Goal: Task Accomplishment & Management: Use online tool/utility

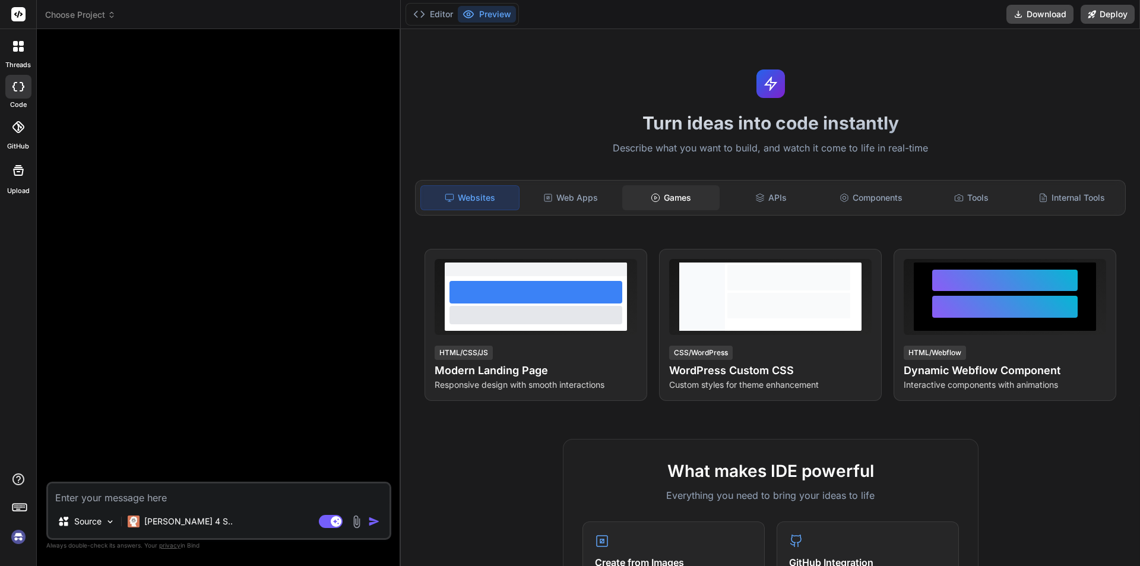
click at [666, 198] on div "Games" at bounding box center [671, 197] width 98 height 25
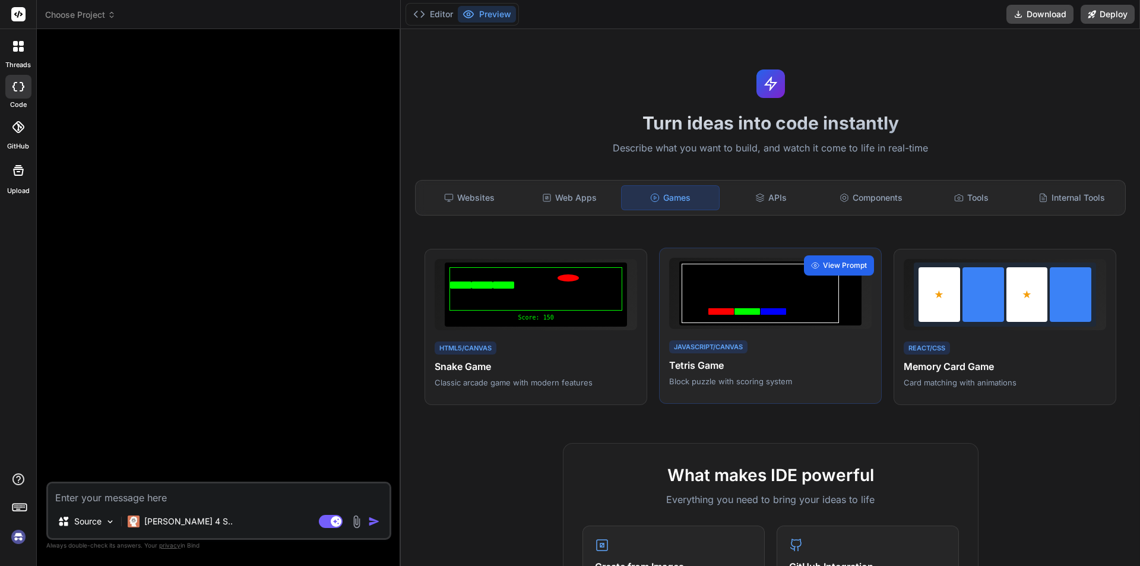
click at [838, 267] on span "View Prompt" at bounding box center [845, 265] width 44 height 11
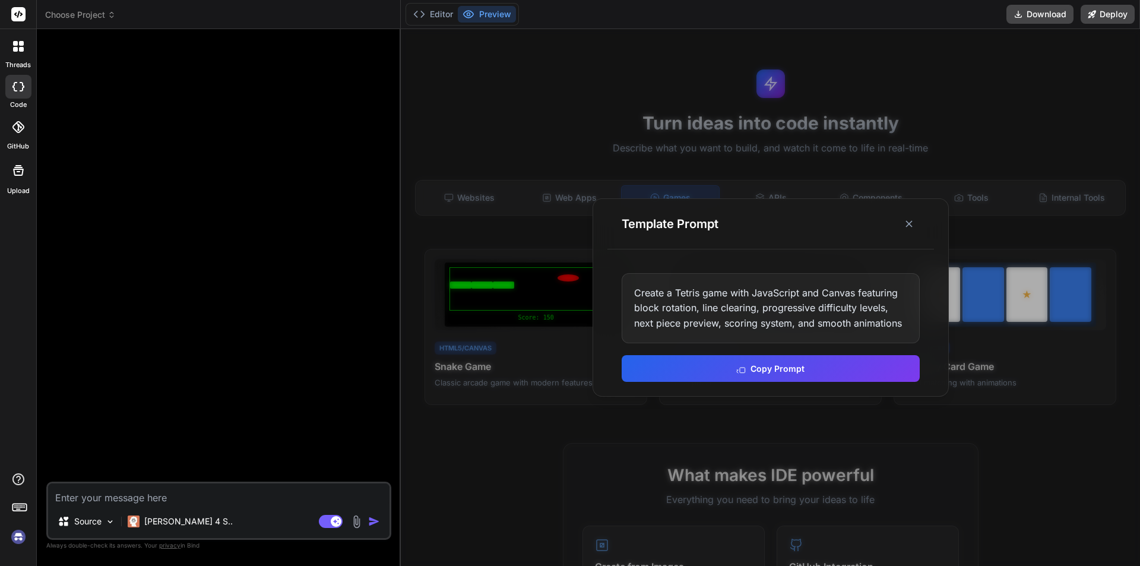
click at [18, 536] on img at bounding box center [18, 537] width 20 height 20
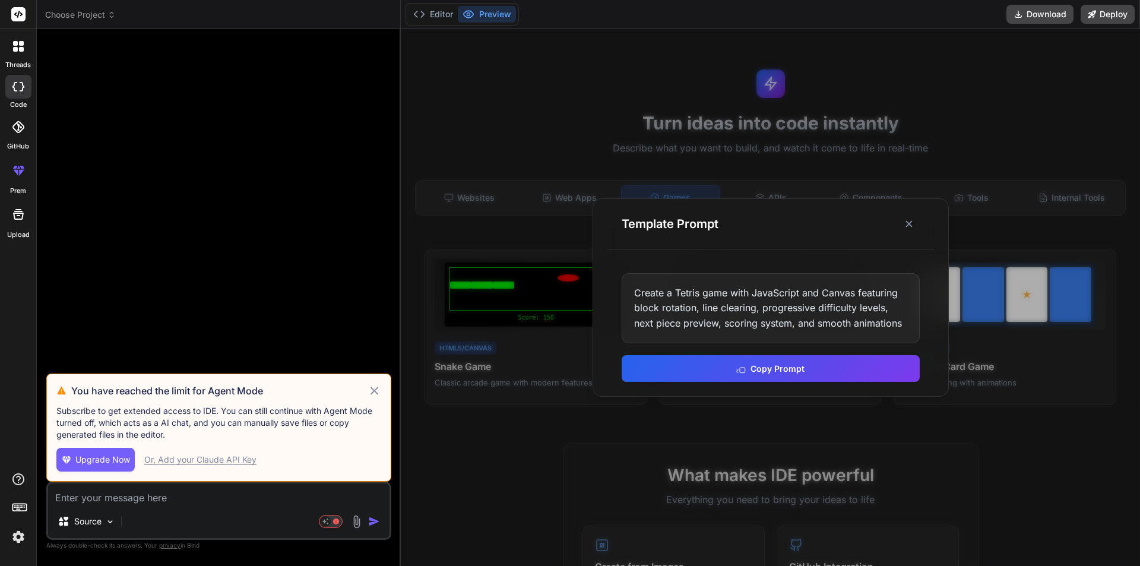
click at [373, 391] on icon at bounding box center [375, 391] width 14 height 14
type textarea "x"
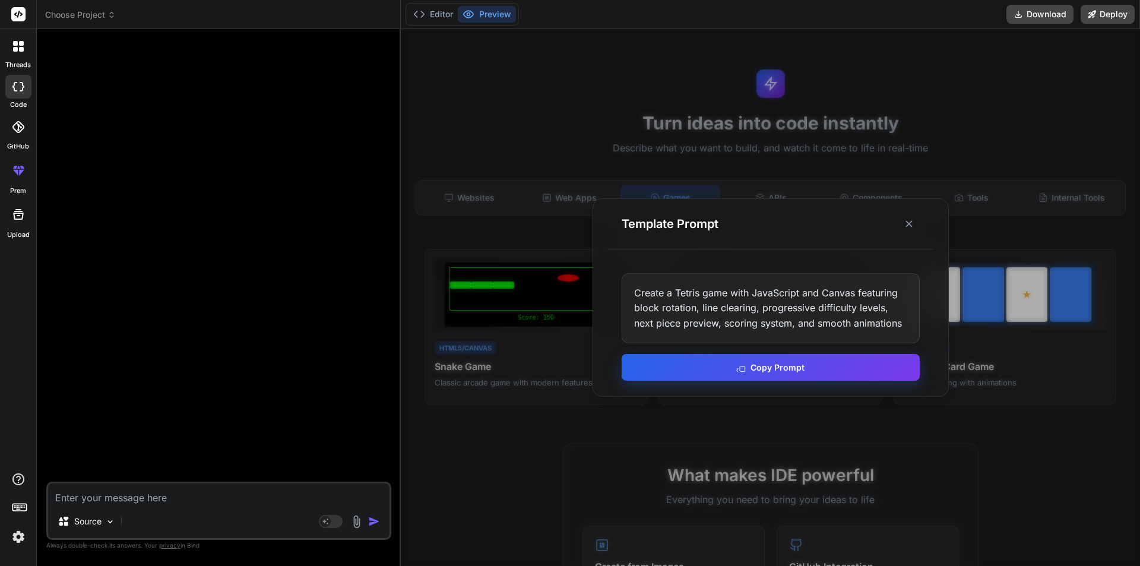
click at [758, 375] on button "Copy Prompt" at bounding box center [771, 367] width 298 height 27
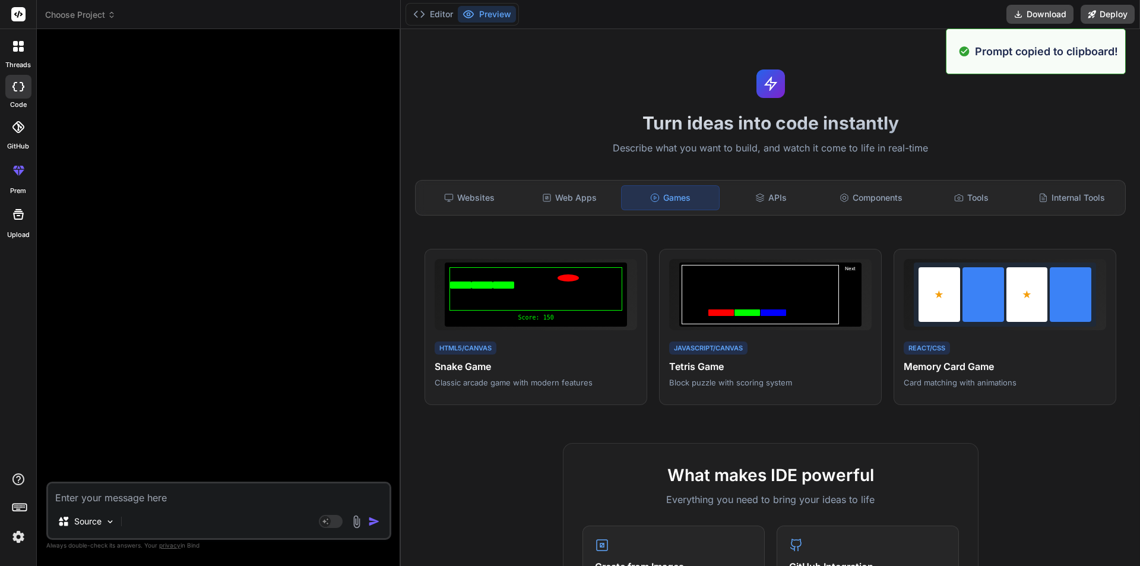
click at [180, 502] on textarea at bounding box center [218, 493] width 341 height 21
paste textarea "Create a Tetris game with JavaScript and Canvas featuring block rotation, line …"
type textarea "Create a Tetris game with JavaScript and Canvas featuring block rotation, line …"
type textarea "x"
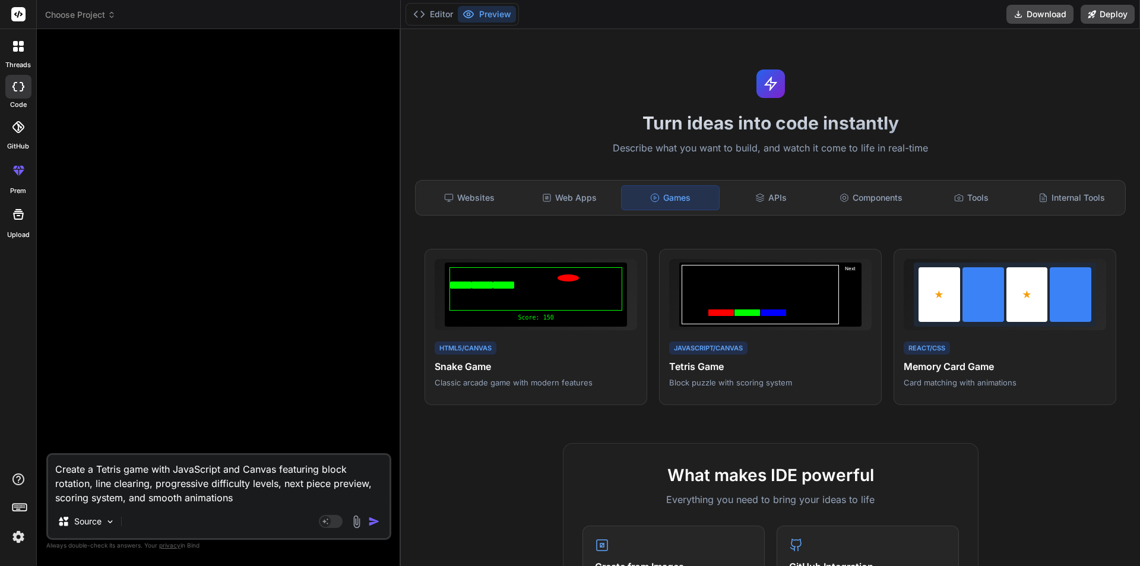
drag, startPoint x: 175, startPoint y: 465, endPoint x: 219, endPoint y: 472, distance: 44.4
click at [219, 472] on textarea "Create a Tetris game with JavaScript and Canvas featuring block rotation, line …" at bounding box center [218, 480] width 341 height 50
type textarea "Create a Tetris game with r and Canvas featuring block rotation, line clearing,…"
type textarea "x"
type textarea "Create a Tetris game with re and Canvas featuring block rotation, line clearing…"
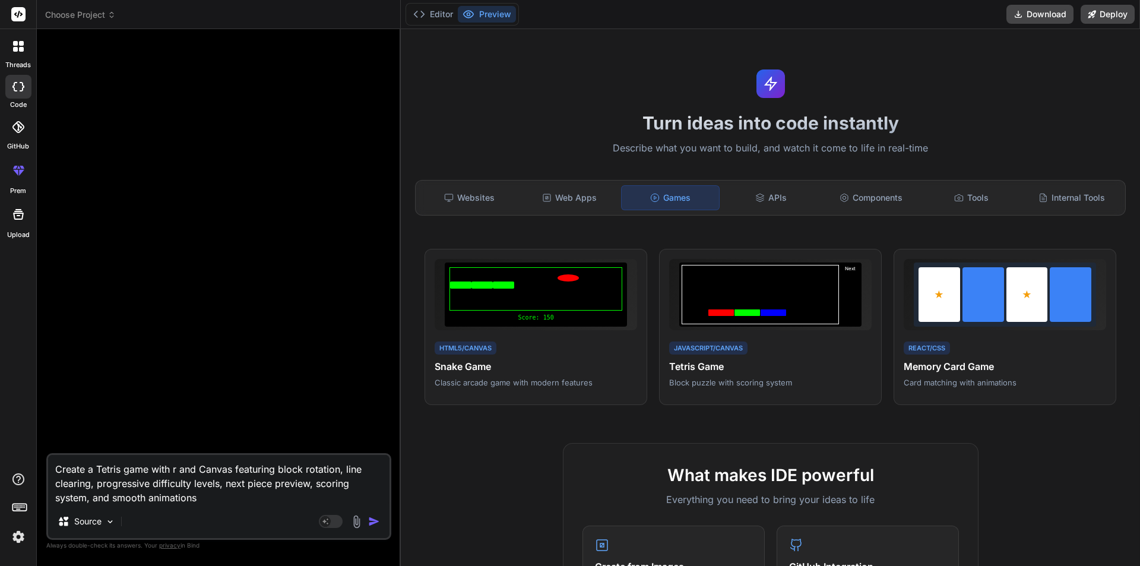
type textarea "x"
type textarea "Create a Tetris game with rea and Canvas featuring block rotation, line clearin…"
type textarea "x"
type textarea "Create a Tetris game with reac and Canvas featuring block rotation, line cleari…"
type textarea "x"
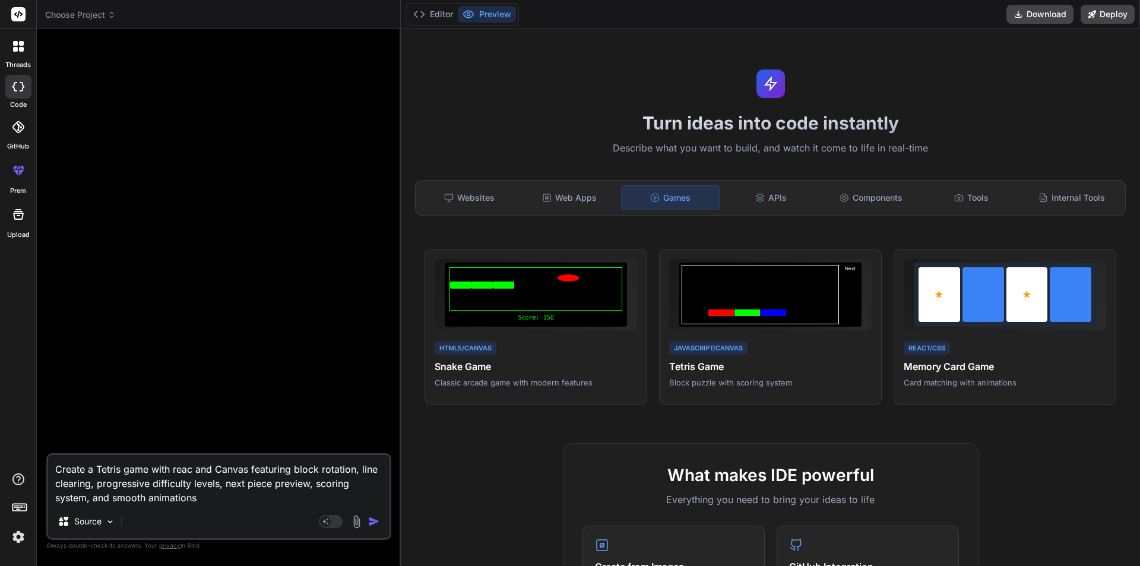
type textarea "Create a Tetris game with react and Canvas featuring block rotation, line clear…"
type textarea "x"
type textarea "Create a Tetris game with reactj and Canvas featuring block rotation, line clea…"
type textarea "x"
type textarea "Create a Tetris game with reactjs and Canvas featuring block rotation, line cle…"
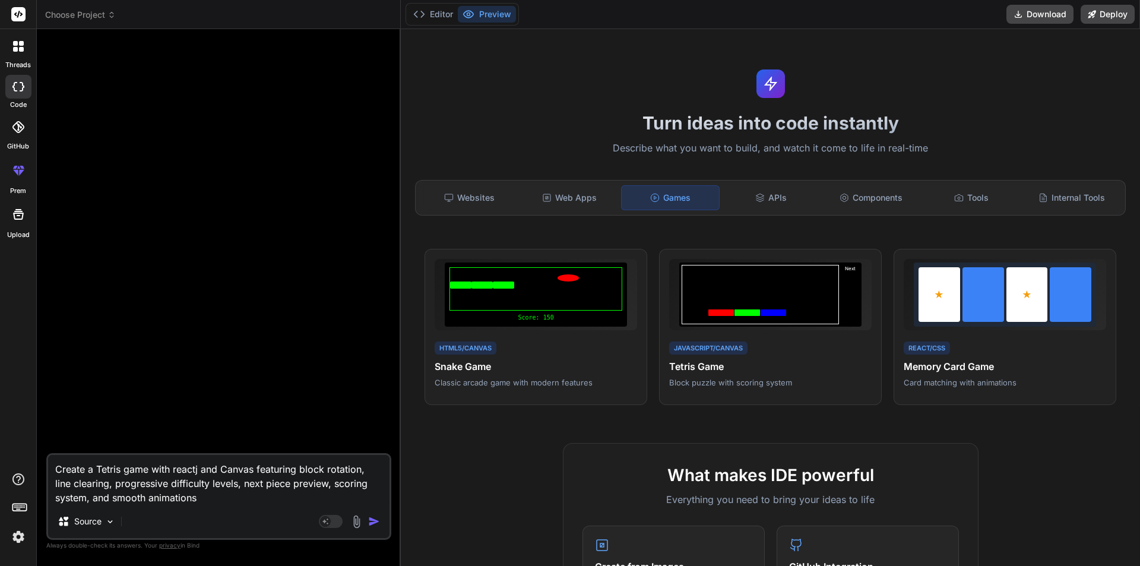
type textarea "x"
click at [215, 500] on textarea "Create a Tetris game with reactjs and Canvas featuring block rotation, line cle…" at bounding box center [218, 480] width 341 height 50
type textarea "Create a Tetris game with reactjs and Canvas featuring block rotation, line cle…"
type textarea "x"
type textarea "Create a Tetris game with reactjs and Canvas featuring block rotation, line cle…"
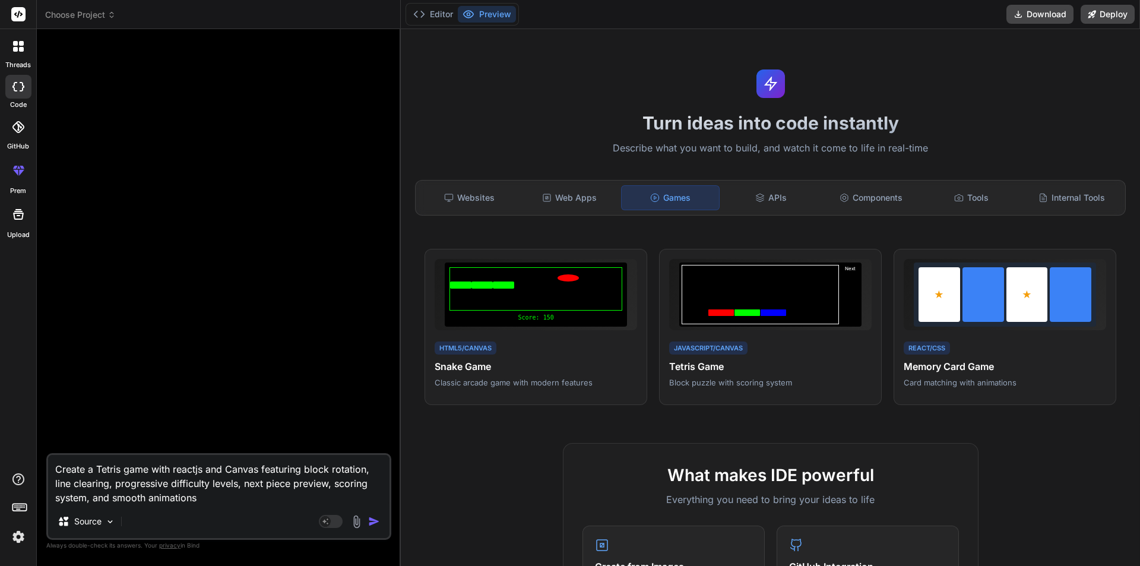
type textarea "x"
type textarea "Create a Tetris game with reactjs and Canvas featuring block rotation, line cle…"
type textarea "x"
type textarea "Create a Tetris game with reactjs and Canvas featuring block rotation, line cle…"
type textarea "x"
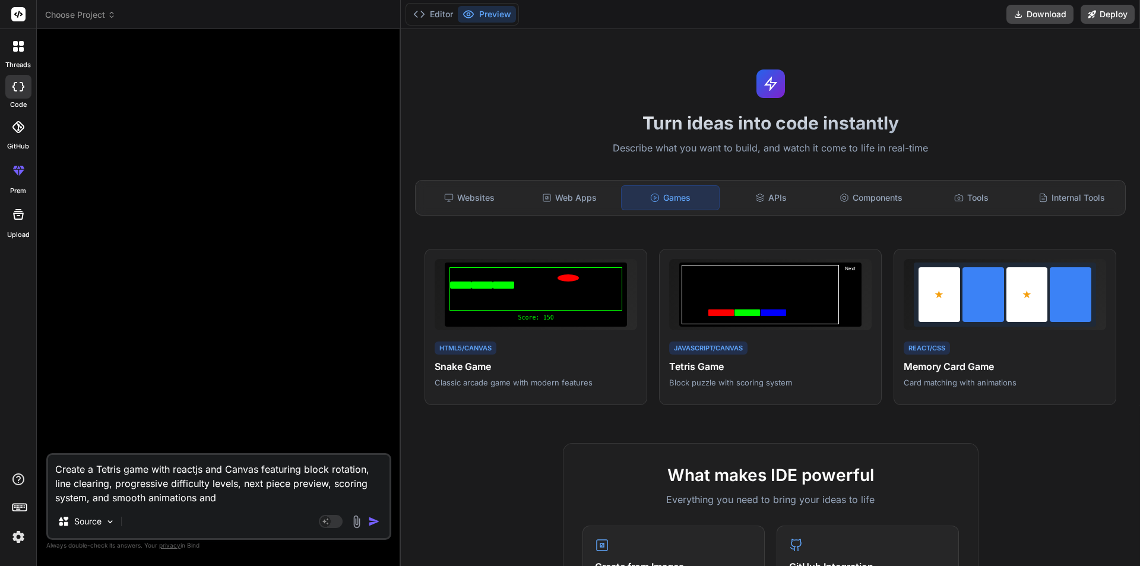
type textarea "Create a Tetris game with reactjs and Canvas featuring block rotation, line cle…"
type textarea "x"
type textarea "Create a Tetris game with reactjs and Canvas featuring block rotation, line cle…"
type textarea "x"
type textarea "Create a Tetris game with reactjs and Canvas featuring block rotation, line cle…"
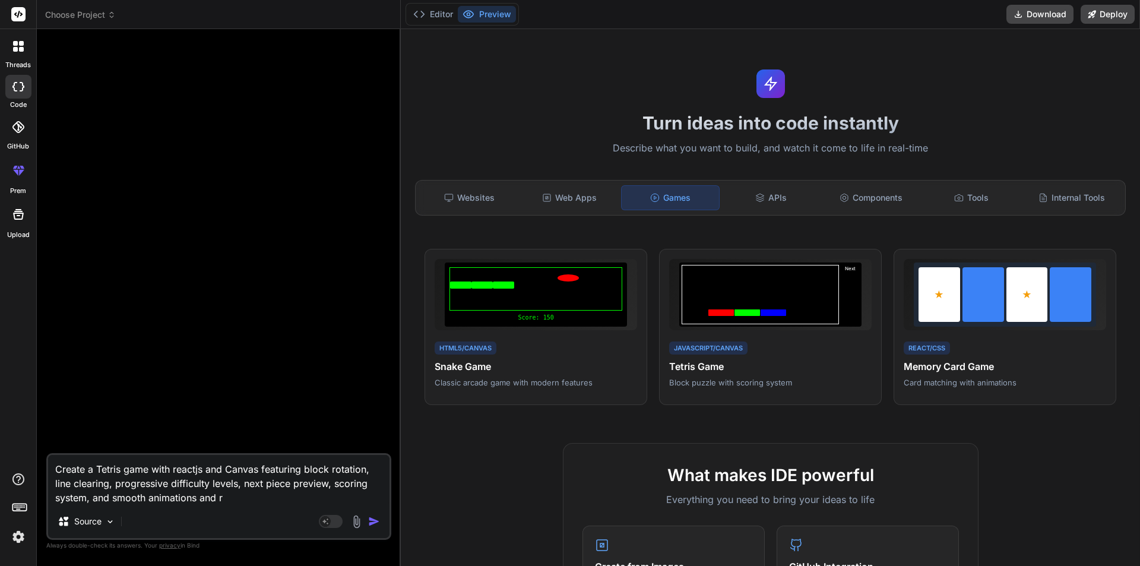
type textarea "x"
type textarea "Create a Tetris game with reactjs and Canvas featuring block rotation, line cle…"
type textarea "x"
type textarea "Create a Tetris game with reactjs and Canvas featuring block rotation, line cle…"
type textarea "x"
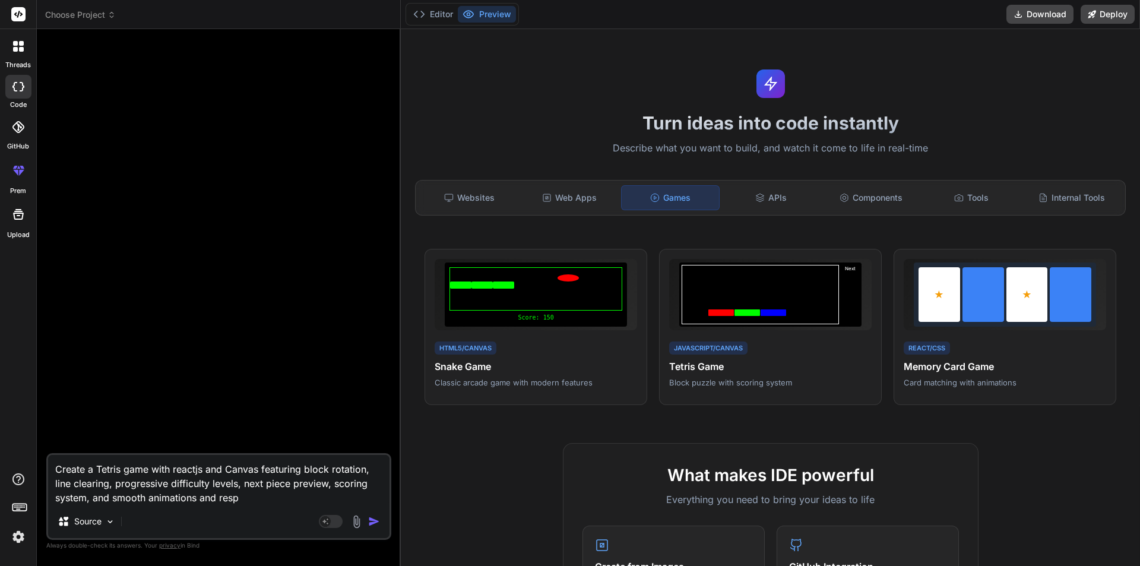
type textarea "Create a Tetris game with reactjs and Canvas featuring block rotation, line cle…"
type textarea "x"
type textarea "Create a Tetris game with reactjs and Canvas featuring block rotation, line cle…"
type textarea "x"
type textarea "Create a Tetris game with reactjs and Canvas featuring block rotation, line cle…"
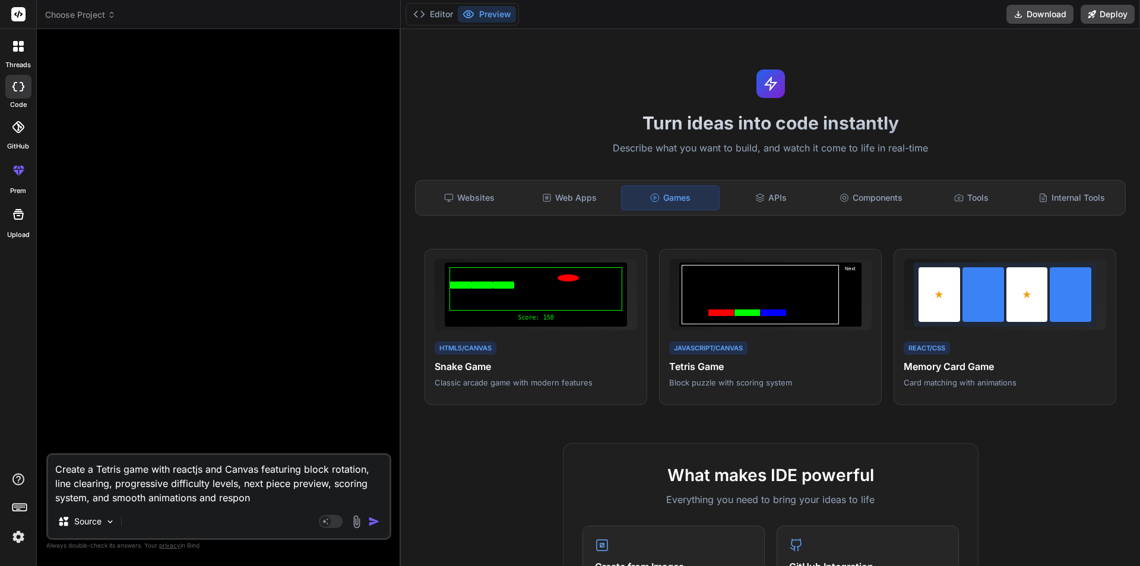
type textarea "x"
type textarea "Create a Tetris game with reactjs and Canvas featuring block rotation, line cle…"
type textarea "x"
type textarea "Create a Tetris game with reactjs and Canvas featuring block rotation, line cle…"
type textarea "x"
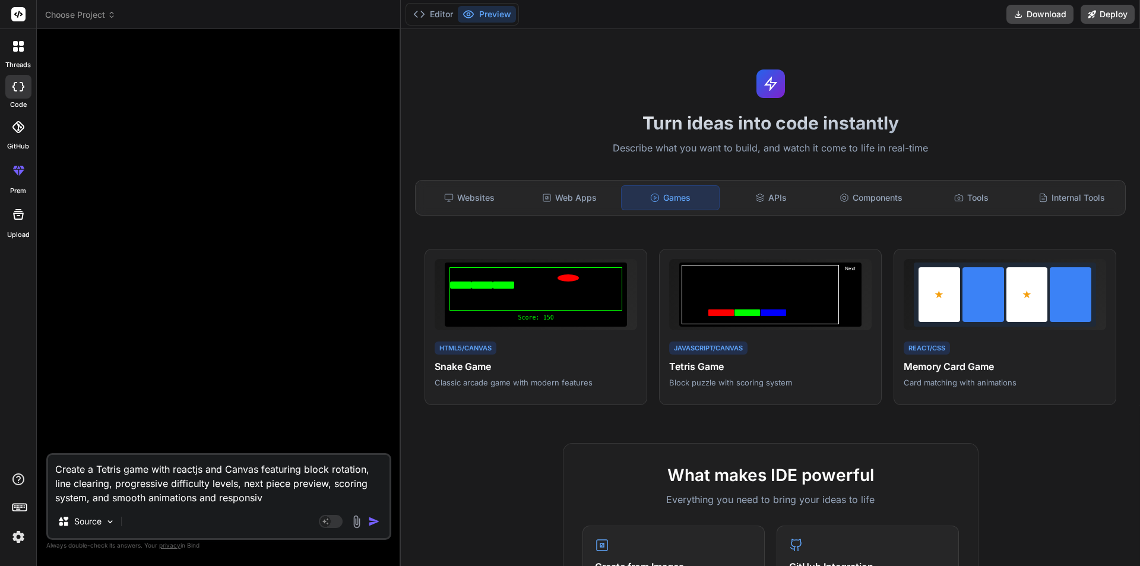
type textarea "Create a Tetris game with reactjs and Canvas featuring block rotation, line cle…"
type textarea "x"
type textarea "Create a Tetris game with reactjs and Canvas featuring block rotation, line cle…"
type textarea "x"
type textarea "Create a Tetris game with reactjs and Canvas featuring block rotation, line cle…"
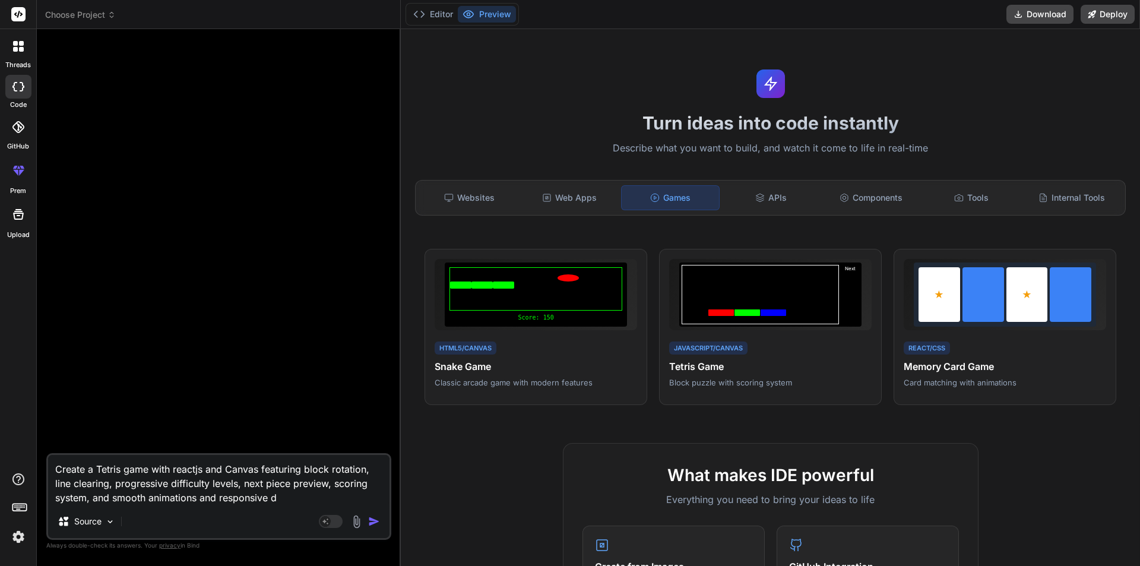
type textarea "x"
type textarea "Create a Tetris game with reactjs and Canvas featuring block rotation, line cle…"
type textarea "x"
type textarea "Create a Tetris game with reactjs and Canvas featuring block rotation, line cle…"
type textarea "x"
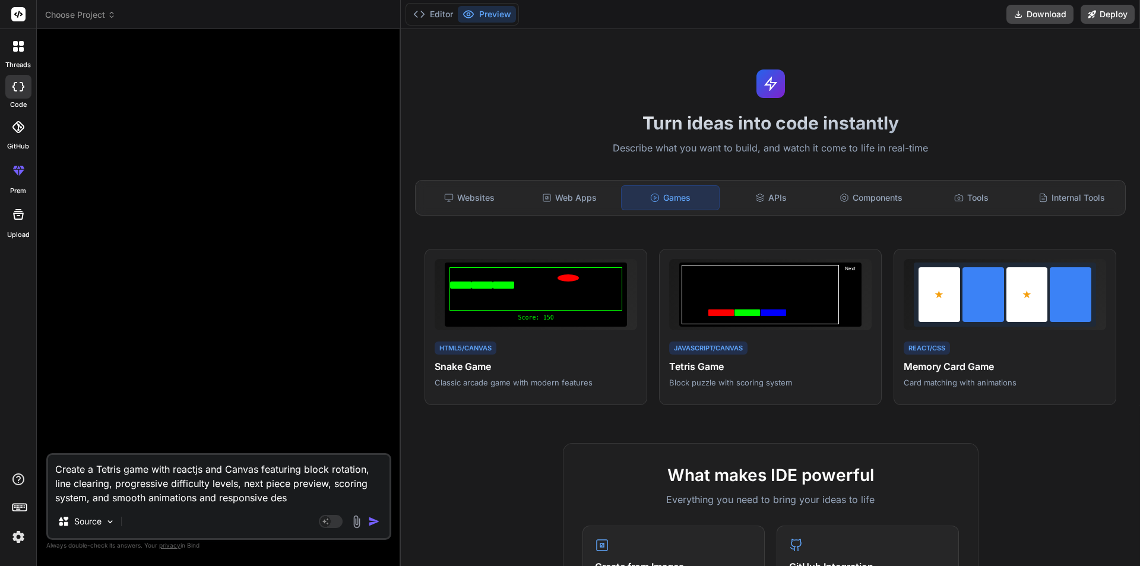
type textarea "Create a Tetris game with reactjs and Canvas featuring block rotation, line cle…"
type textarea "x"
type textarea "Create a Tetris game with reactjs and Canvas featuring block rotation, line cle…"
type textarea "x"
type textarea "Create a Tetris game with reactjs and Canvas featuring block rotation, line cle…"
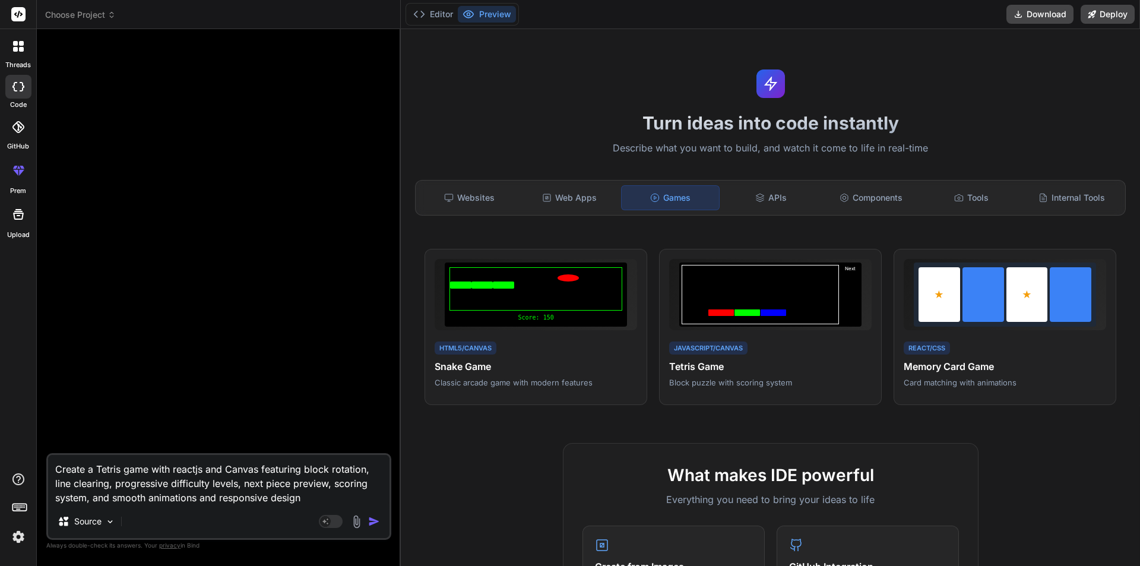
type textarea "x"
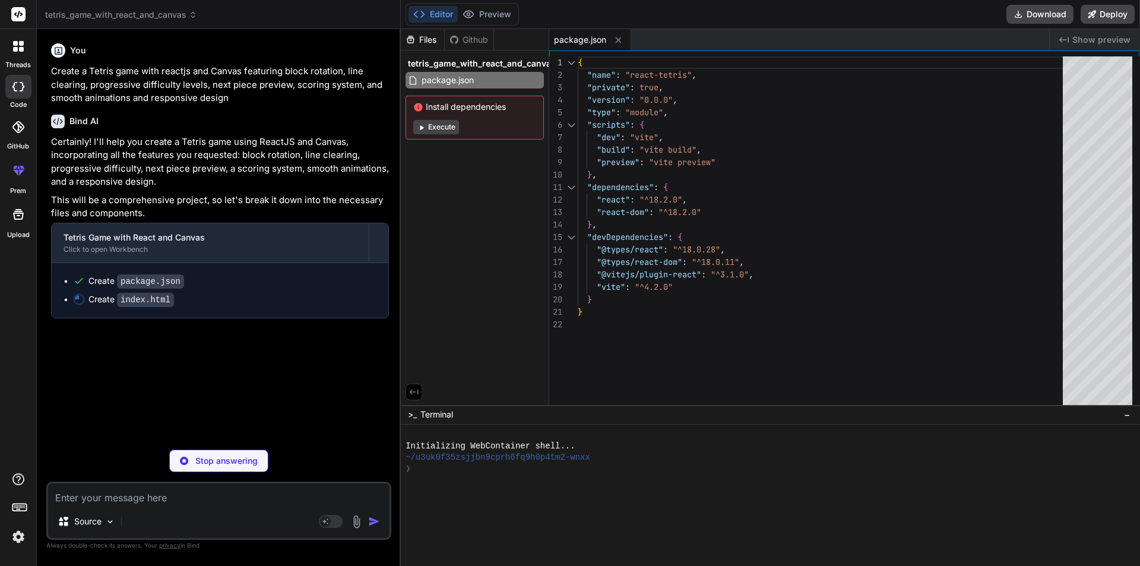
type textarea "x"
type textarea "<script type="module" src="/src/main.jsx"></script> </body> </html>"
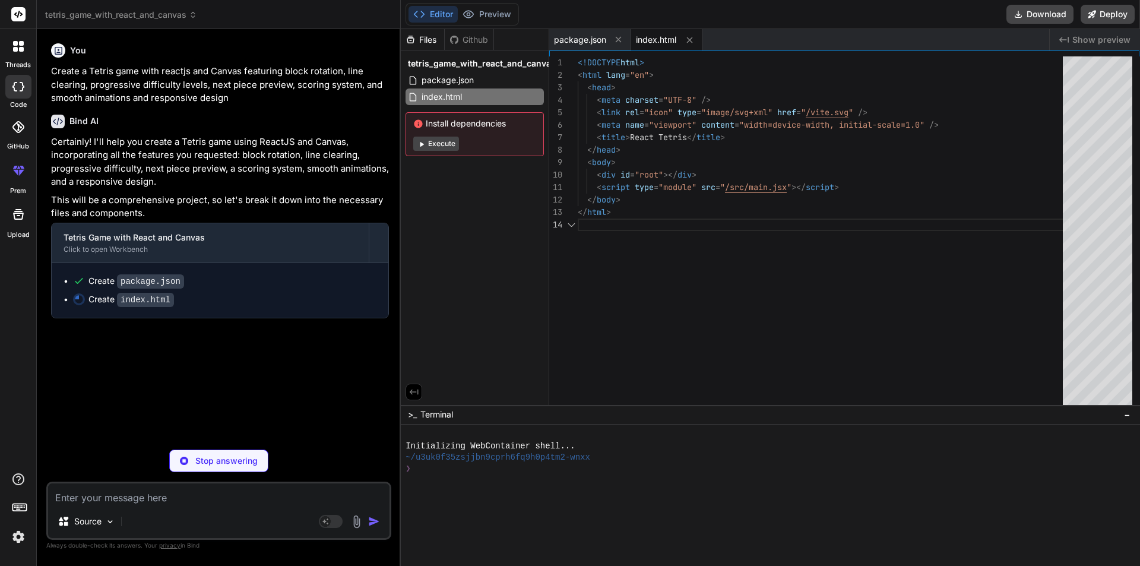
type textarea "x"
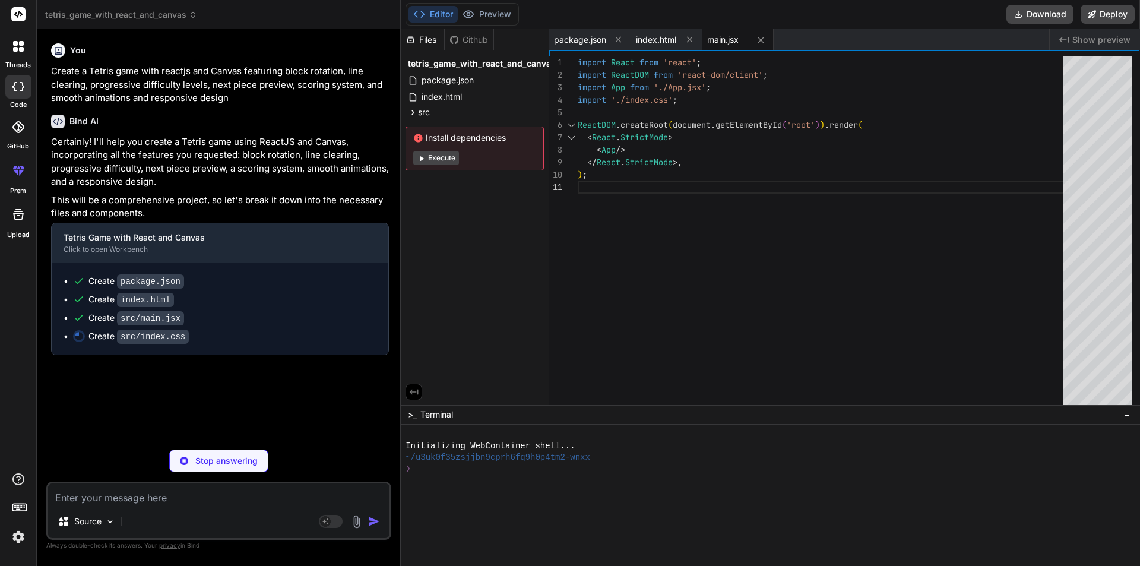
type textarea "x"
type textarea "#root { width: 100%; height: 100%; display: flex; justify-content: center; alig…"
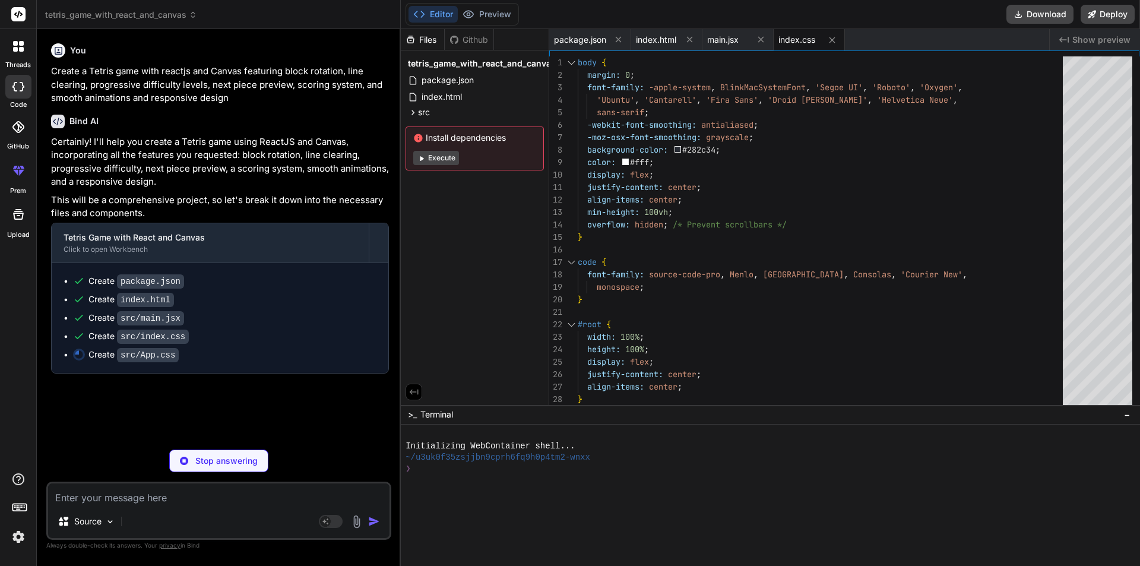
type textarea "x"
type textarea ".game-info-panel { flex-direction: column; gap: 10px; } .game-over-overlay { fo…"
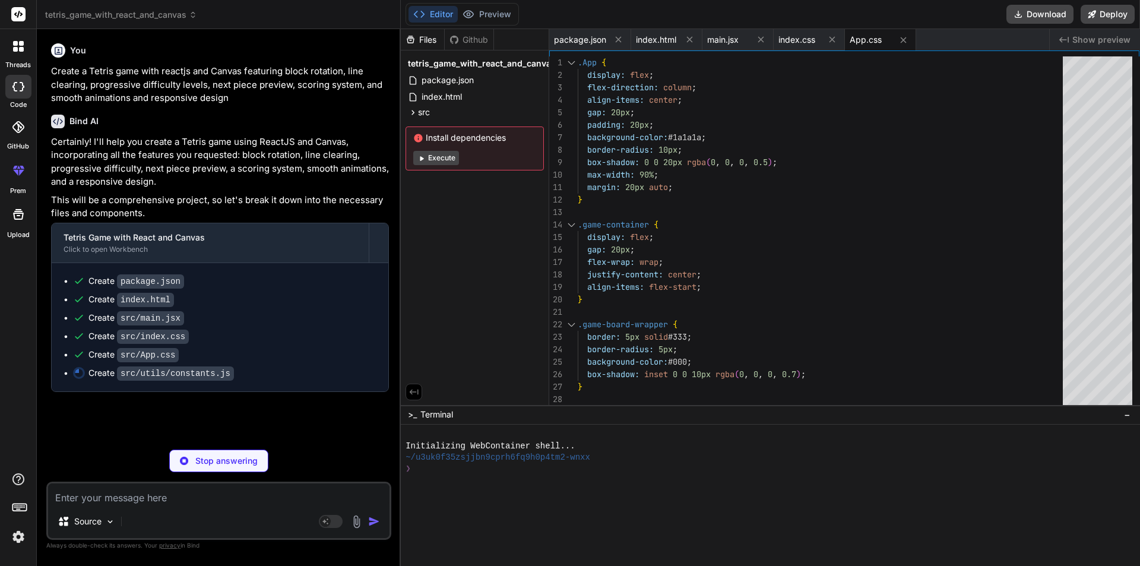
type textarea "x"
type textarea "2: 300, 3: 500, 4: 800, // Tetris! };"
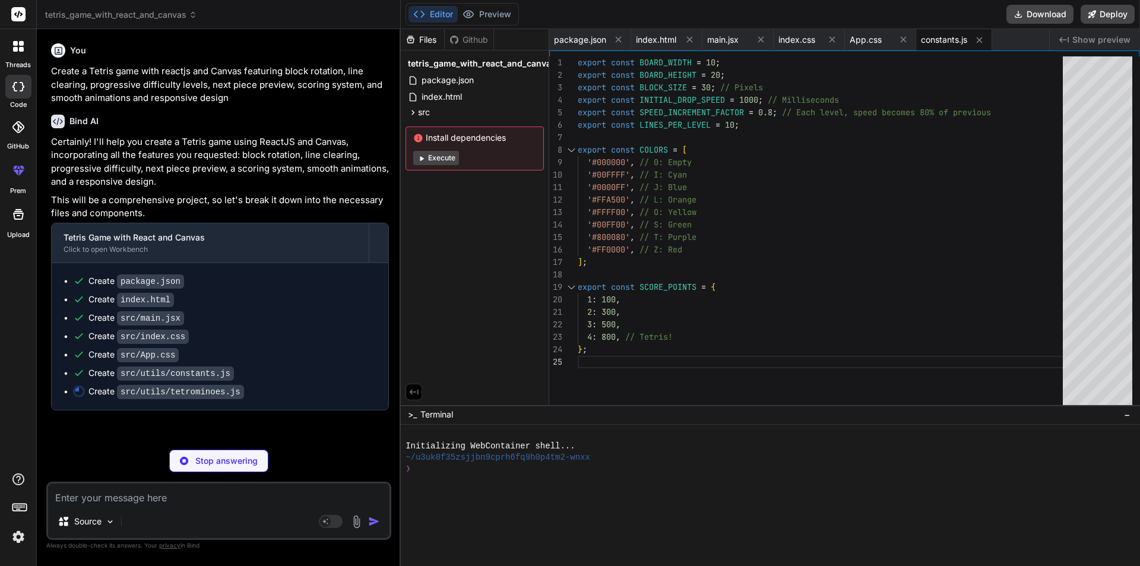
type textarea "x"
type textarea "}; export const getRandomTetromino = () => { const tetrominoNames = ['I', 'J', …"
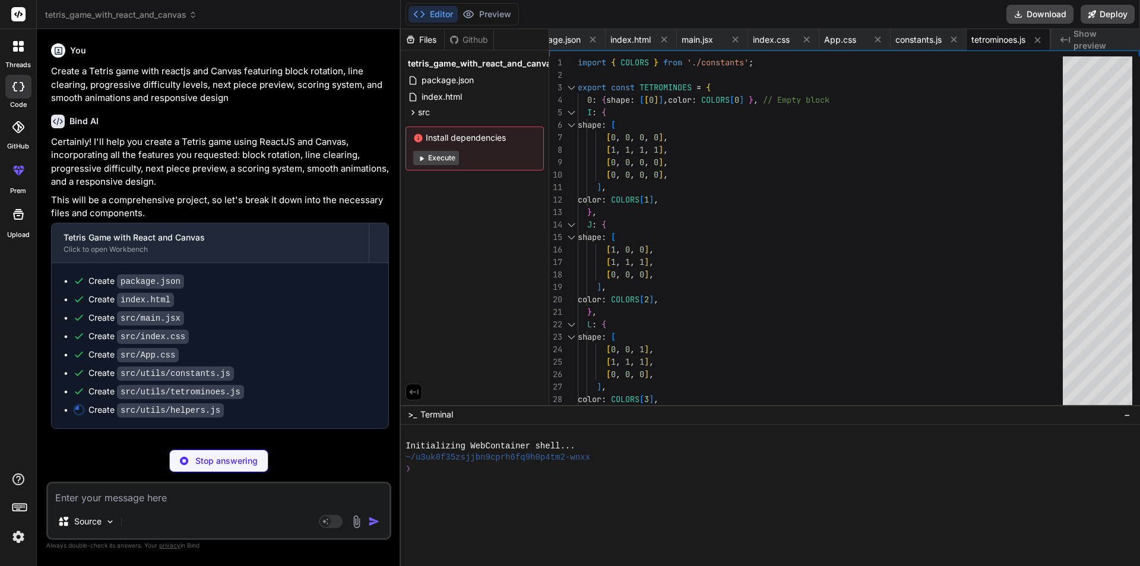
type textarea "x"
type textarea "// For simplicity, we'll just try to shift left/right if collision occurs // A …"
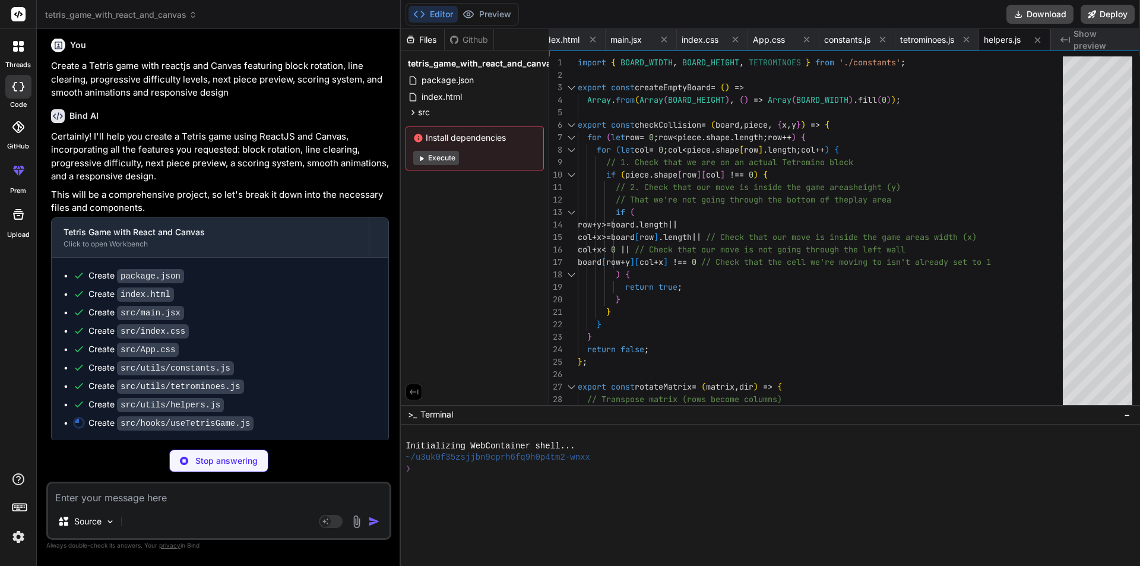
scroll to position [7, 0]
type textarea "x"
type textarea "currentPiece, nextPiece, score, level, linesCleared, gameOver, resetGame, }; };"
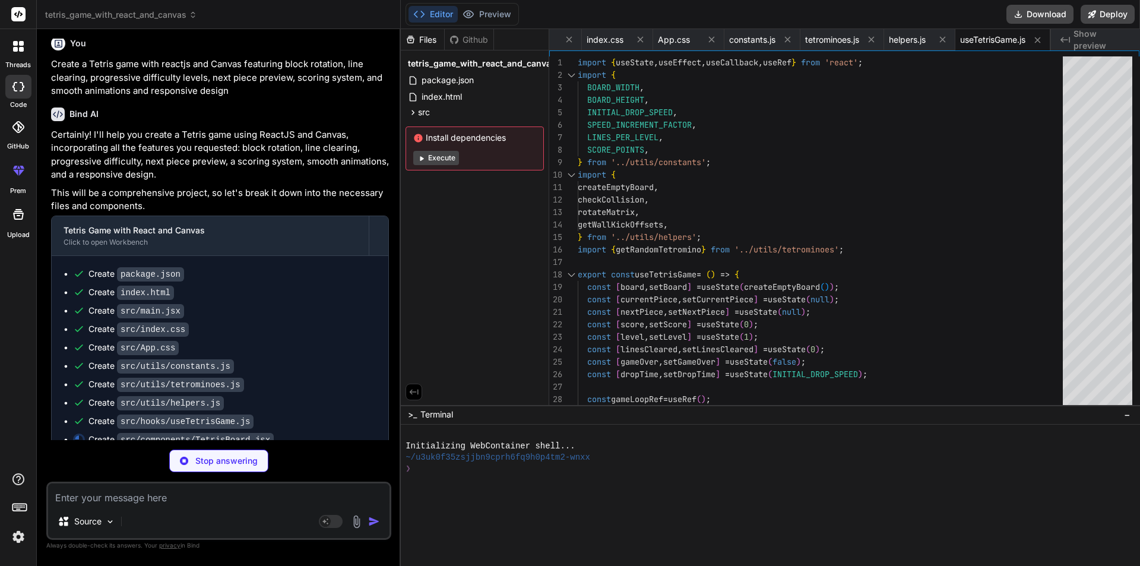
type textarea "x"
type textarea "height={BOARD_HEIGHT * BLOCK_SIZE} ></canvas> ); }; export default TetrisBoard;"
type textarea "x"
type textarea "<canvas ref={canvasRef} width={PREVIEW_SIZE * BLOCK_SIZE} height={PREVIEW_SIZE …"
type textarea "x"
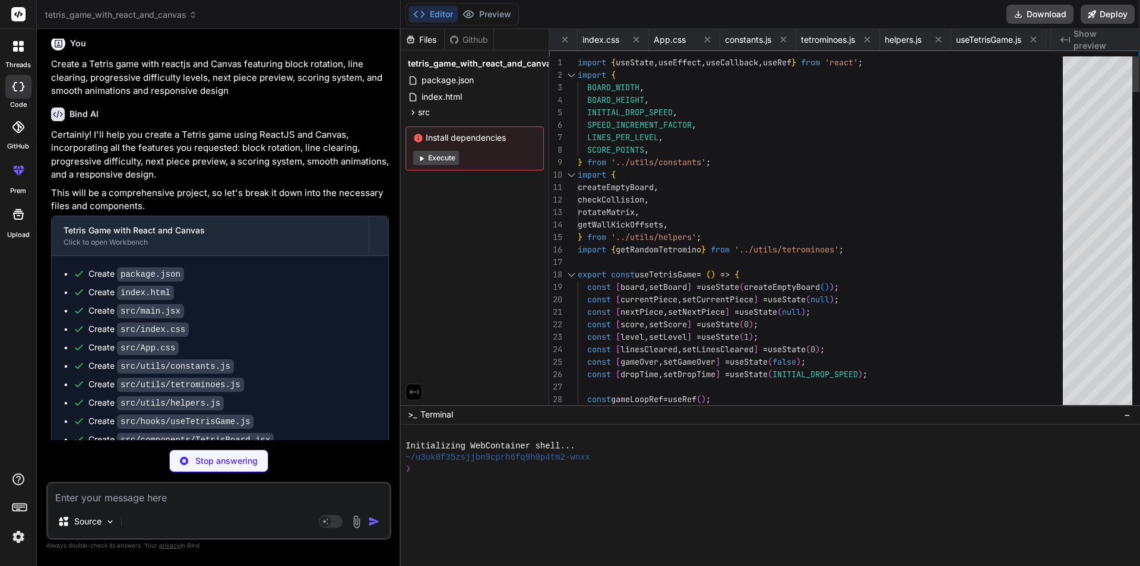
type textarea "); }; export default GameInfo;"
type textarea "x"
type textarea "</div> <p>Use Arrow Keys to Move, Up/X to Rotate, Space to Hard Drop</p> </div>…"
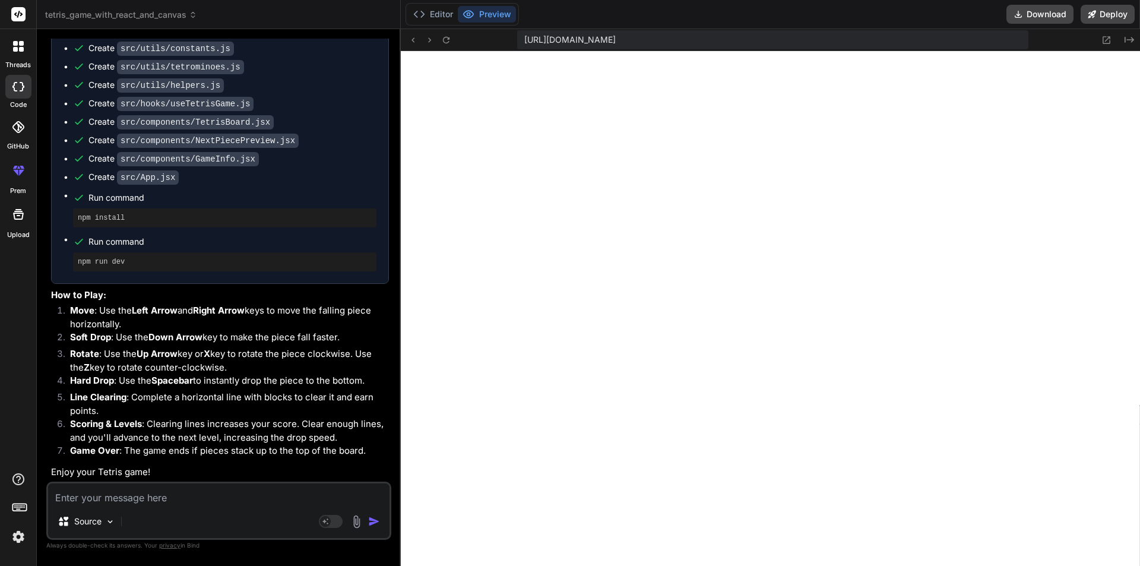
scroll to position [508, 0]
click at [437, 19] on button "Editor" at bounding box center [432, 14] width 49 height 17
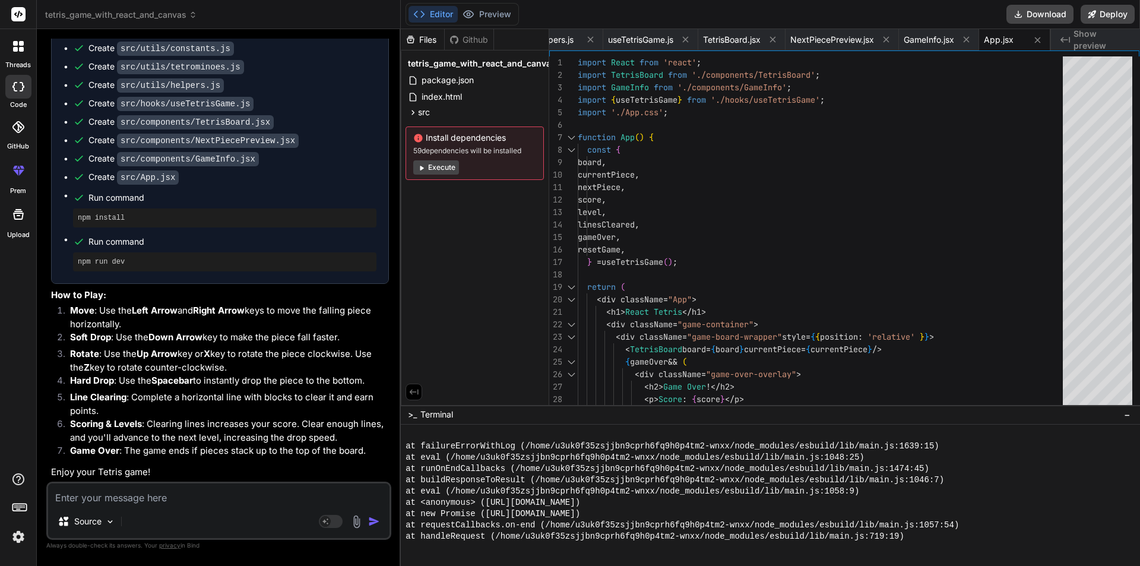
click at [429, 168] on button "Execute" at bounding box center [436, 167] width 46 height 14
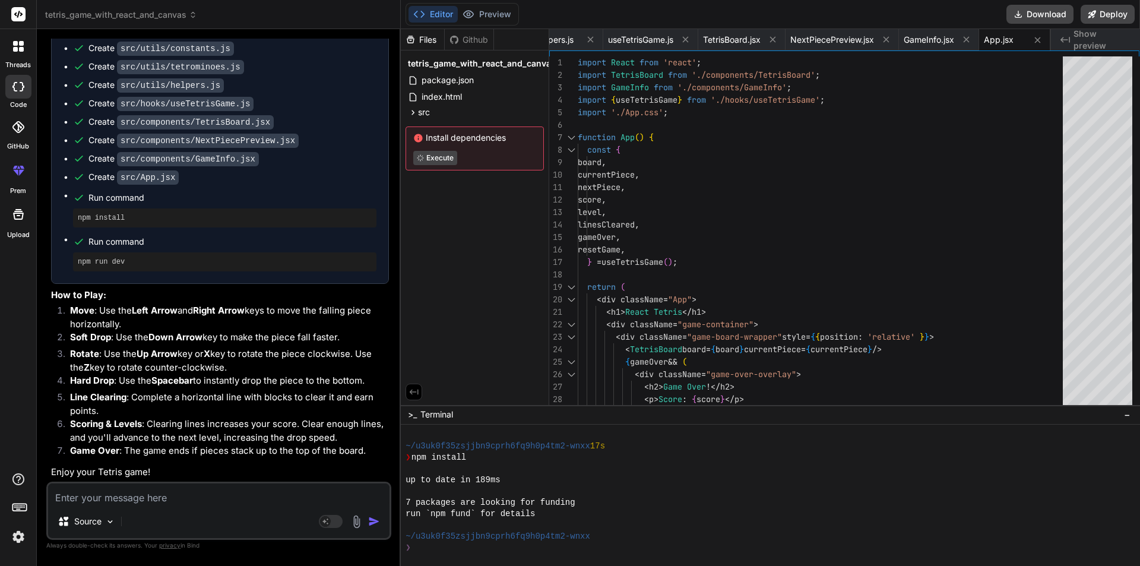
scroll to position [643, 0]
type textarea "x"
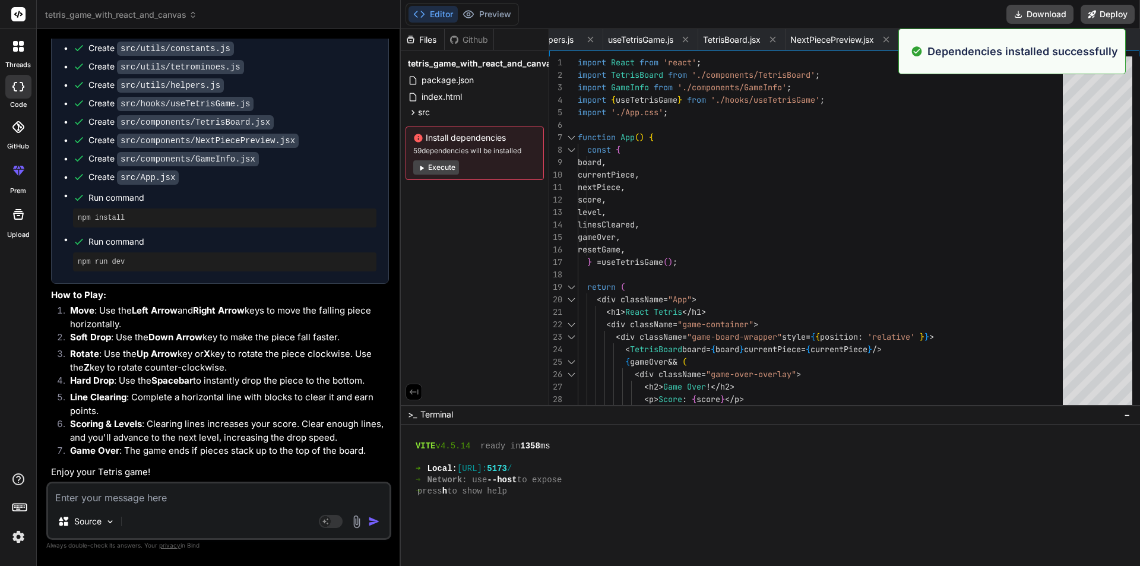
scroll to position [812, 0]
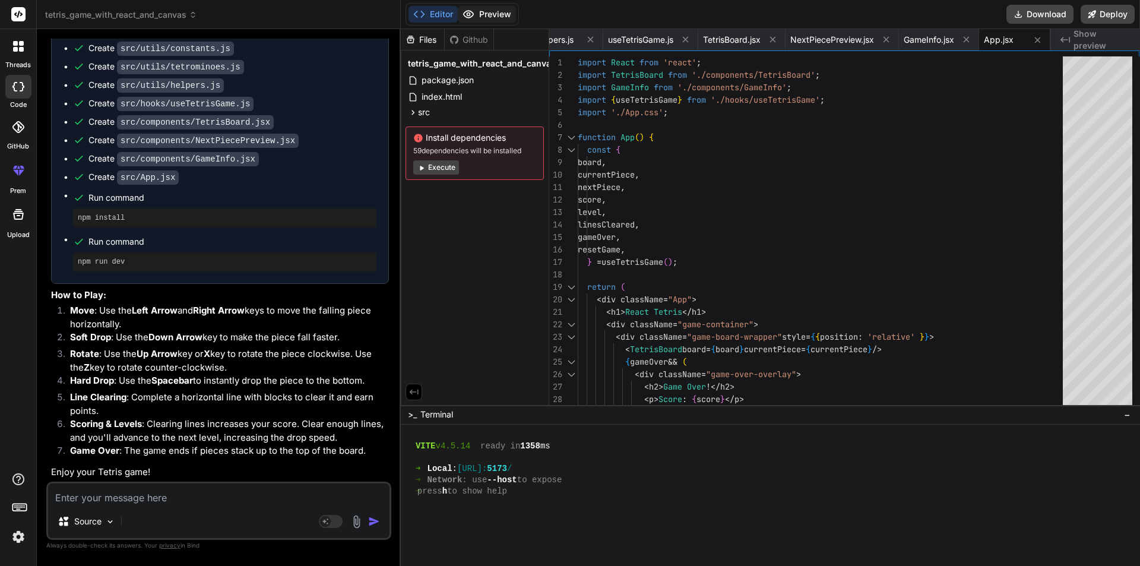
click at [490, 14] on button "Preview" at bounding box center [487, 14] width 58 height 17
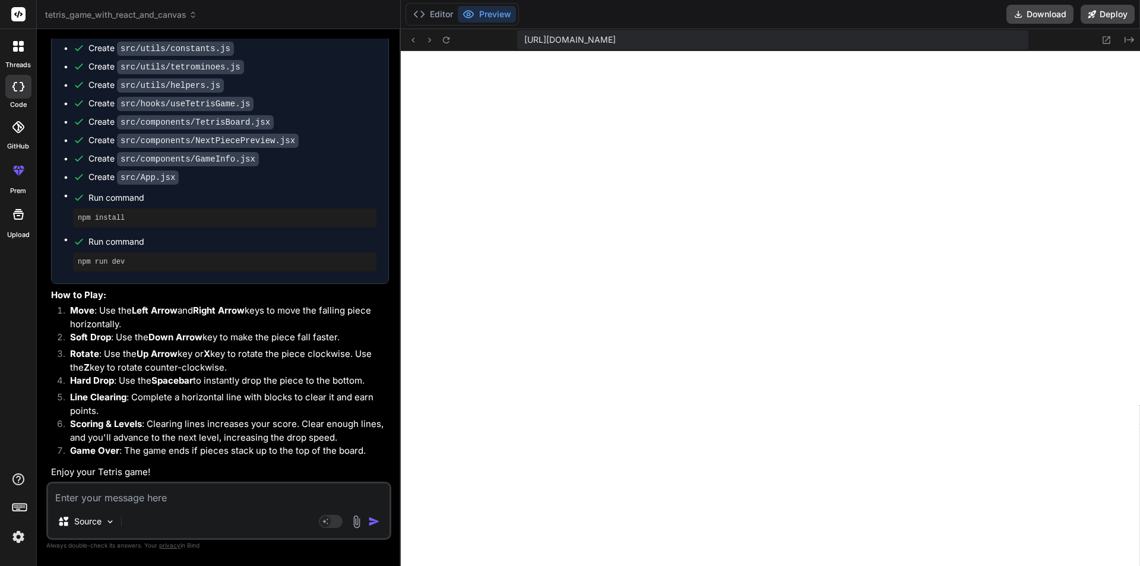
drag, startPoint x: 454, startPoint y: 36, endPoint x: 426, endPoint y: 50, distance: 31.6
click at [449, 39] on div "https://u3uk0f35zsjjbn9cprh6fq9h0p4tm2-wnxx--5173--96435430.local-corp.webconta…" at bounding box center [770, 40] width 739 height 22
click at [441, 42] on icon at bounding box center [446, 40] width 10 height 10
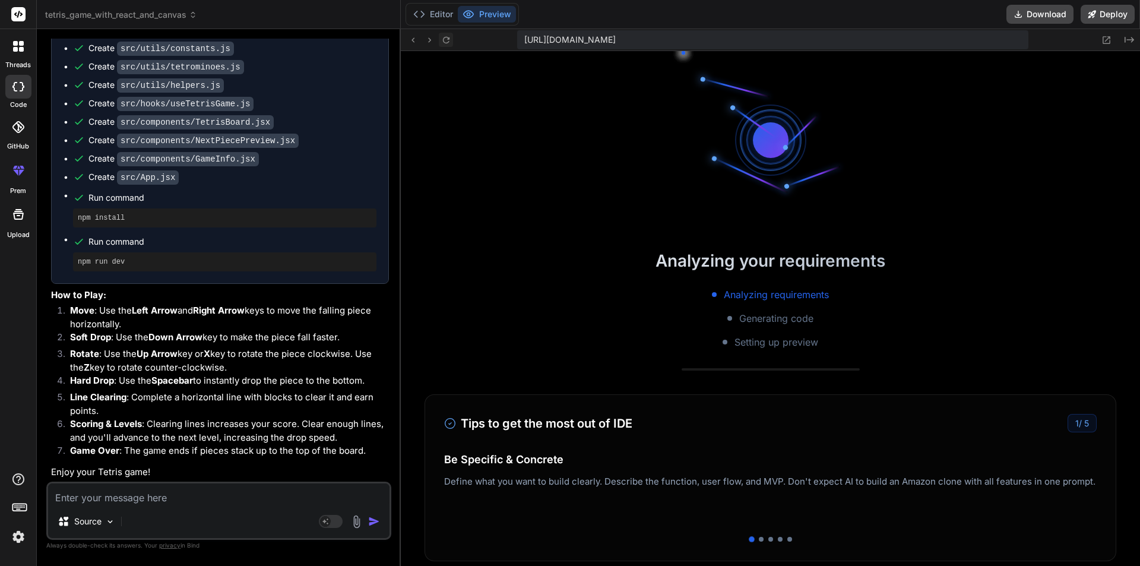
click at [441, 42] on icon at bounding box center [446, 40] width 10 height 10
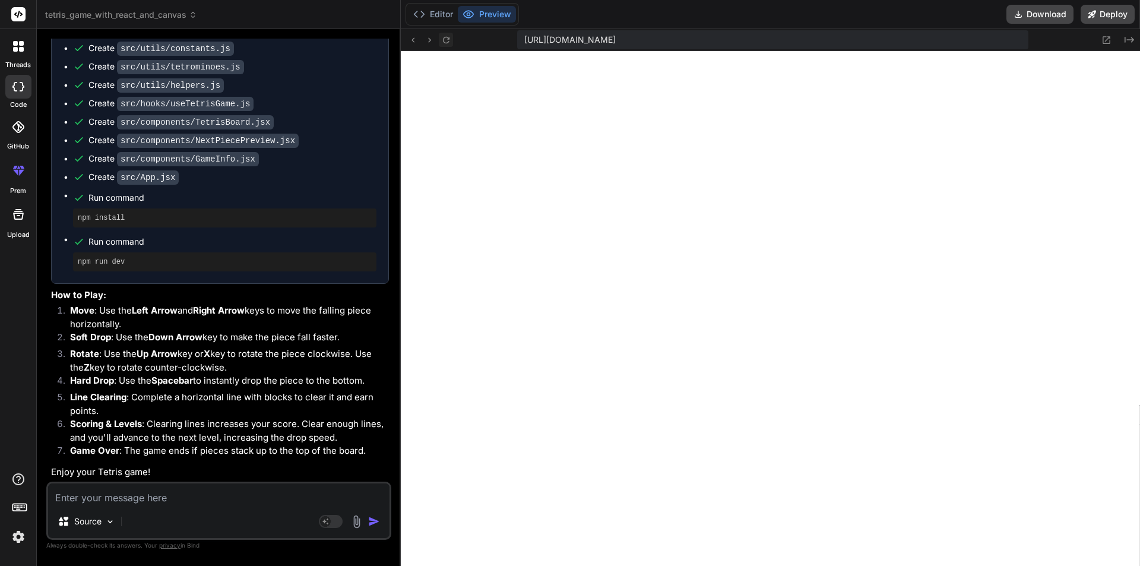
click at [441, 42] on icon at bounding box center [446, 40] width 10 height 10
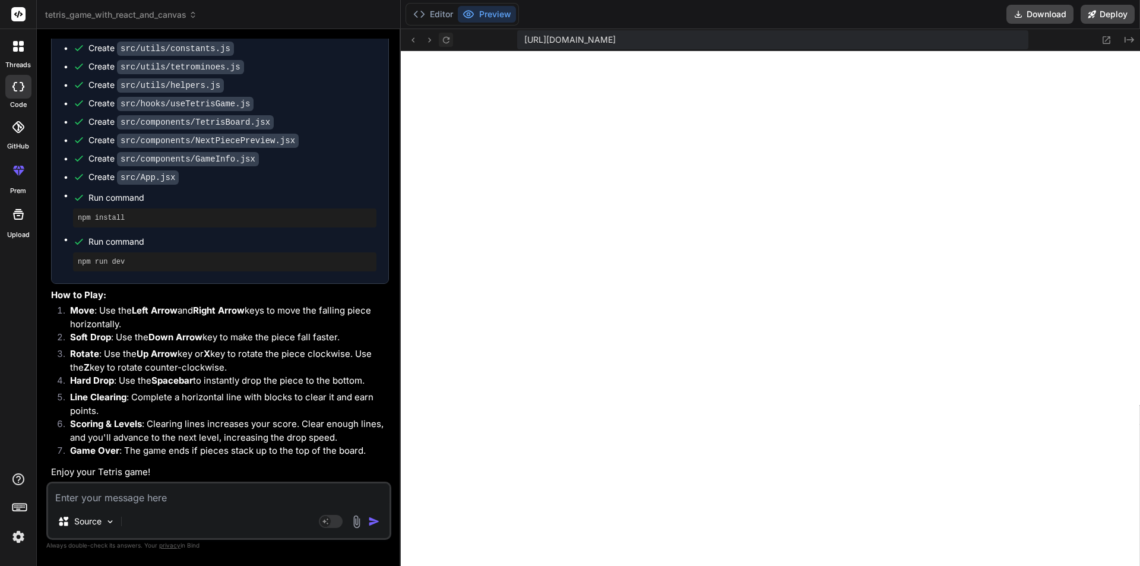
click at [441, 42] on icon at bounding box center [446, 40] width 10 height 10
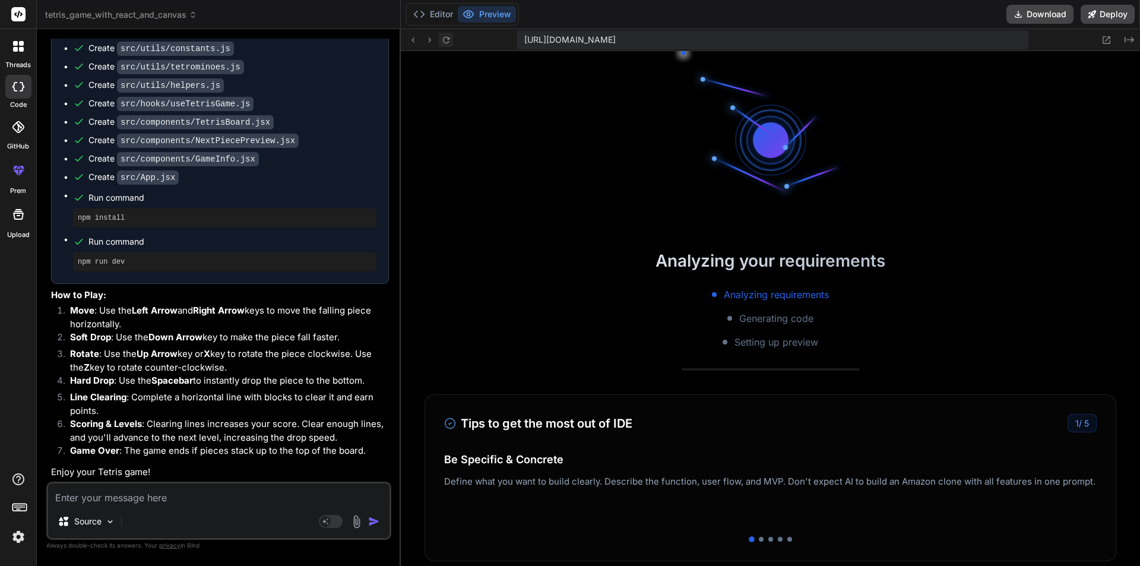
click at [441, 42] on icon at bounding box center [446, 40] width 10 height 10
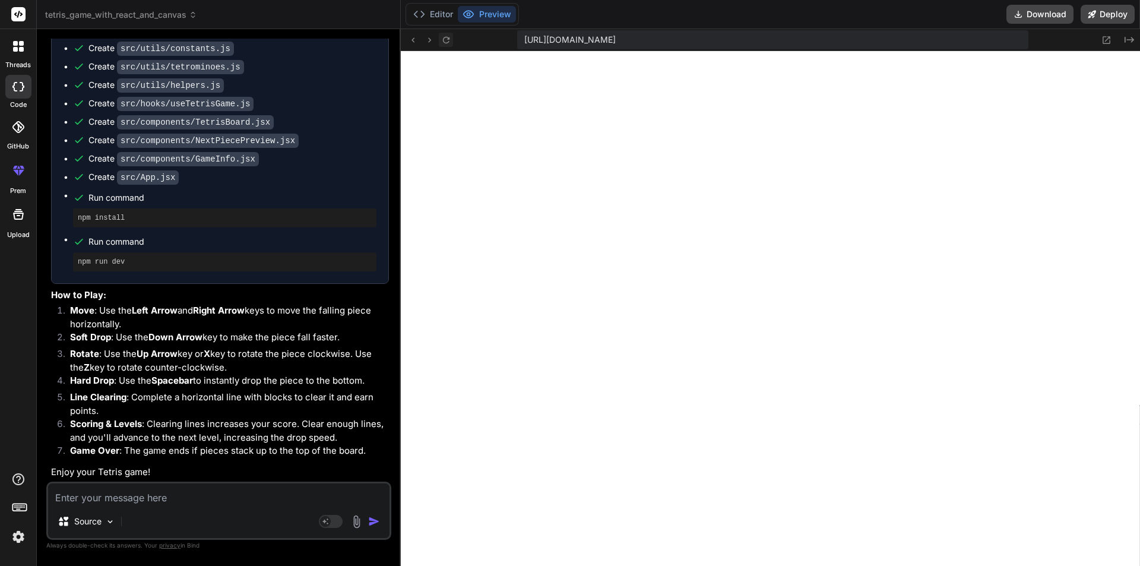
click at [441, 42] on icon at bounding box center [446, 40] width 10 height 10
click at [440, 16] on button "Editor" at bounding box center [432, 14] width 49 height 17
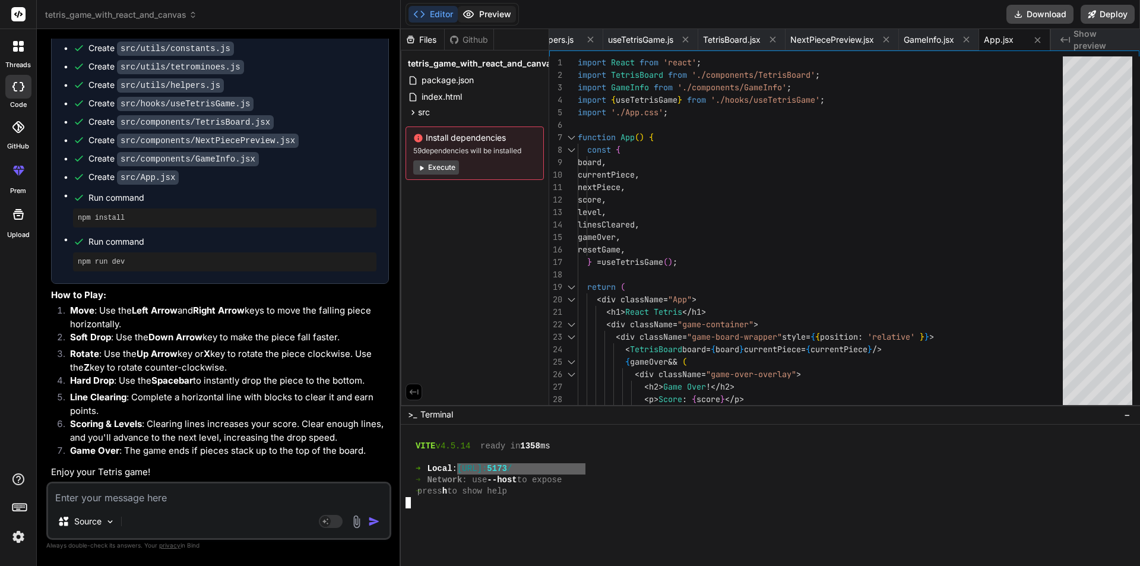
click at [493, 11] on button "Preview" at bounding box center [487, 14] width 58 height 17
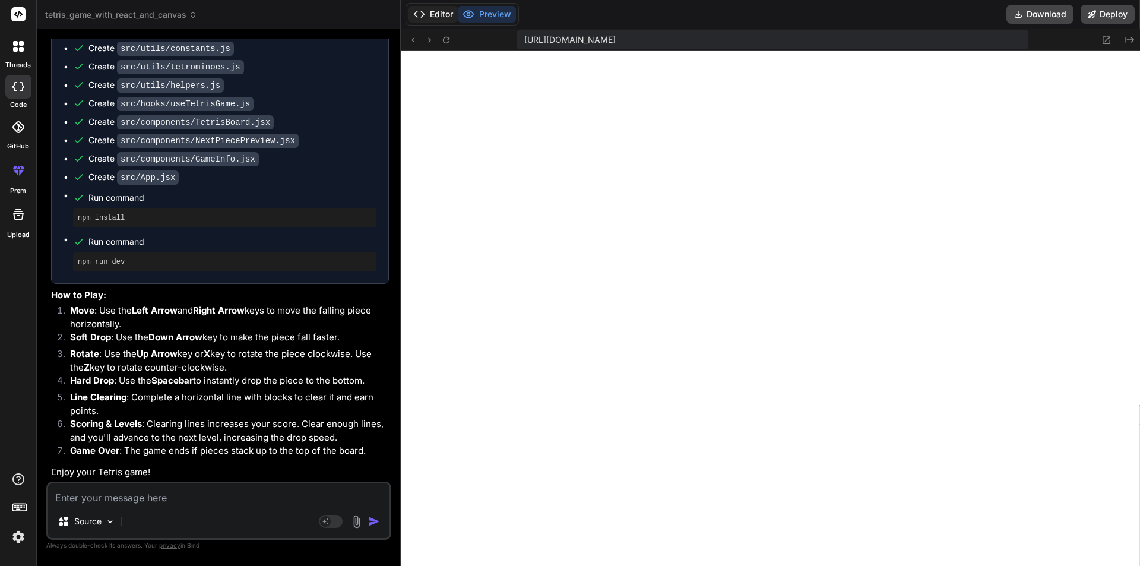
click at [433, 8] on button "Editor" at bounding box center [432, 14] width 49 height 17
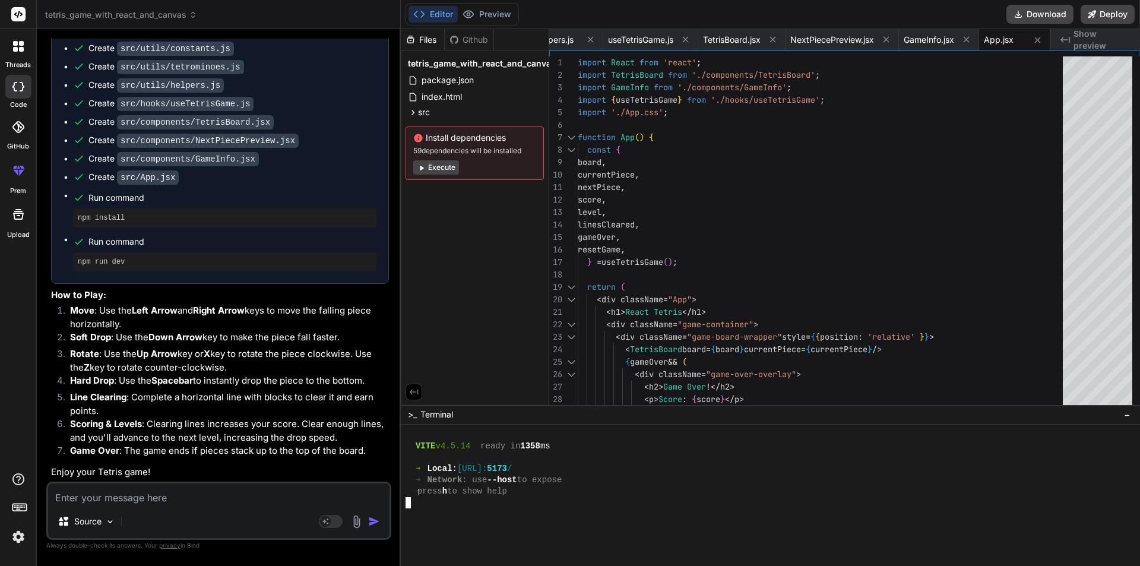
click at [467, 522] on div at bounding box center [764, 524] width 718 height 11
click at [442, 166] on button "Execute" at bounding box center [436, 167] width 46 height 14
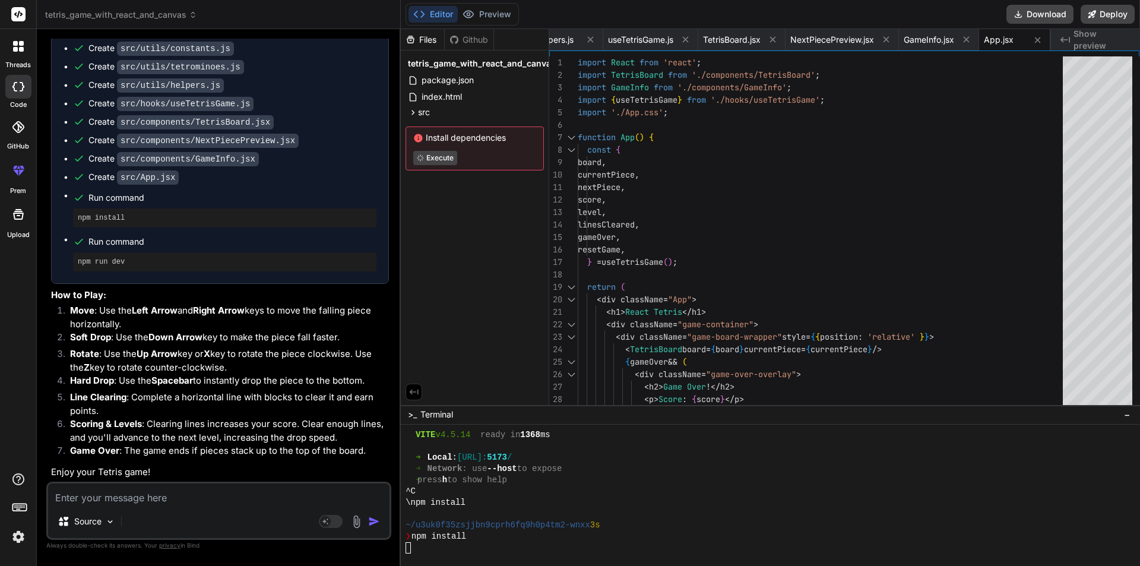
scroll to position [1139, 0]
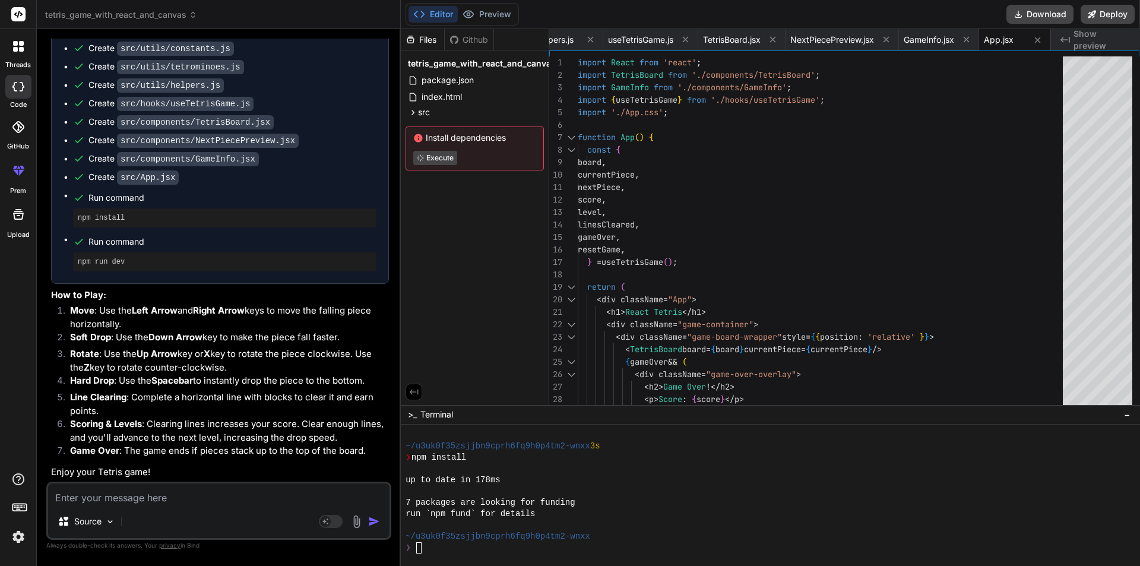
type textarea "x"
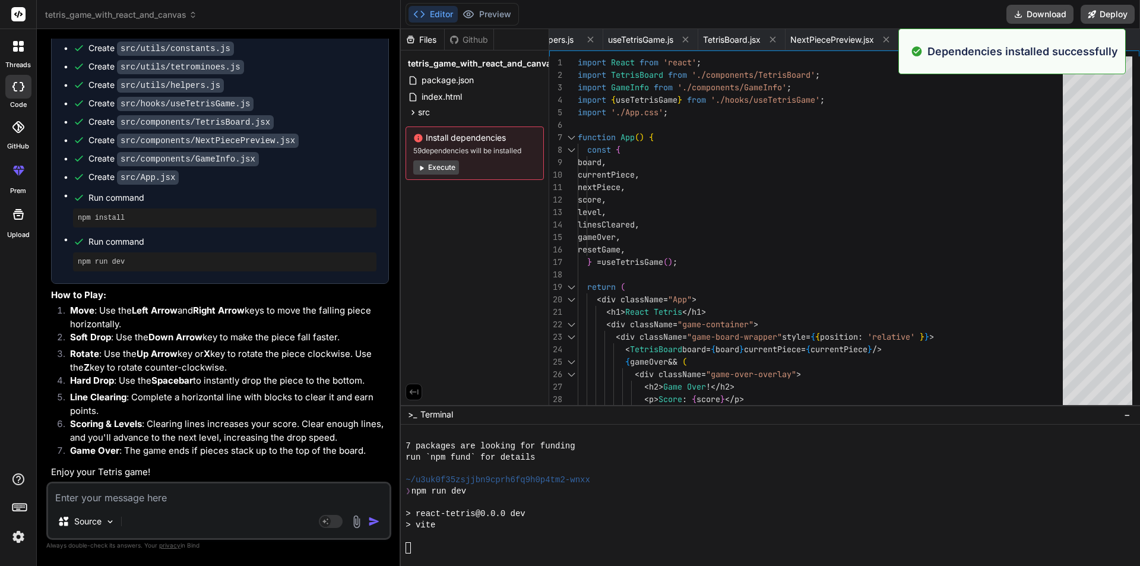
scroll to position [1309, 0]
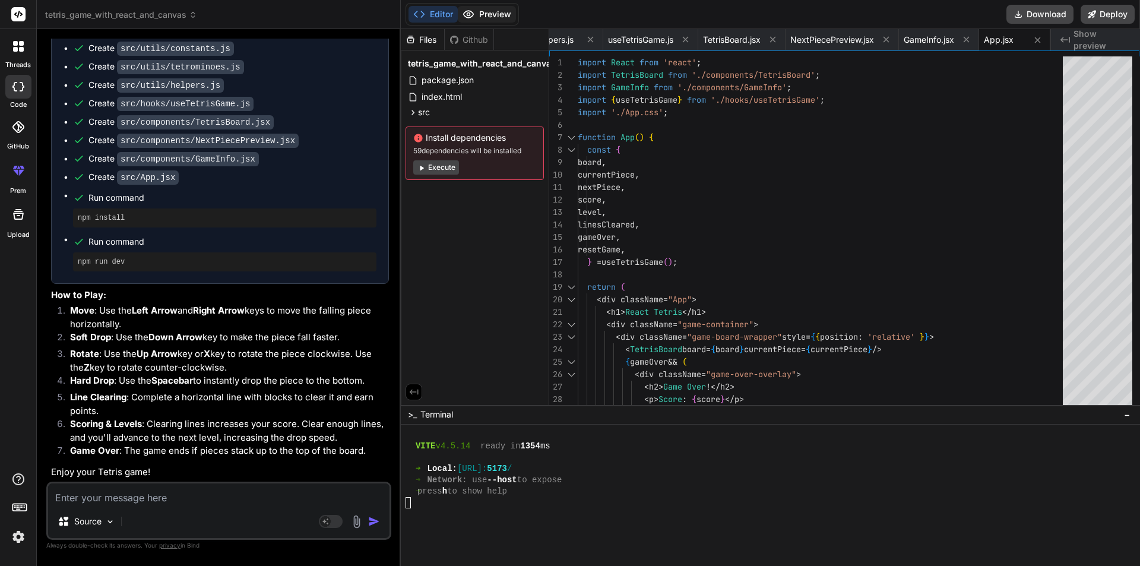
click at [493, 15] on button "Preview" at bounding box center [487, 14] width 58 height 17
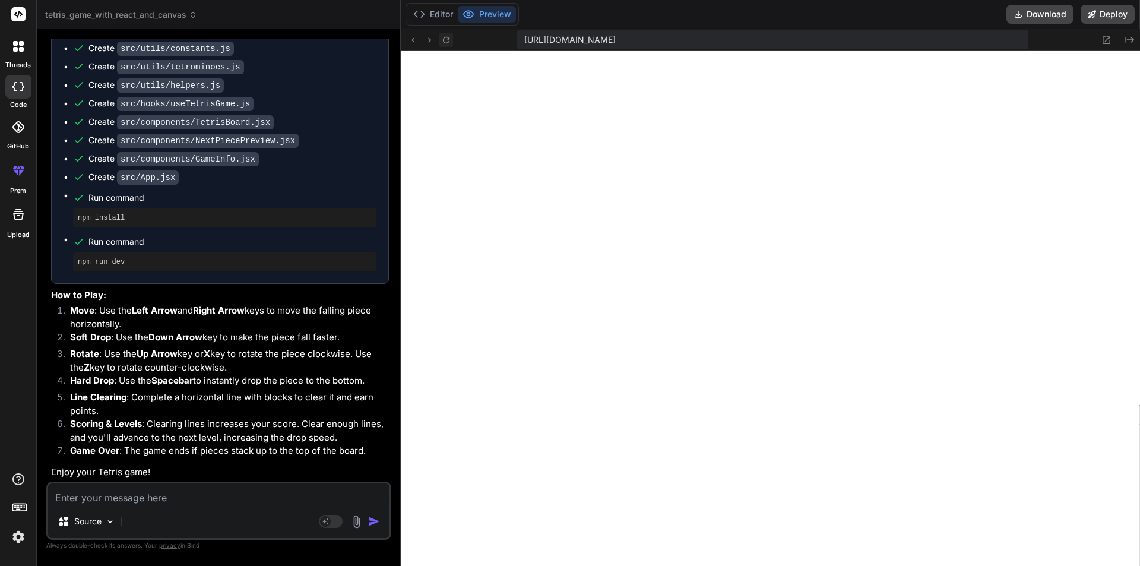
click at [443, 44] on icon at bounding box center [446, 40] width 10 height 10
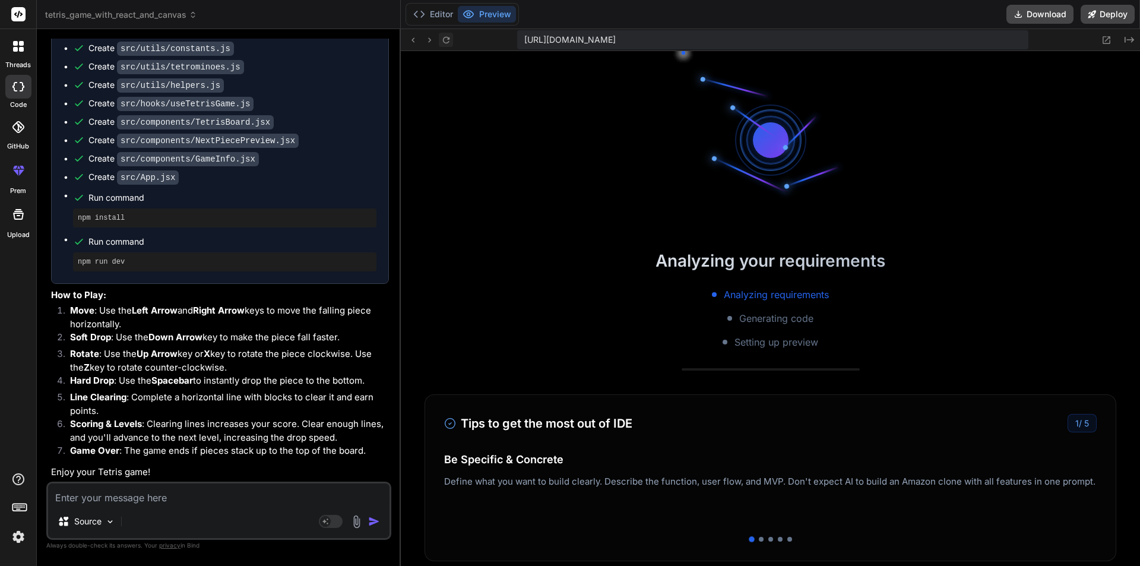
click at [443, 44] on icon at bounding box center [446, 40] width 10 height 10
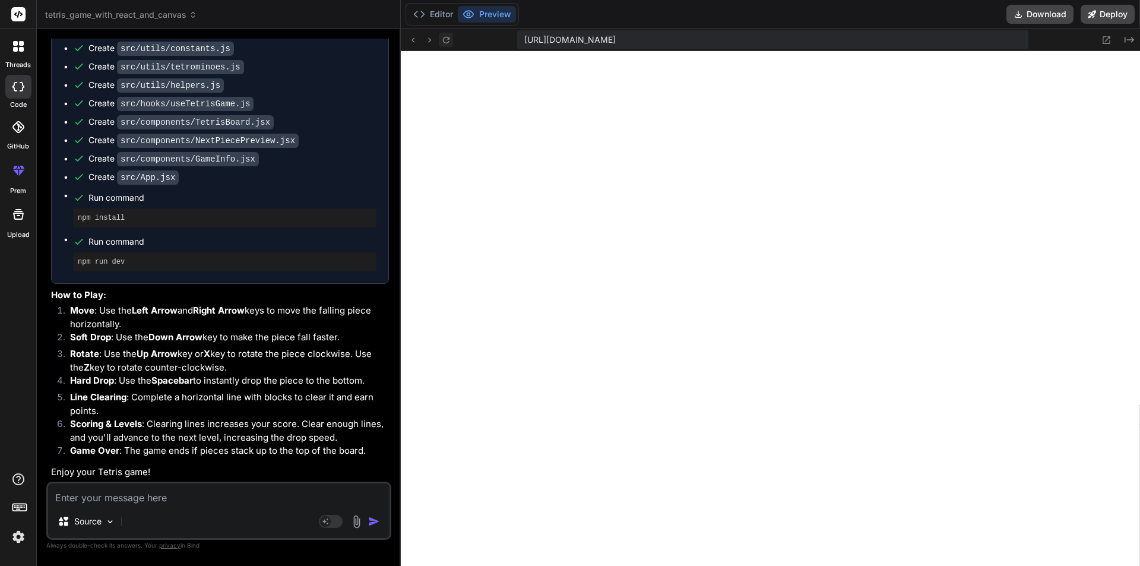
click at [443, 44] on icon at bounding box center [446, 40] width 10 height 10
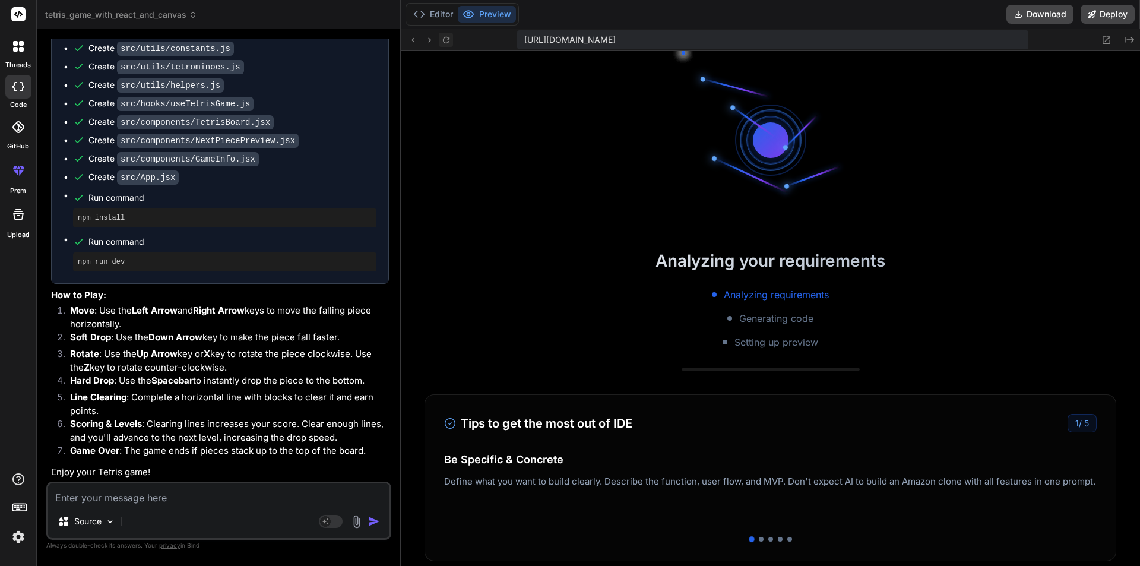
click at [443, 44] on icon at bounding box center [446, 40] width 10 height 10
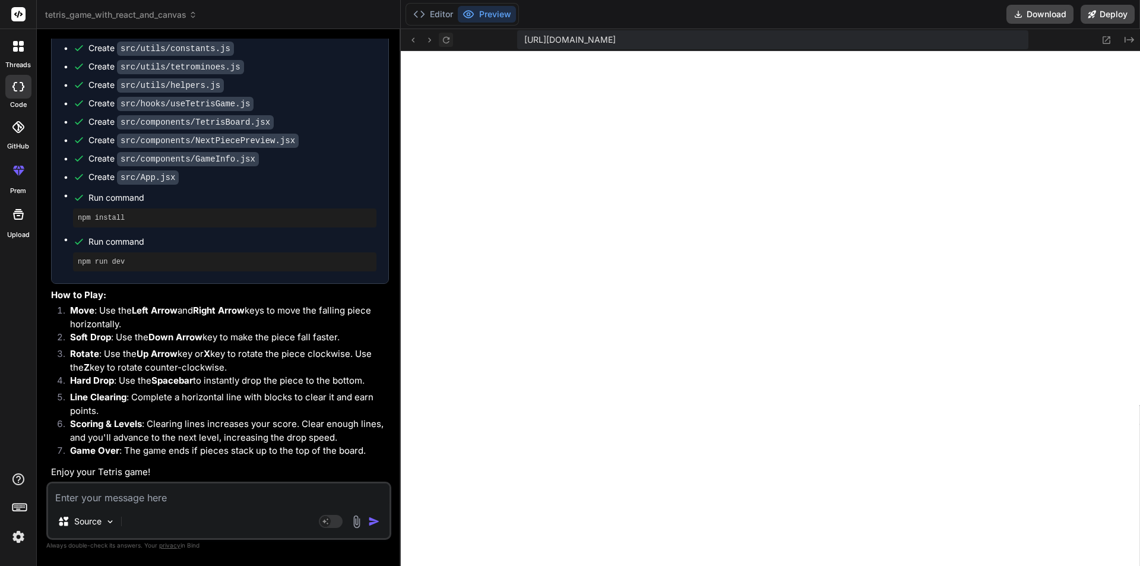
click at [443, 44] on icon at bounding box center [446, 40] width 10 height 10
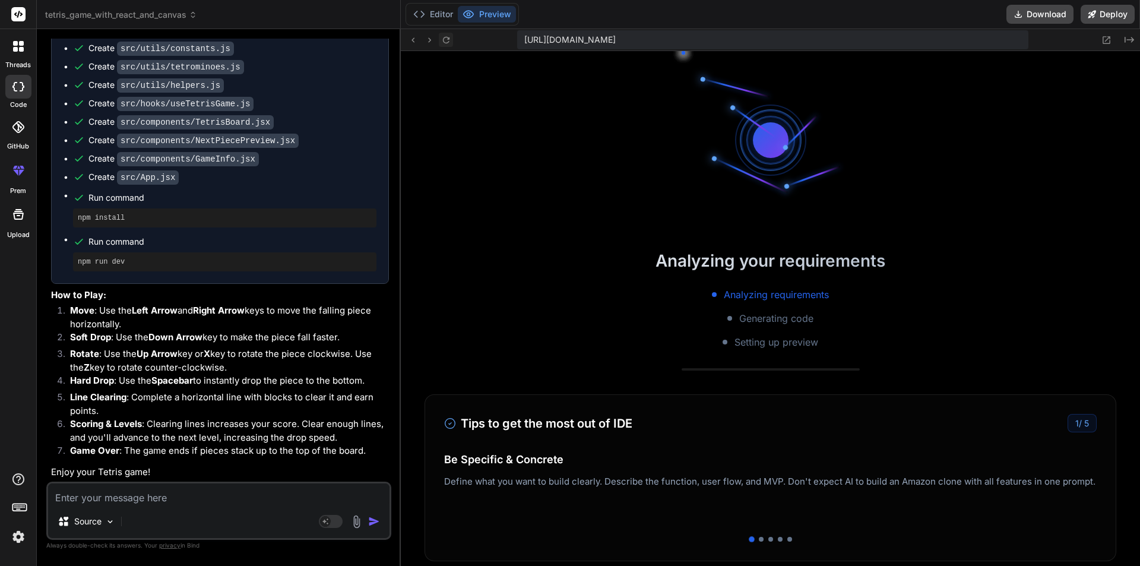
click at [443, 44] on icon at bounding box center [446, 40] width 10 height 10
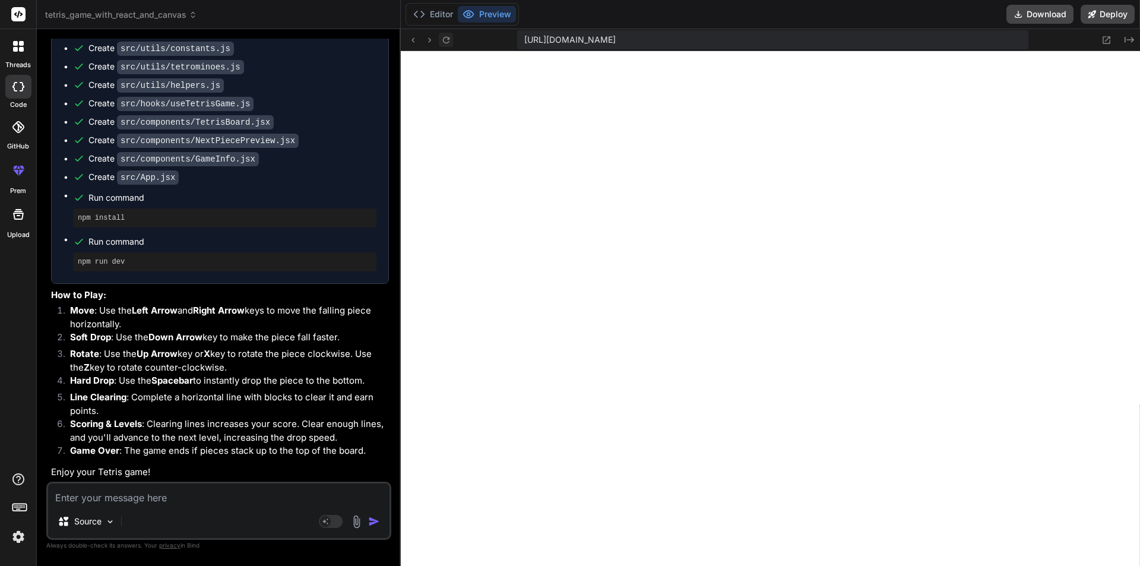
click at [443, 44] on icon at bounding box center [446, 40] width 10 height 10
click at [138, 509] on div "Source Agent Mode. When this toggle is activated, AI automatically makes decisi…" at bounding box center [218, 510] width 345 height 58
click at [126, 493] on textarea at bounding box center [218, 493] width 341 height 21
type textarea "i"
type textarea "x"
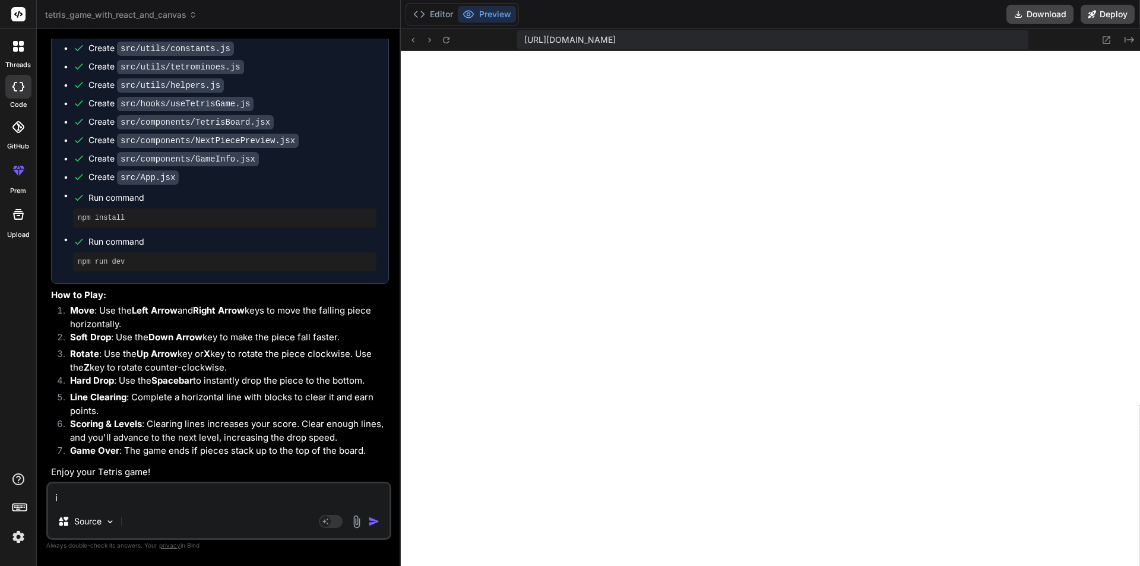
type textarea "it"
type textarea "x"
type textarea "it"
type textarea "x"
type textarea "it i"
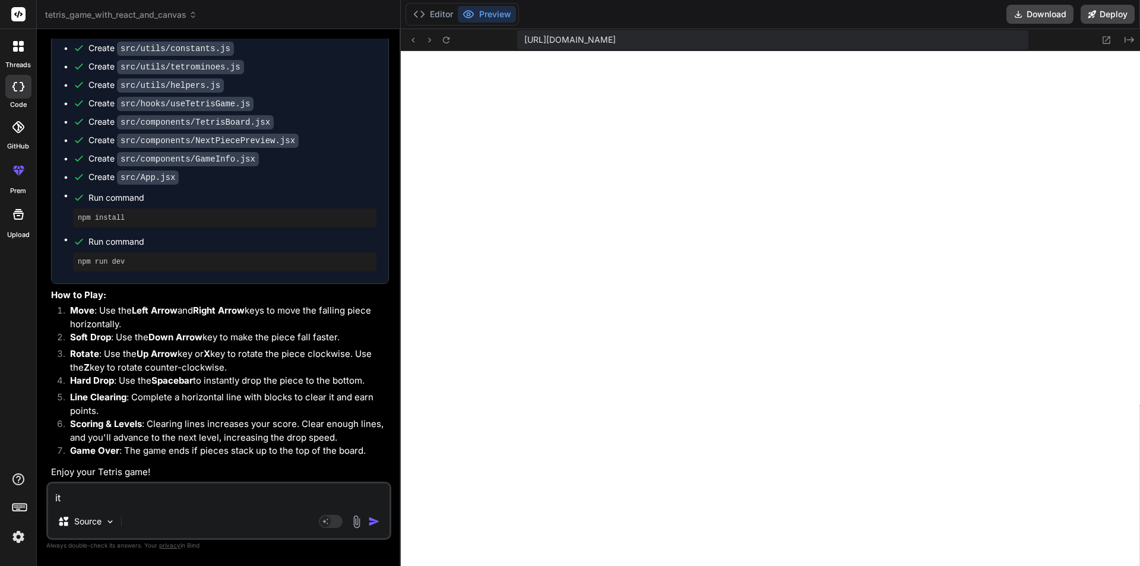
type textarea "x"
type textarea "it is"
type textarea "x"
type textarea "it is"
type textarea "x"
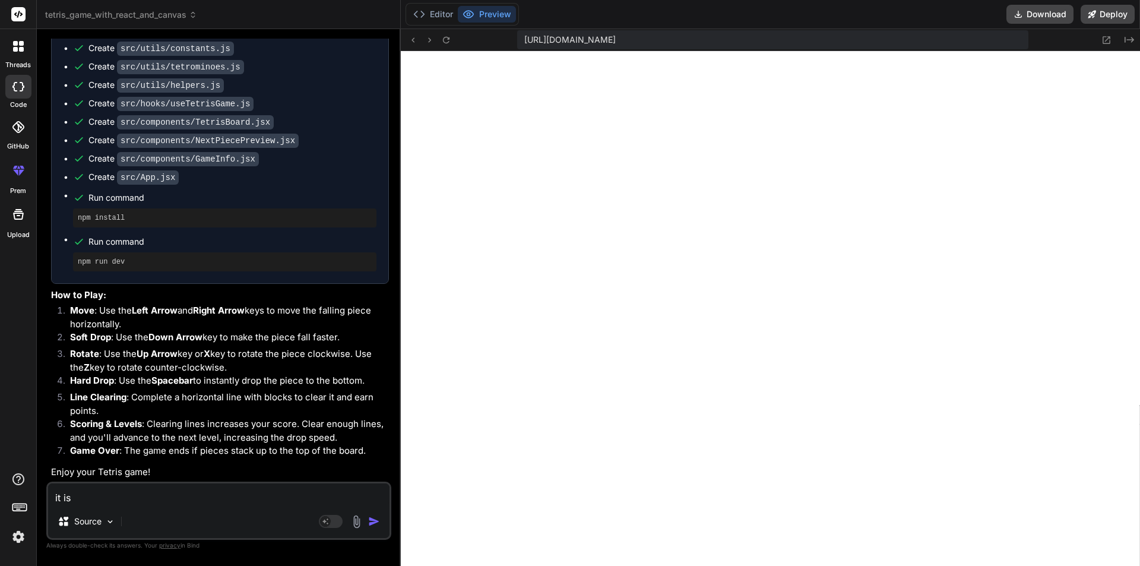
type textarea "it is n"
type textarea "x"
type textarea "it is no"
type textarea "x"
type textarea "it is not"
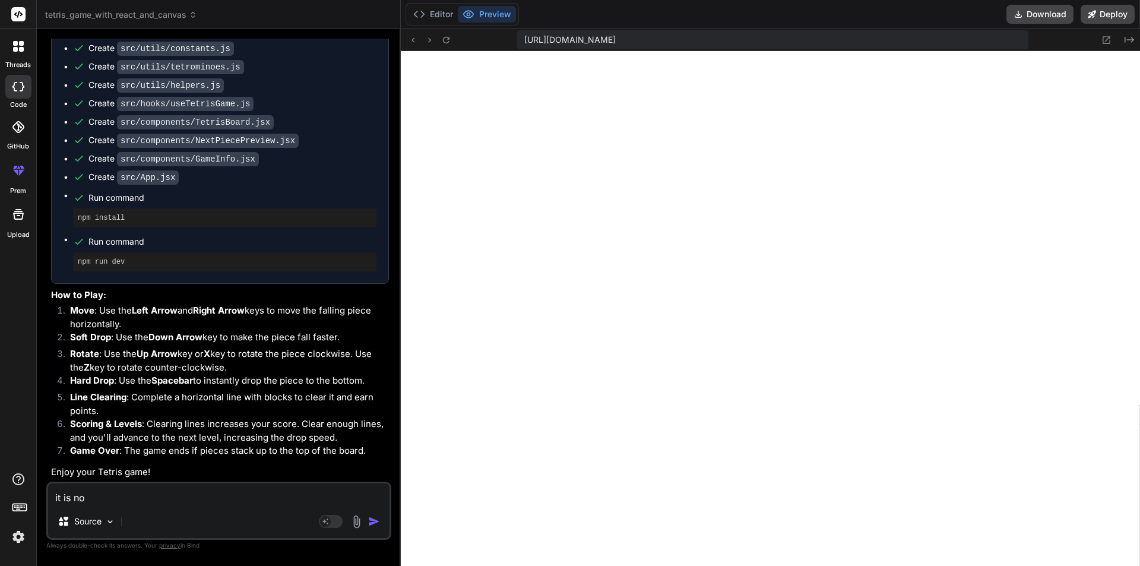
type textarea "x"
type textarea "it is not"
type textarea "x"
type textarea "it is not r"
type textarea "x"
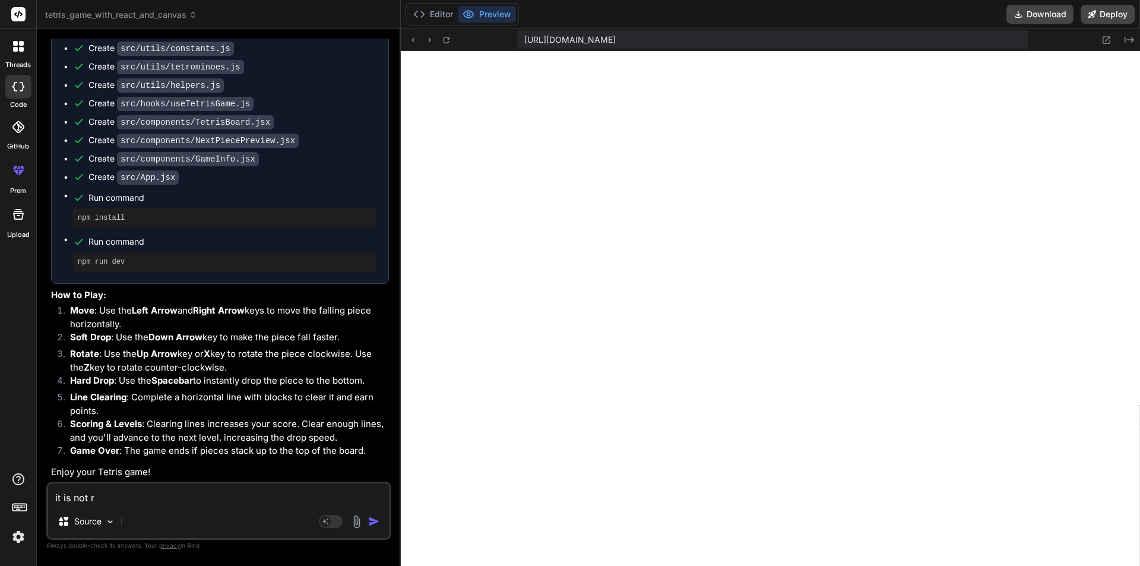
type textarea "it is not ru"
type textarea "x"
type textarea "it is not run"
type textarea "x"
type textarea "it is not runn"
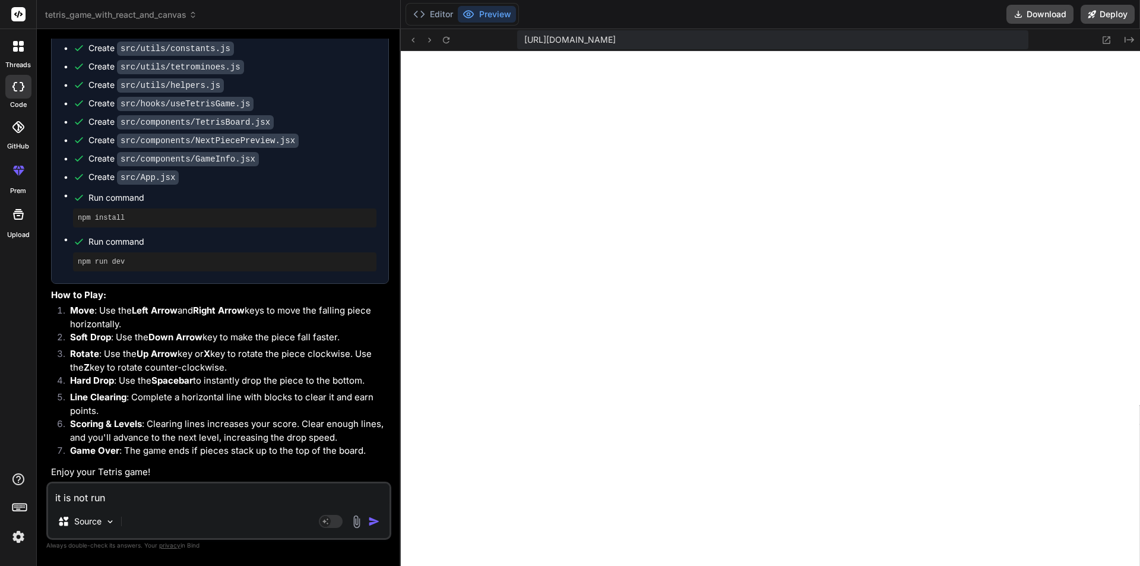
type textarea "x"
type textarea "it is not runni"
type textarea "x"
type textarea "it is not runnin"
type textarea "x"
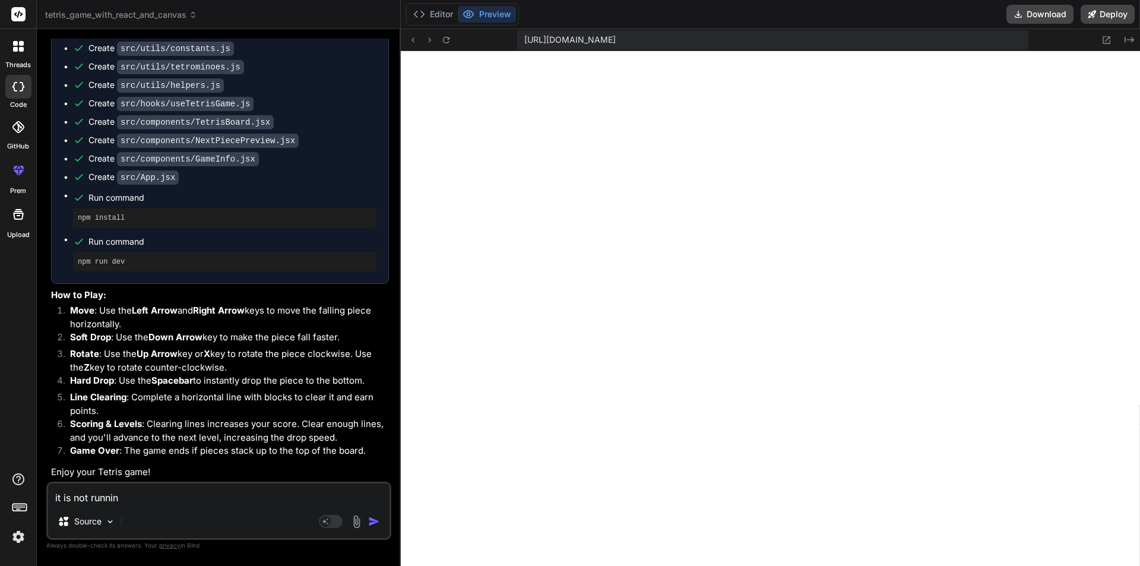
type textarea "it is not running"
type textarea "x"
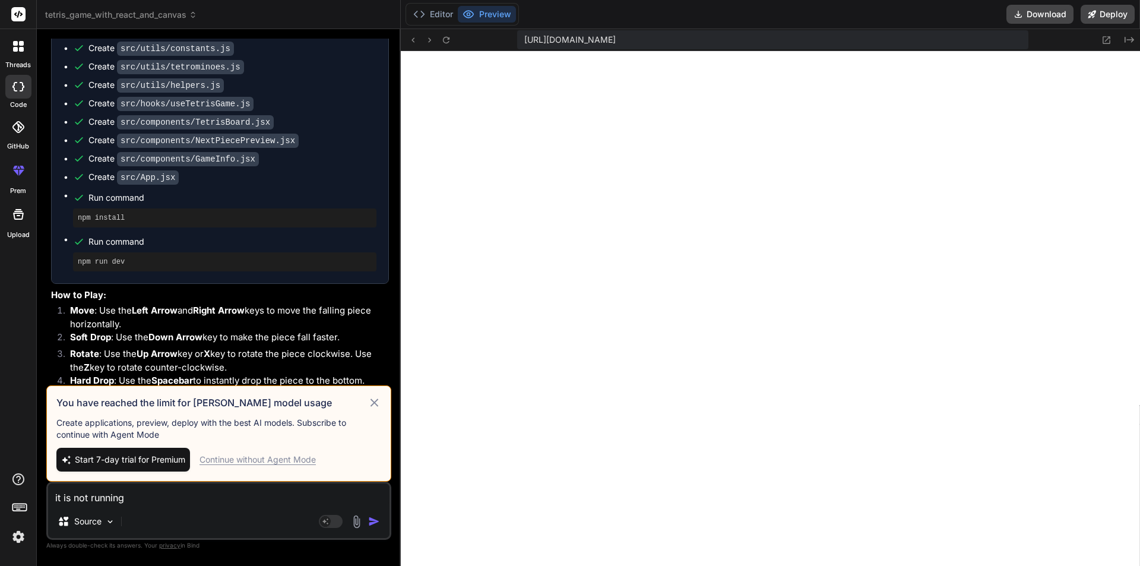
type textarea "it is not running"
click at [239, 457] on div "Continue without Agent Mode" at bounding box center [257, 460] width 116 height 12
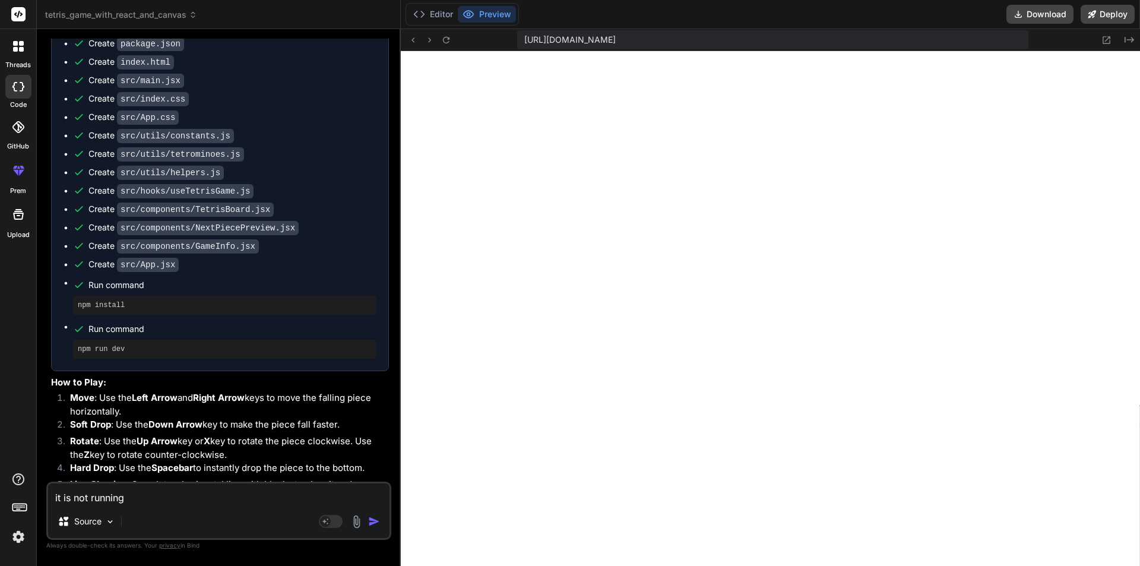
scroll to position [325, 0]
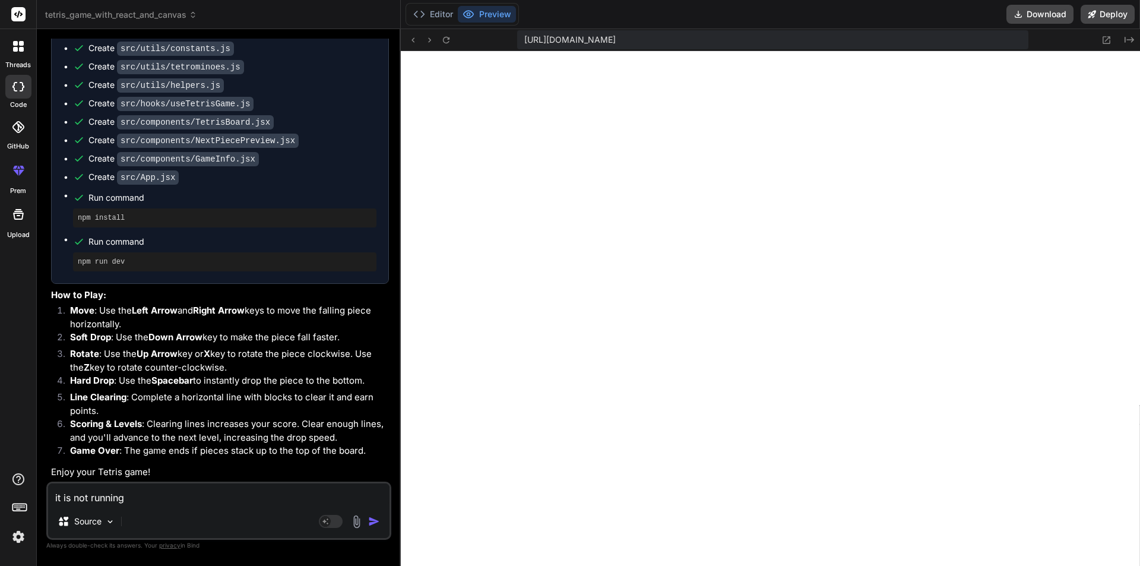
click at [372, 521] on img "button" at bounding box center [374, 521] width 12 height 12
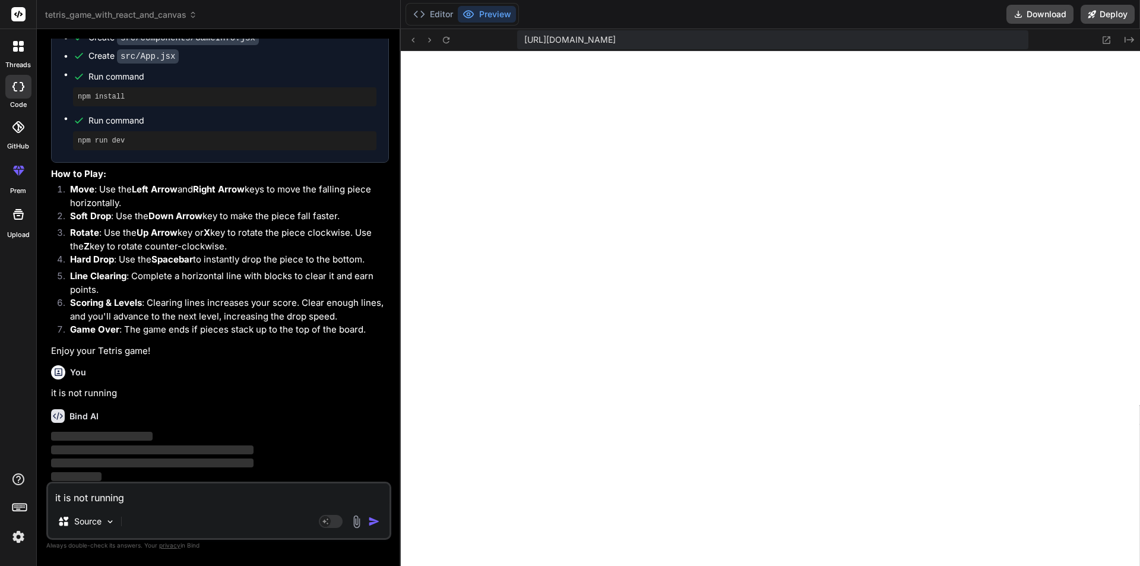
scroll to position [448, 0]
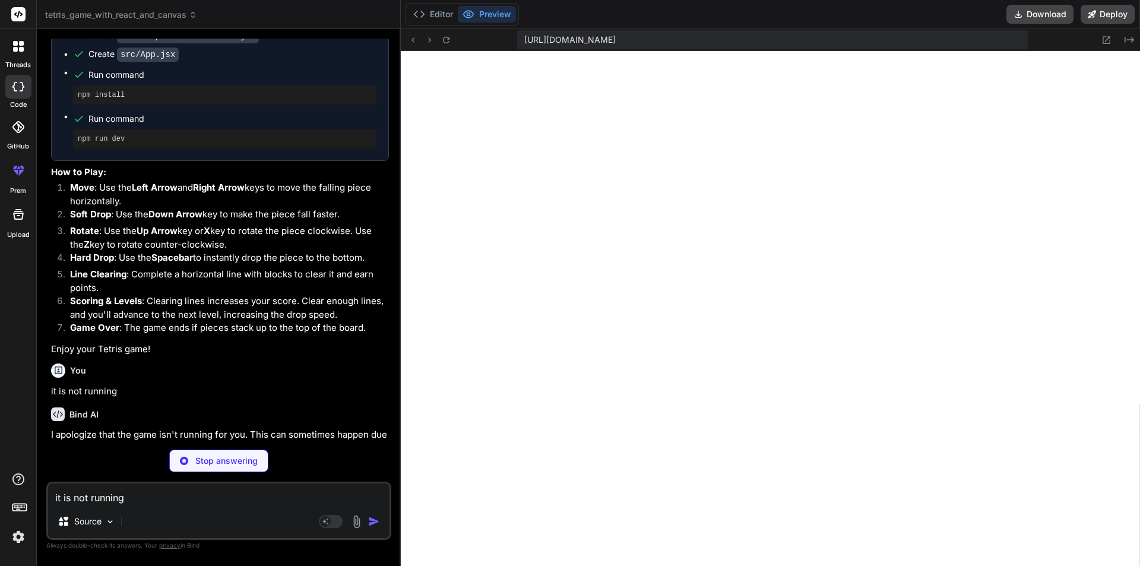
type textarea "x"
type textarea "}"
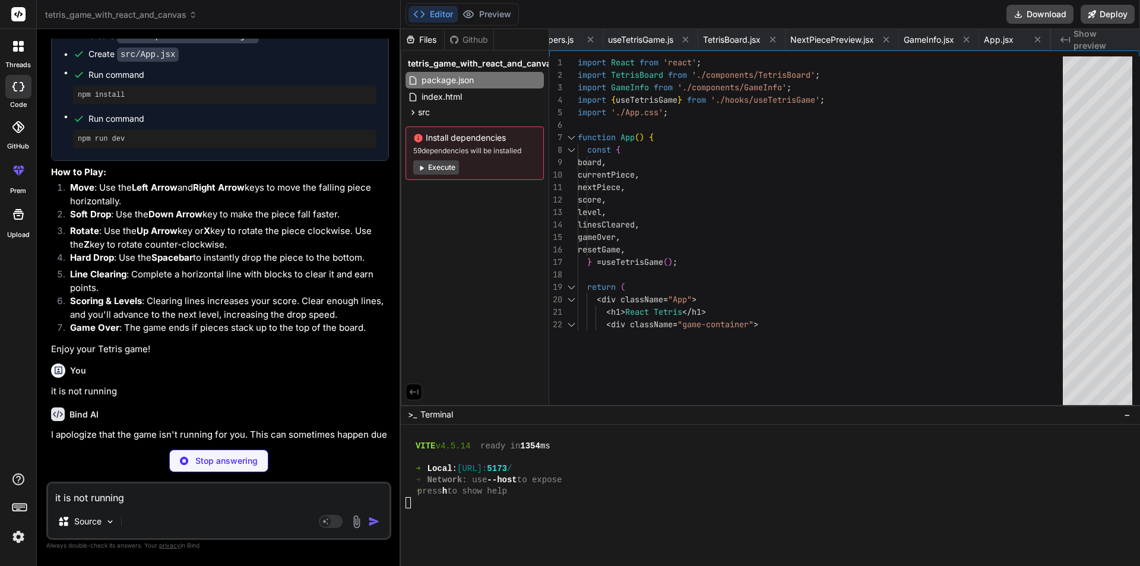
type textarea "x"
type textarea "<script type="module" src="/src/main.jsx"></script> </body> </html>"
type textarea "x"
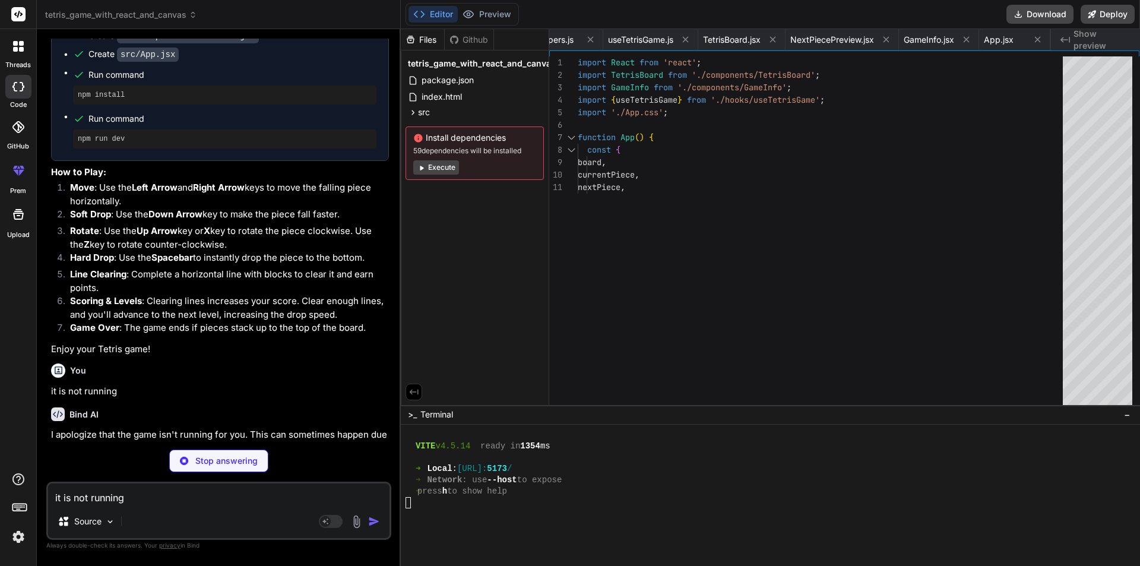
type textarea "x"
type textarea "#root { width: 100%; height: 100%; display: flex; justify-content: center; alig…"
type textarea "x"
type textarea ".game-info-panel { flex-direction: column; gap: 10px; } .game-over-overlay { fo…"
type textarea "x"
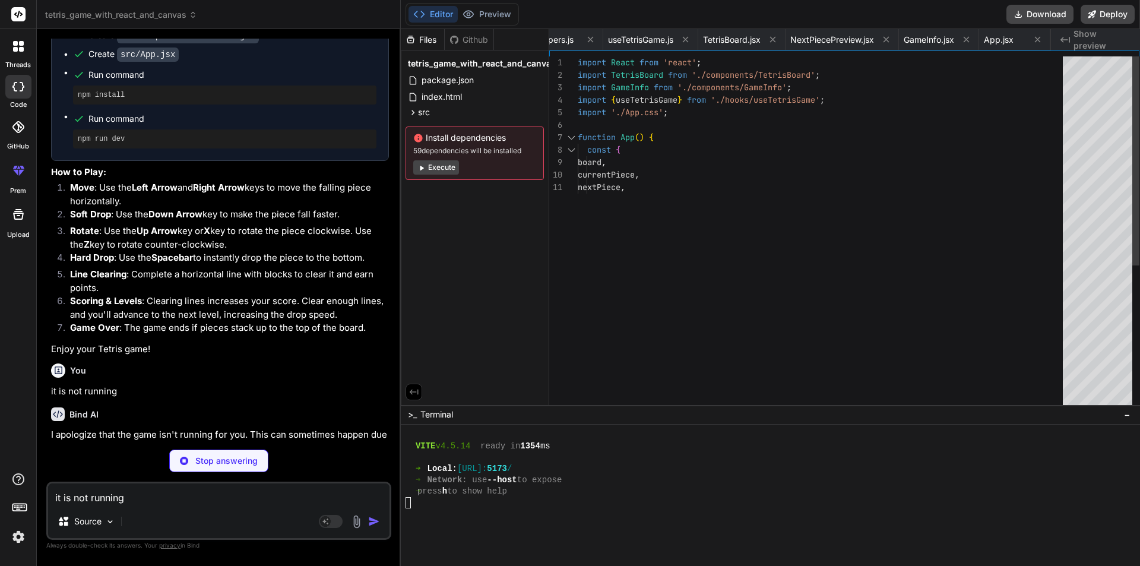
type textarea "2: 300, 3: 500, 4: 800, // Tetris! };"
type textarea "x"
type textarea "}; export const getRandomTetromino = () => { const tetrominoNames = ['I', 'J', …"
type textarea "x"
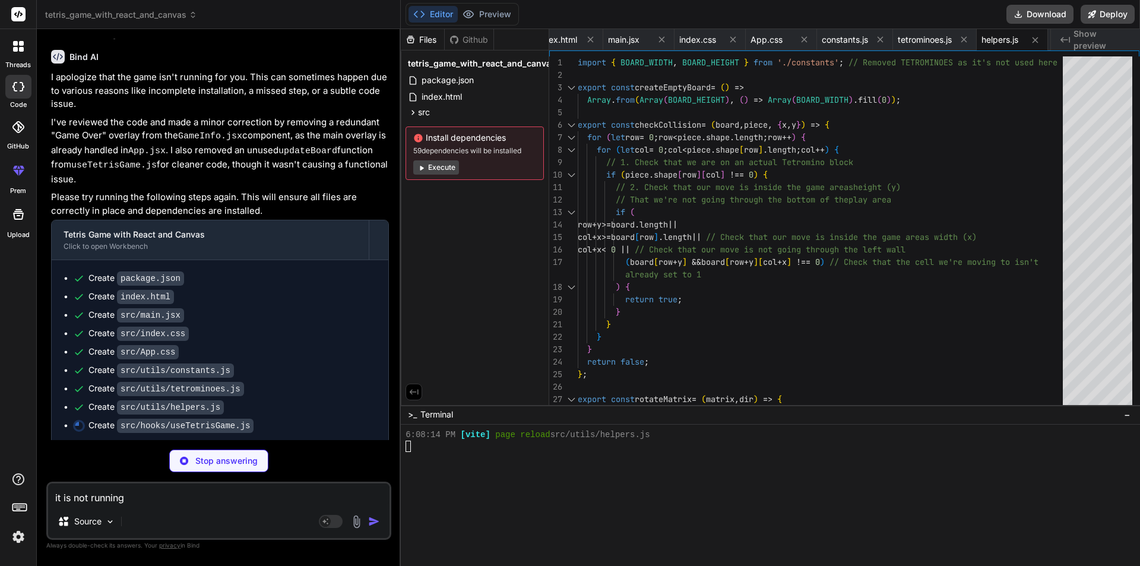
scroll to position [806, 0]
type textarea "x"
type textarea "}; };"
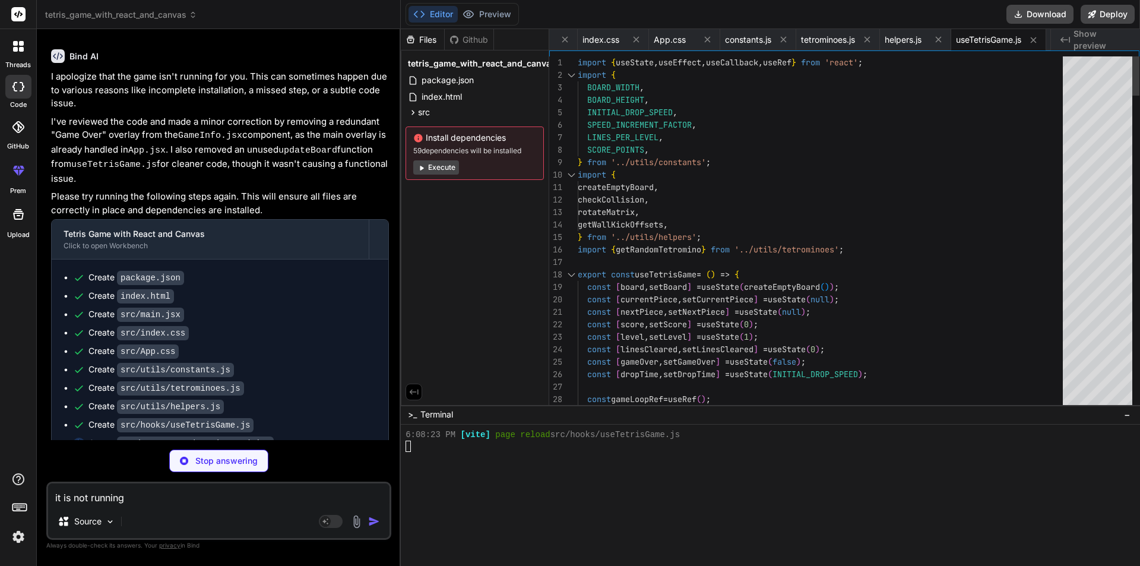
scroll to position [824, 0]
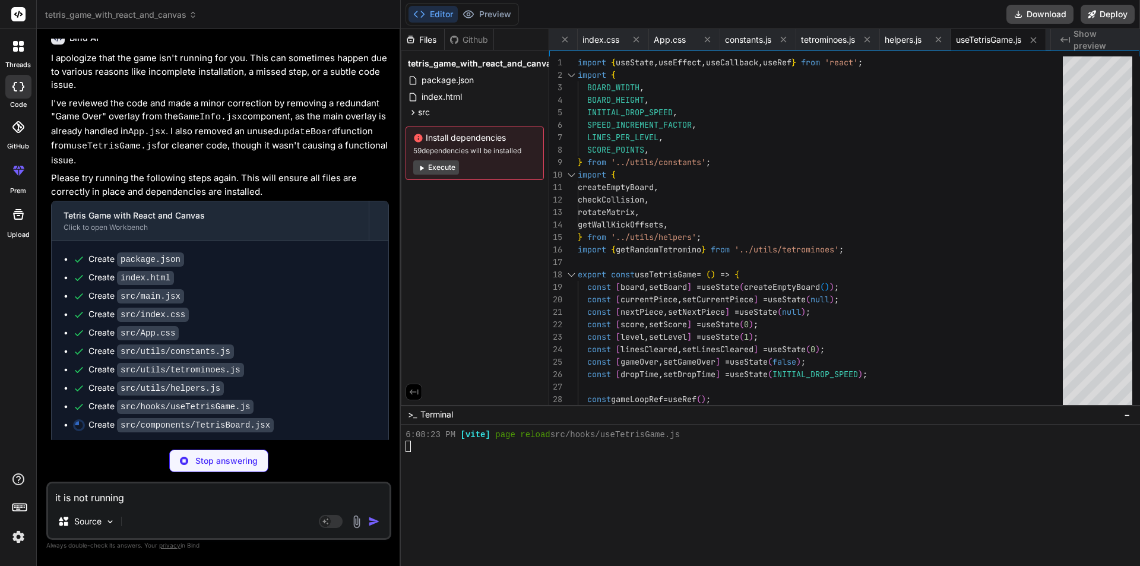
type textarea "x"
type textarea "height={BOARD_HEIGHT * BLOCK_SIZE} ></canvas> ); }; export default TetrisBoard;"
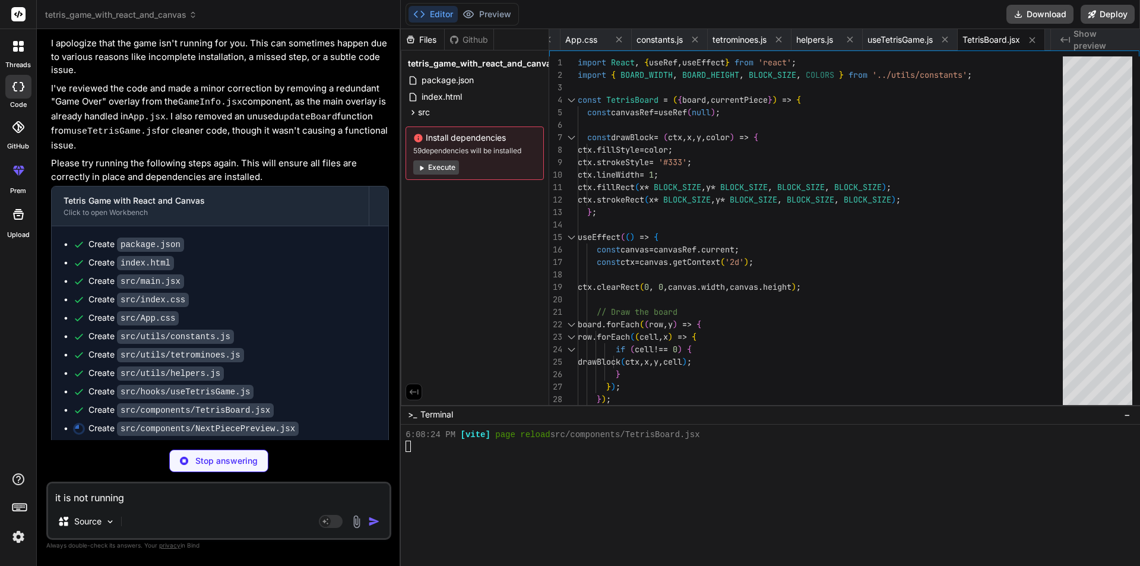
scroll to position [842, 0]
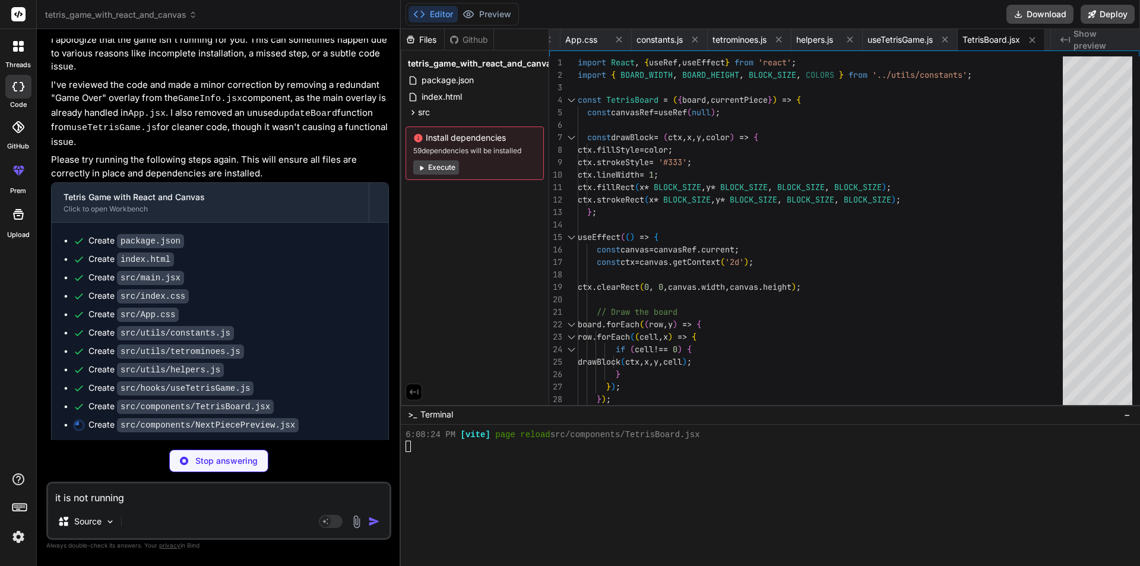
type textarea "x"
type textarea "<canvas ref={canvasRef} width={PREVIEW_SIZE * BLOCK_SIZE} height={PREVIEW_SIZE …"
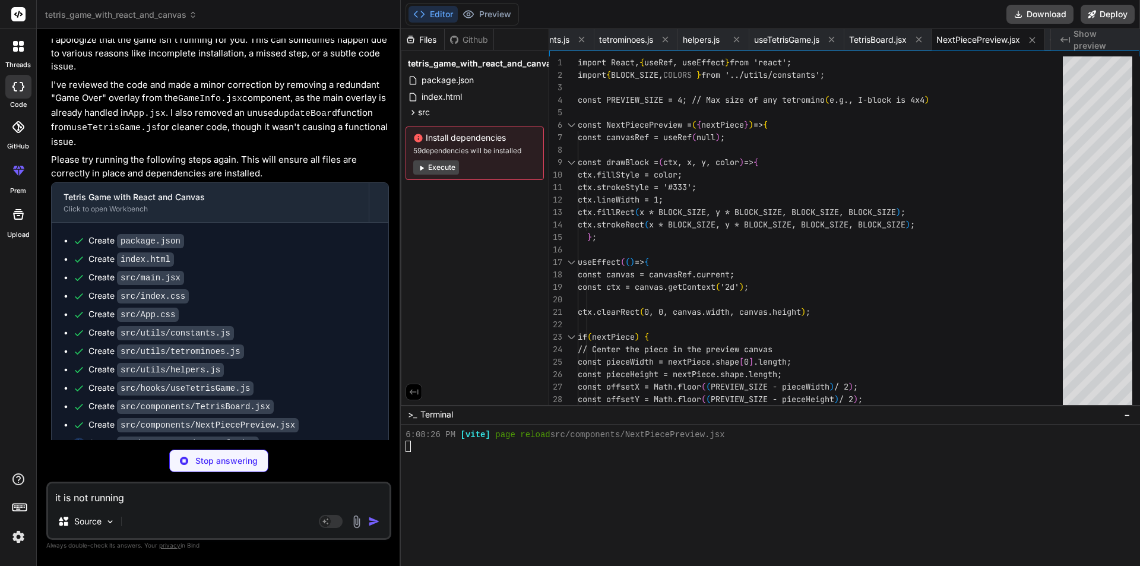
type textarea "x"
type textarea "<NextPiecePreview nextPiece={nextPiece} /> </div> {/* The game over overlay is …"
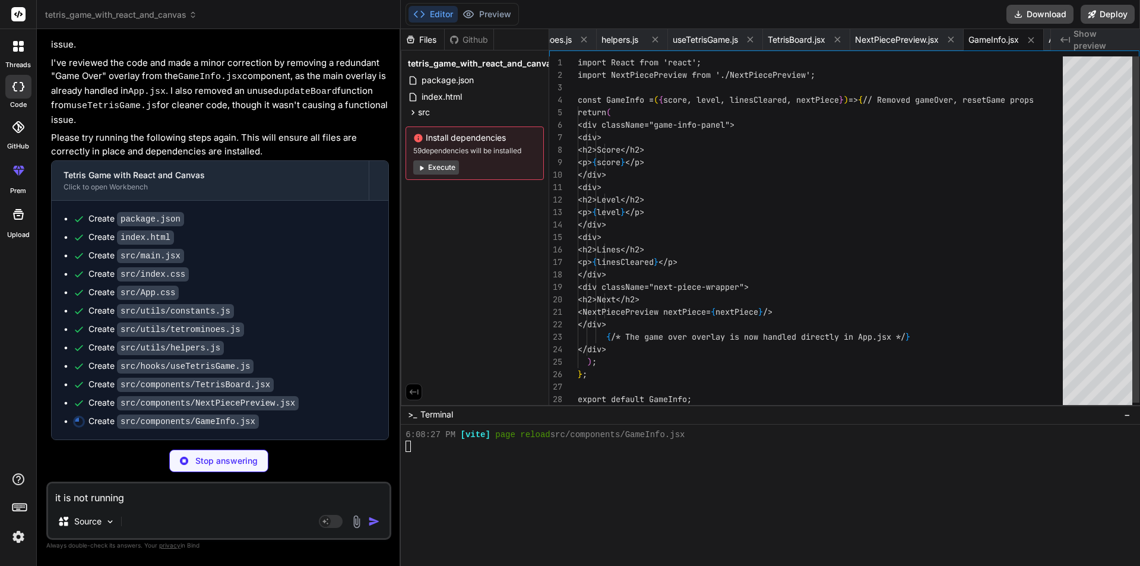
scroll to position [879, 0]
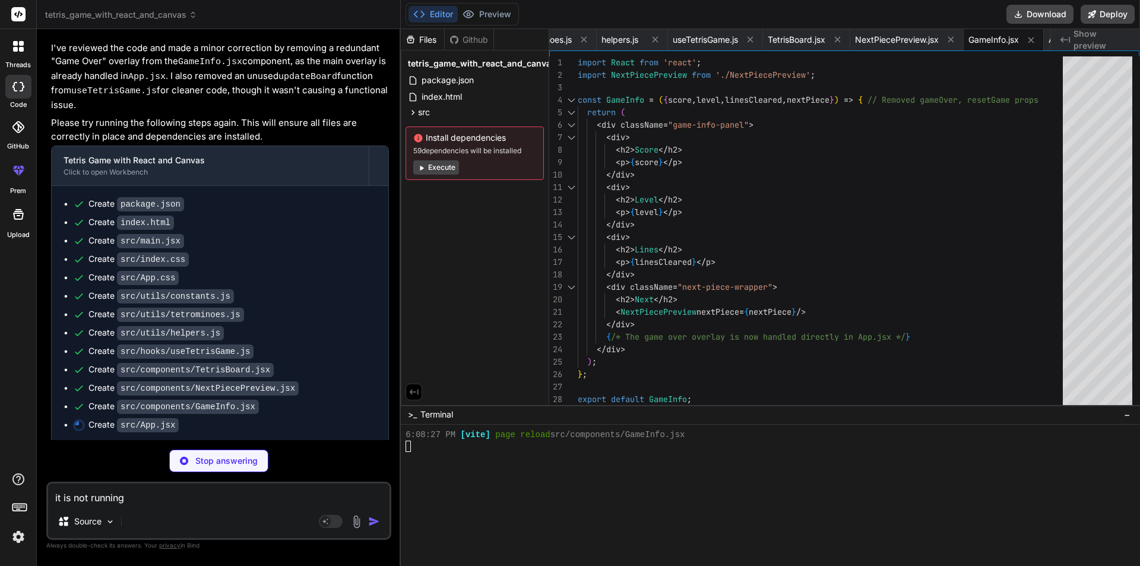
type textarea "x"
type textarea "<p>Use Arrow Keys to Move, Up/X to Rotate, Space to Hard Drop</p> </div> ); } e…"
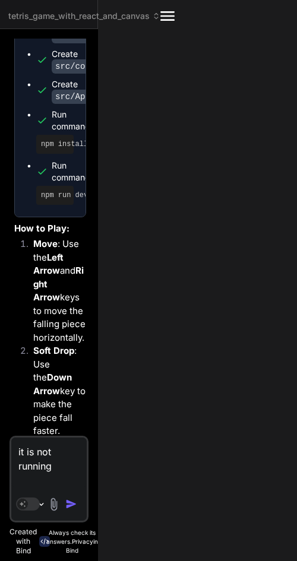
scroll to position [3084, 0]
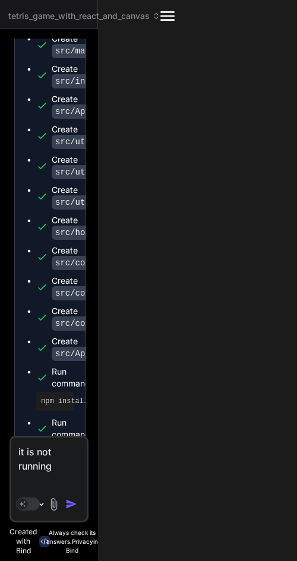
click at [166, 12] on icon at bounding box center [167, 15] width 14 height 9
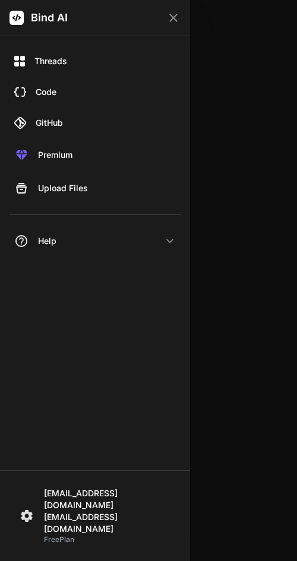
click at [166, 12] on div "Bind AI" at bounding box center [95, 18] width 190 height 36
click at [178, 18] on icon at bounding box center [173, 18] width 14 height 14
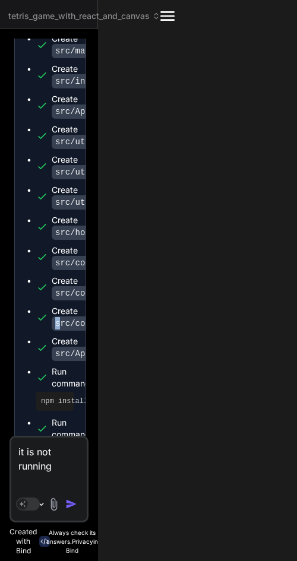
click at [58, 316] on code "src/components/GameInfo.jsx" at bounding box center [123, 323] width 142 height 14
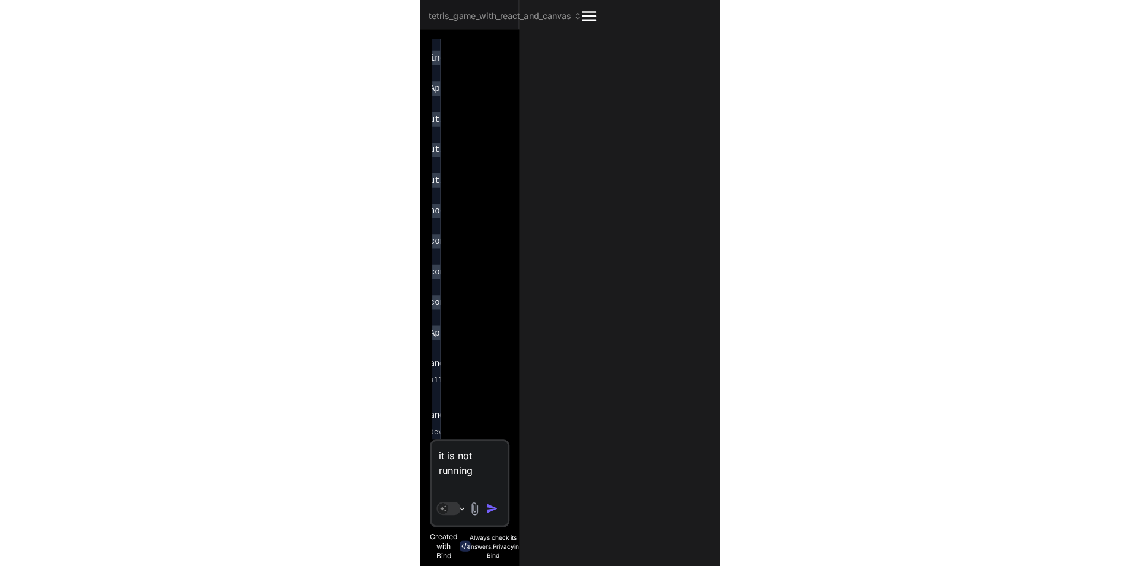
scroll to position [3108, 68]
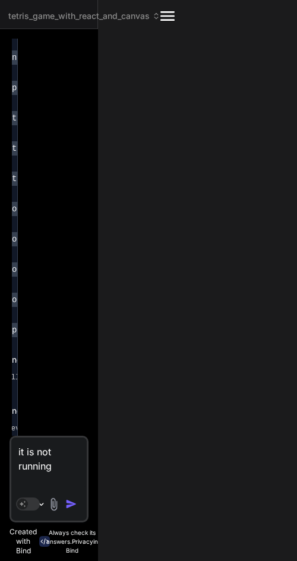
type textarea "x"
type textarea "<p>Use Arrow Keys to Move, Up/X to Rotate, Space to Hard Drop</p> </div> ); } e…"
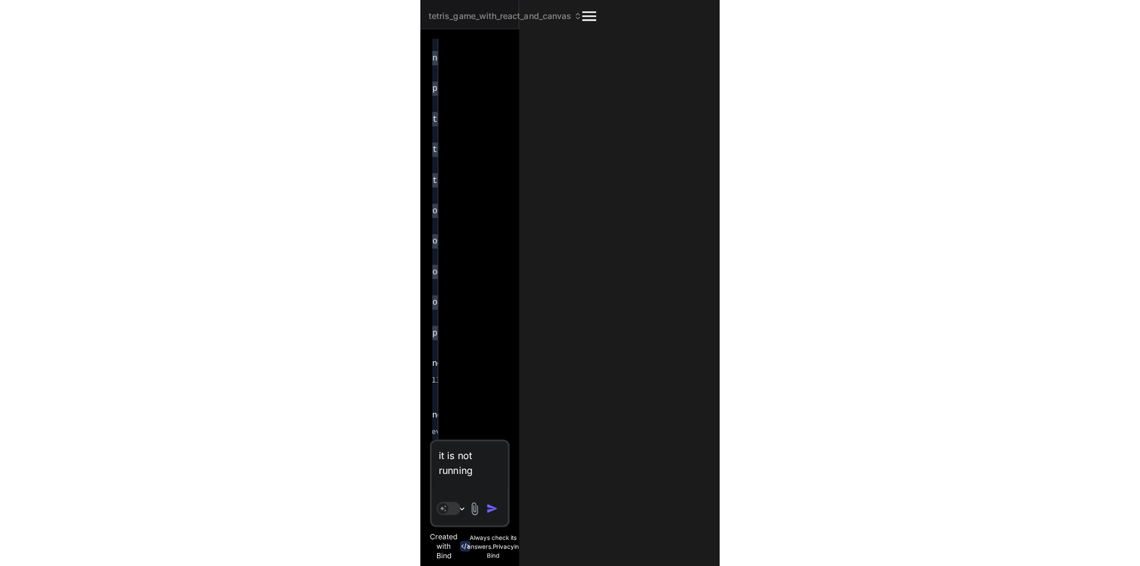
scroll to position [1087, 0]
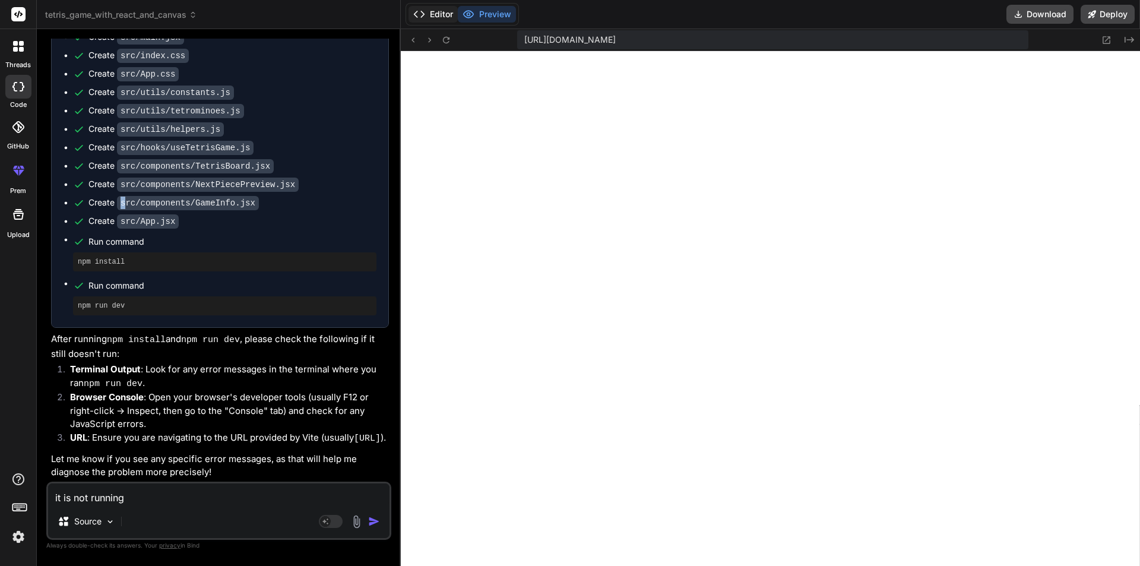
click at [436, 10] on button "Editor" at bounding box center [432, 14] width 49 height 17
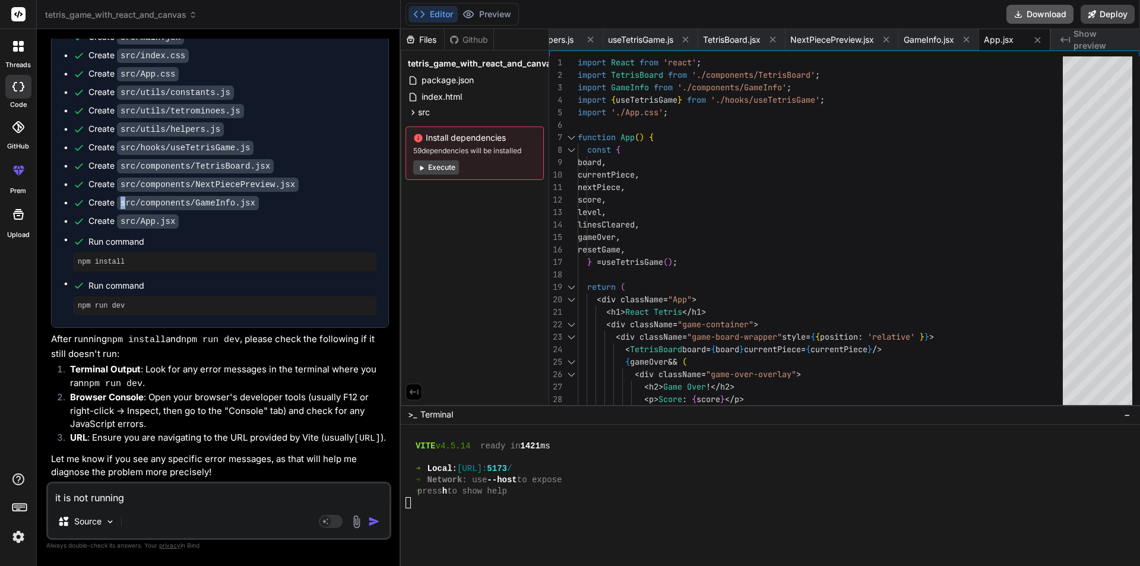
click at [1042, 11] on button "Download" at bounding box center [1039, 14] width 67 height 19
click at [15, 20] on rect at bounding box center [18, 14] width 14 height 14
click at [16, 56] on div at bounding box center [18, 46] width 25 height 25
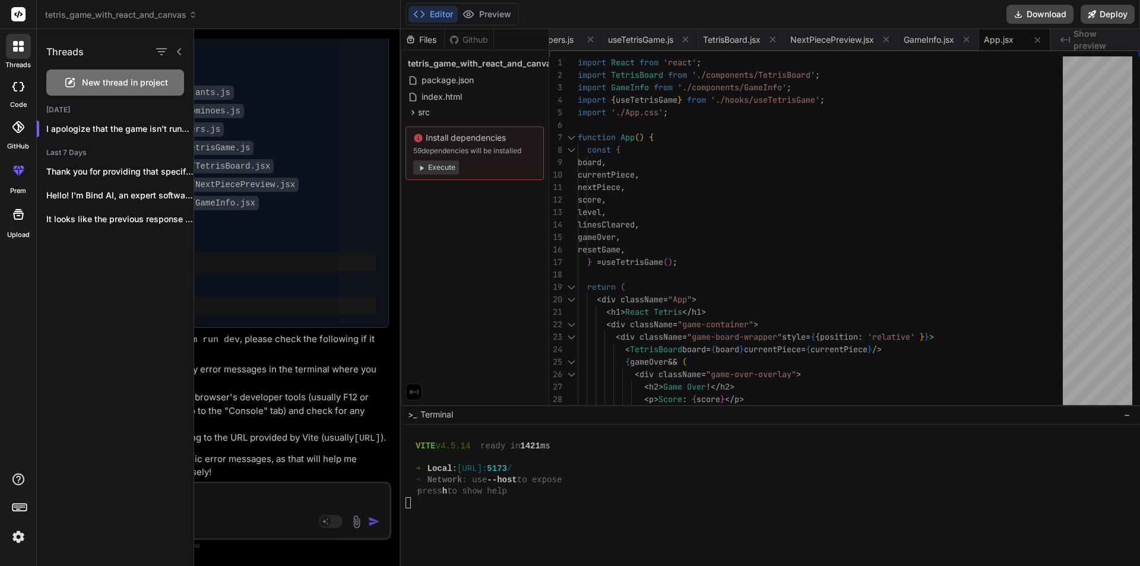
click at [129, 88] on div "New thread in project" at bounding box center [115, 82] width 138 height 26
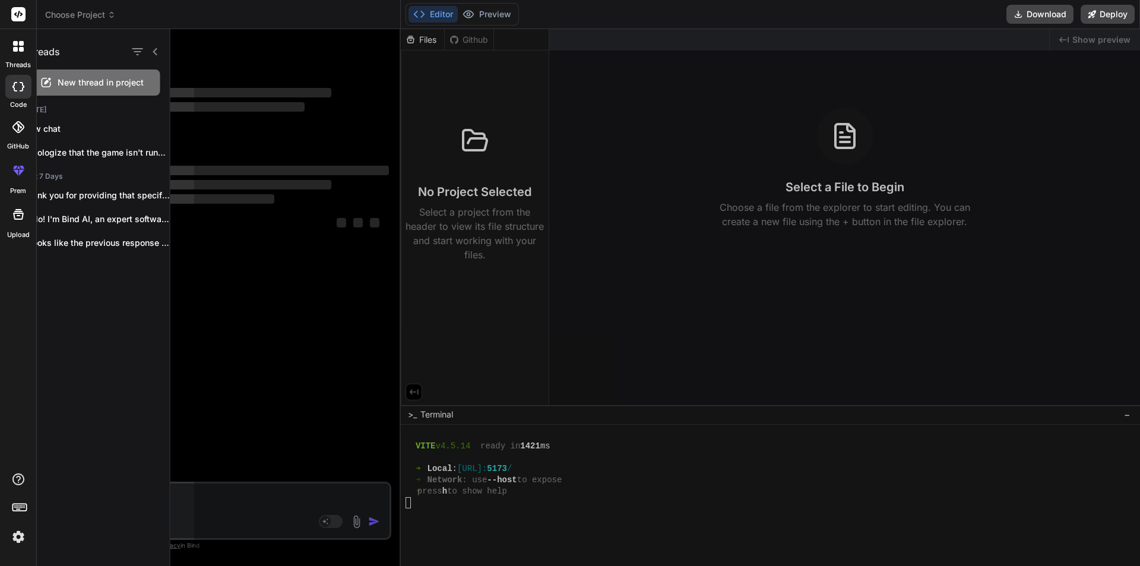
type textarea "x"
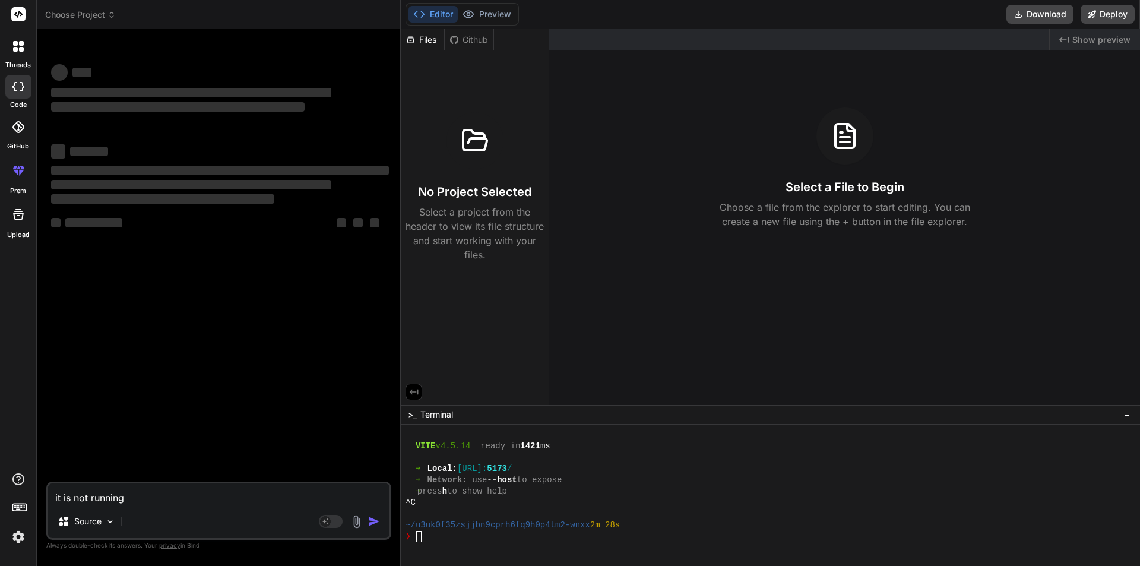
click at [119, 495] on textarea "it is not running" at bounding box center [218, 493] width 341 height 21
type textarea "x"
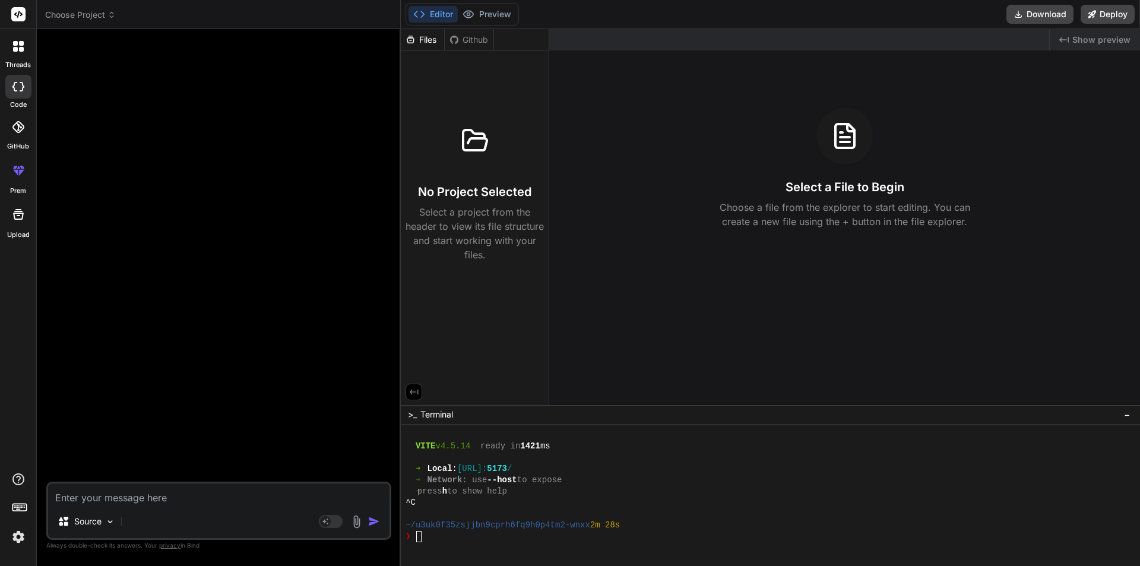
paste textarea "Here's a prompt you can use to guide the development of a car racing game using…"
type textarea "Here's a prompt you can use to guide the development of a car racing game using…"
type textarea "x"
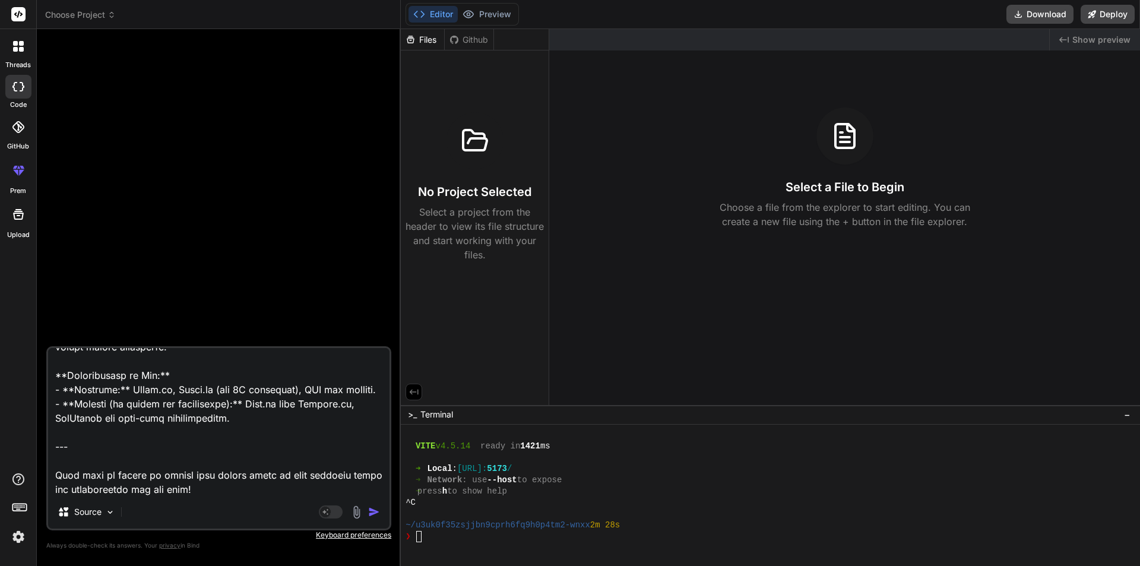
scroll to position [786, 0]
drag, startPoint x: 215, startPoint y: 485, endPoint x: 39, endPoint y: 442, distance: 181.4
click at [39, 442] on div "Bind AI Web Search Created with Pixso. Code Generator Source Agent Mode. When t…" at bounding box center [219, 297] width 364 height 536
type textarea "Here's a prompt you can use to guide the development of a car racing game using…"
type textarea "x"
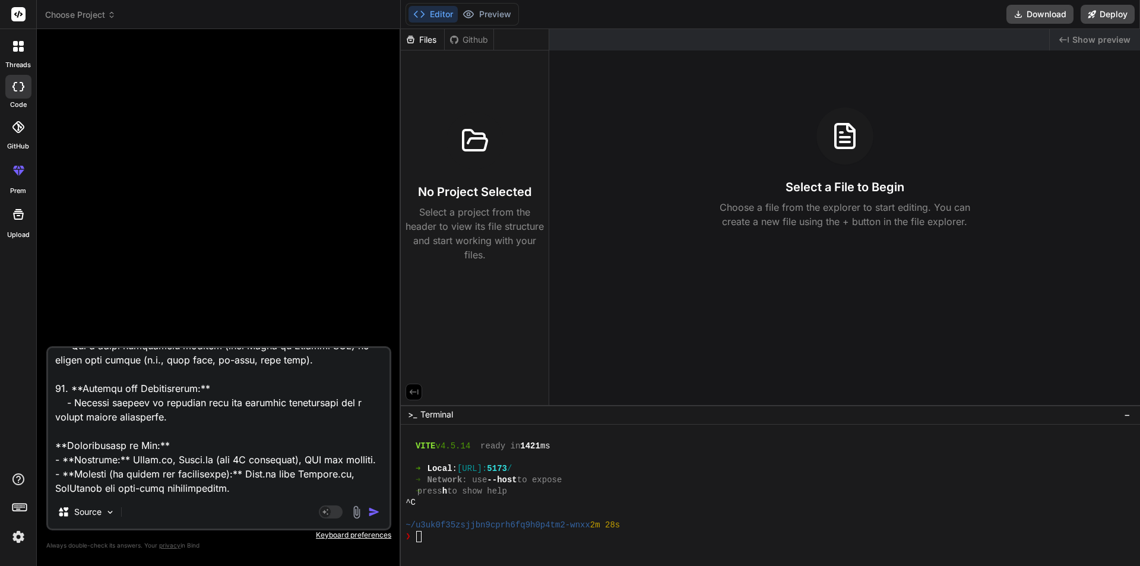
scroll to position [743, 0]
drag, startPoint x: 245, startPoint y: 463, endPoint x: 18, endPoint y: 443, distance: 227.0
click at [18, 443] on div "threads code GitHub prem Upload Choose Project Created with Pixso. Bind AI Web …" at bounding box center [570, 283] width 1140 height 566
type textarea "Here's a prompt you can use to guide the development of a car racing game using…"
type textarea "x"
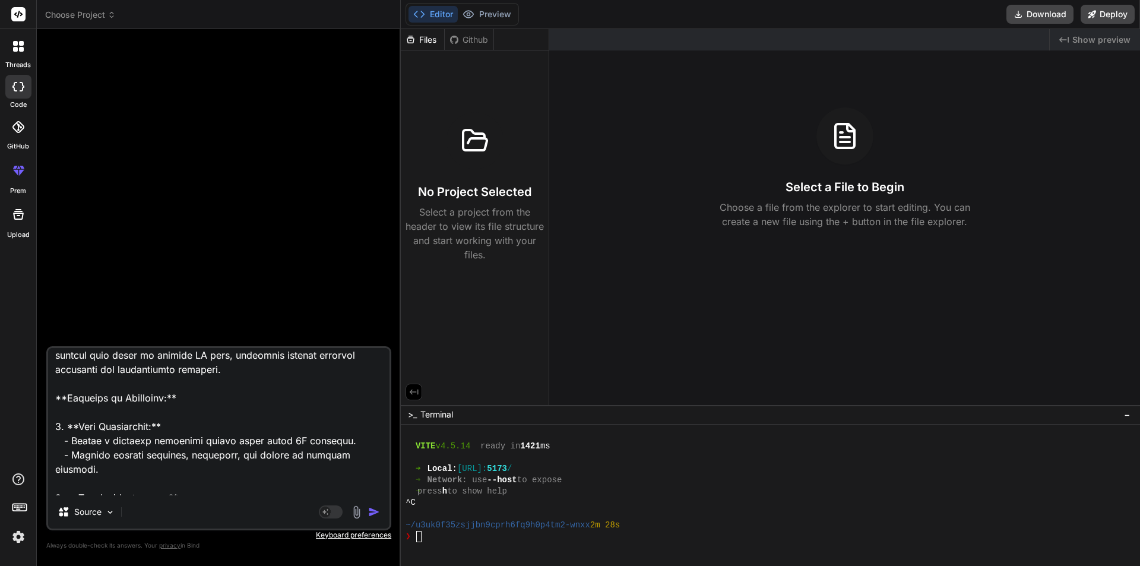
scroll to position [0, 0]
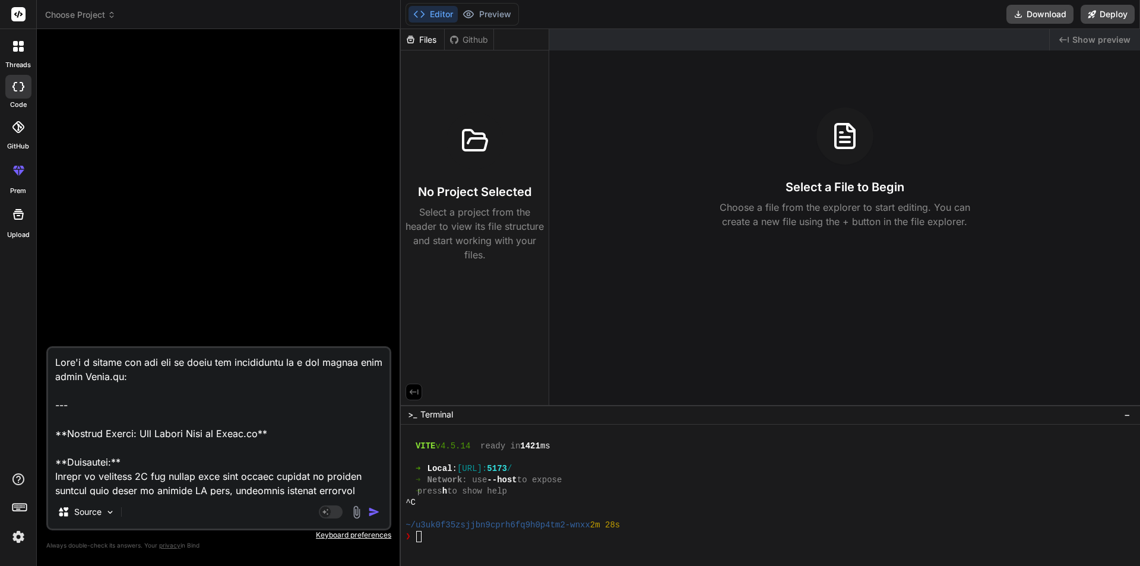
drag, startPoint x: 188, startPoint y: 415, endPoint x: 15, endPoint y: 362, distance: 180.7
click at [15, 362] on div "threads code GitHub prem Upload Choose Project Created with Pixso. Bind AI Web …" at bounding box center [570, 283] width 1140 height 566
drag, startPoint x: 305, startPoint y: 441, endPoint x: 0, endPoint y: 350, distance: 318.0
click at [0, 350] on div "threads code GitHub prem Upload Choose Project Created with Pixso. Bind AI Web …" at bounding box center [570, 283] width 1140 height 566
type textarea "**Objective:** Create an engaging 3D car racing game that allows players to com…"
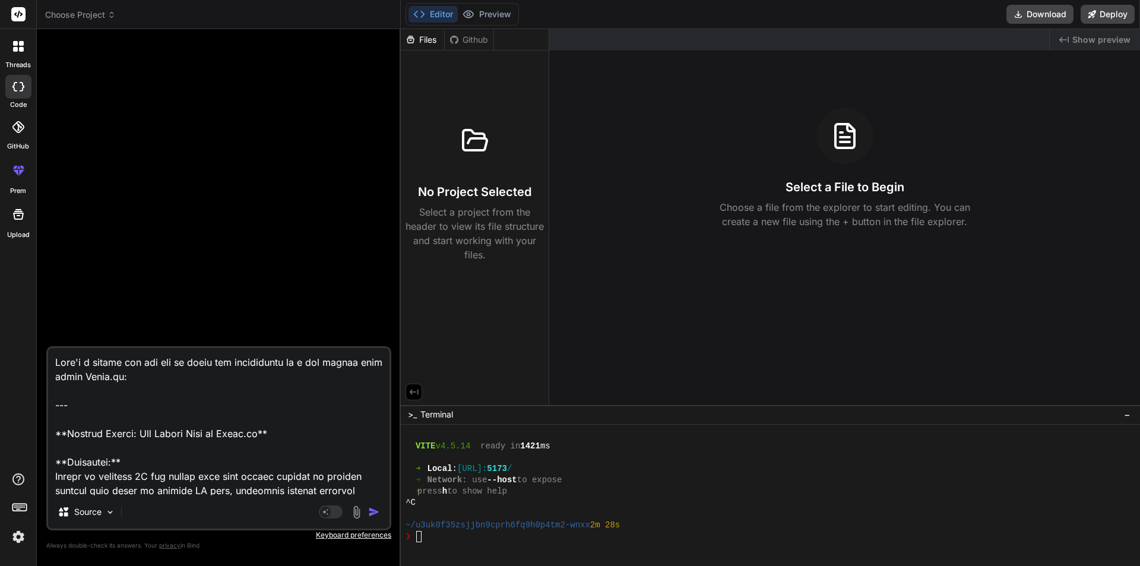
type textarea "x"
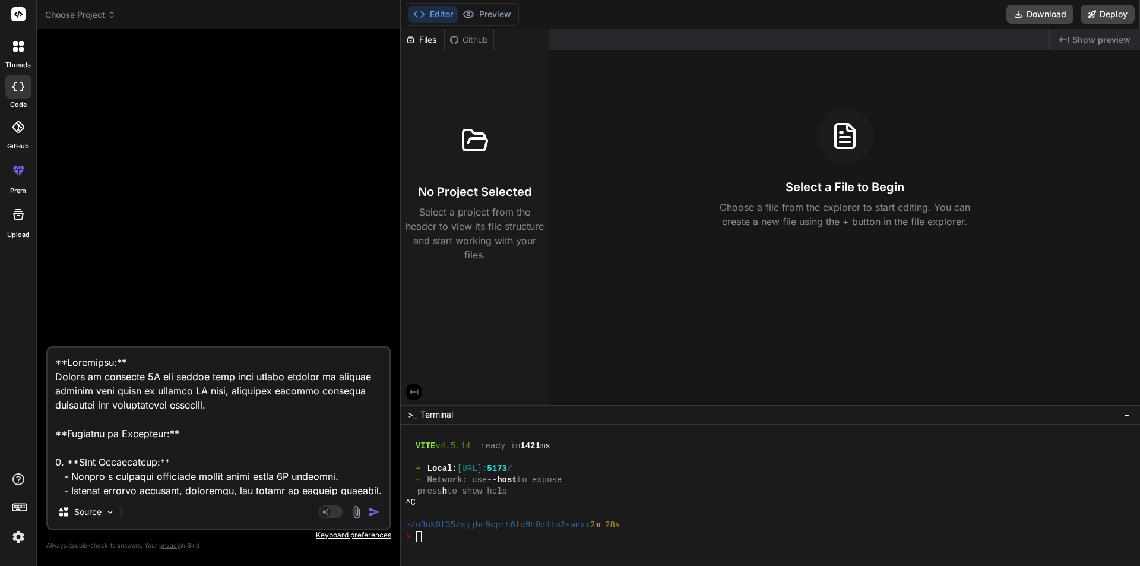
type textarea "**Objective:** Create an engaging 3D car racing game that allows players to com…"
click at [373, 511] on img "button" at bounding box center [374, 512] width 12 height 12
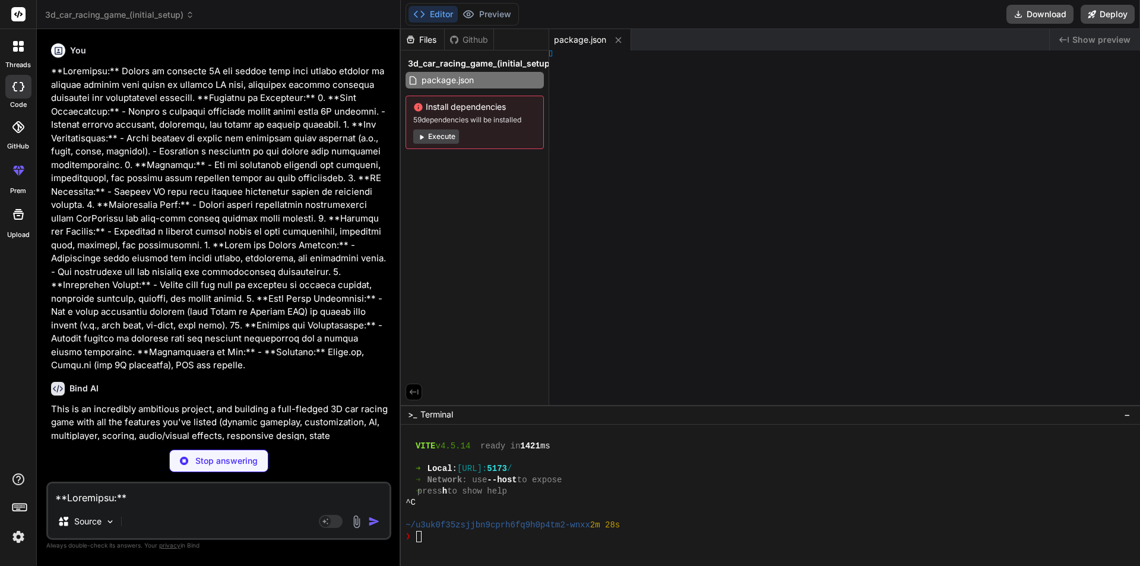
type textarea "x"
type textarea "tml>"
type textarea "x"
type textarea "ode>, )"
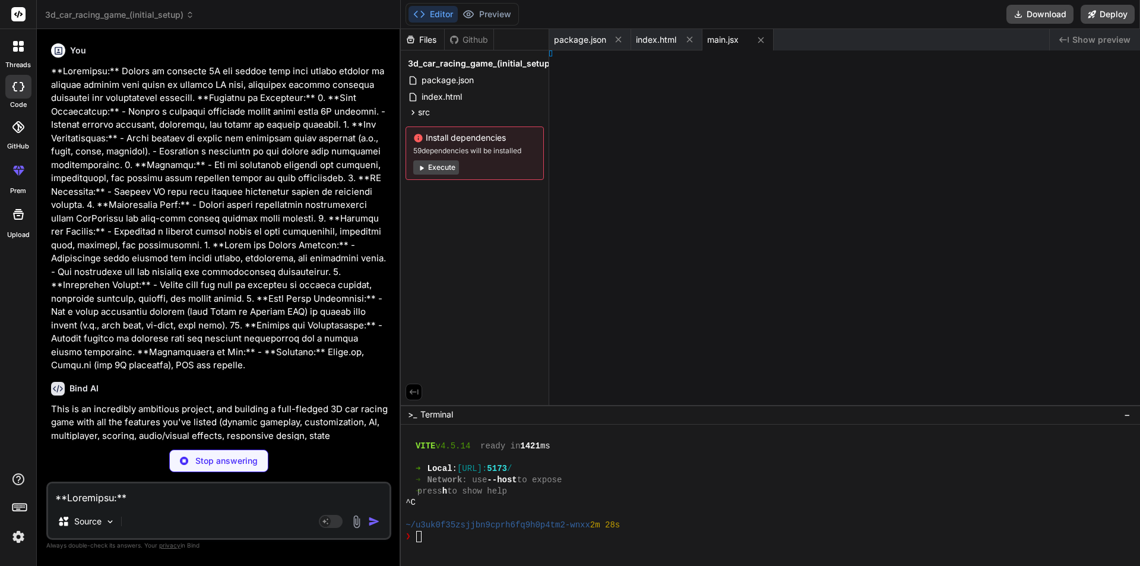
type textarea "x"
type textarea "ck; }"
type textarea "x"
type textarea "vas> ); }"
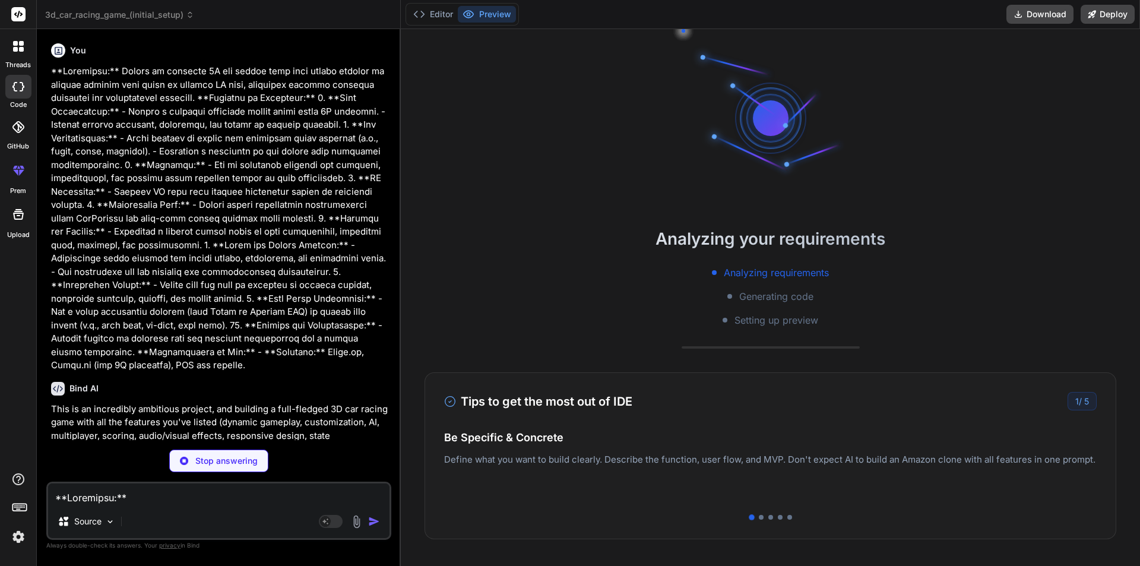
type textarea "x"
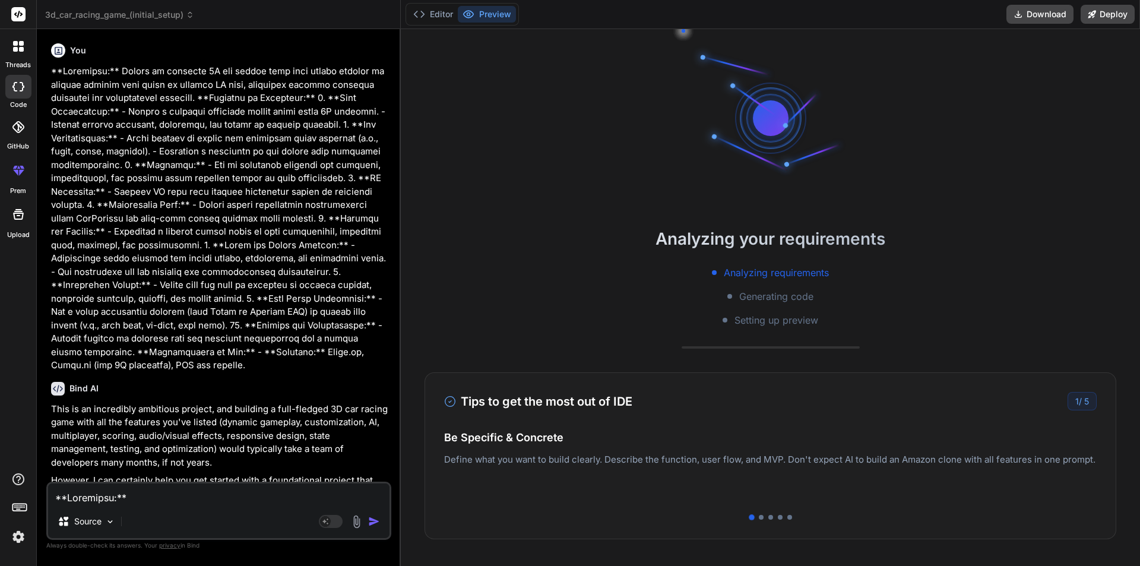
type textarea "export default function App() { return ( <Canvas shadows> <GameScene /> </Canva…"
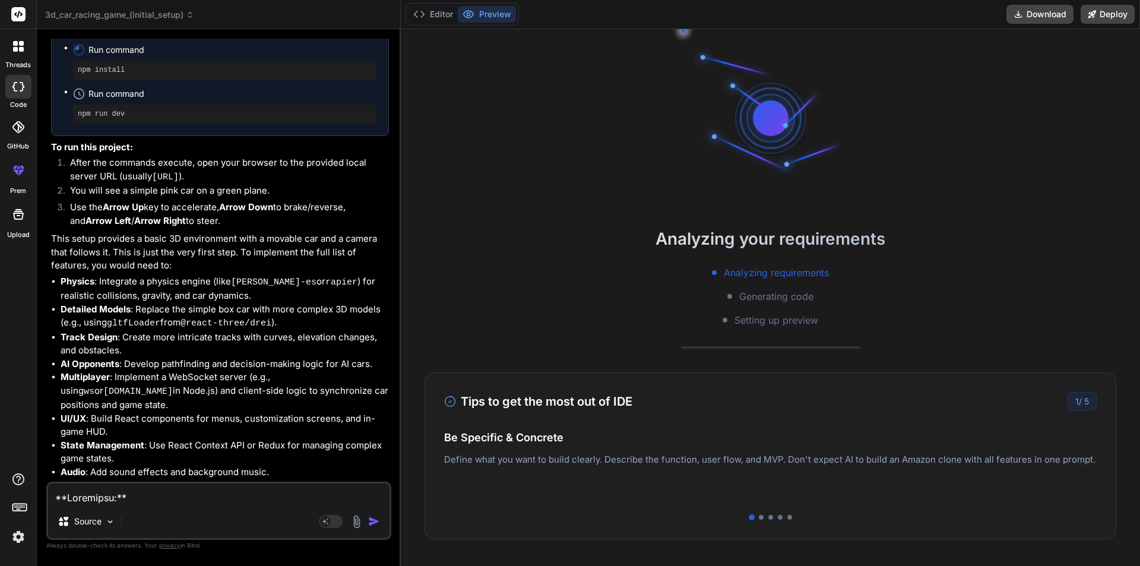
scroll to position [849, 0]
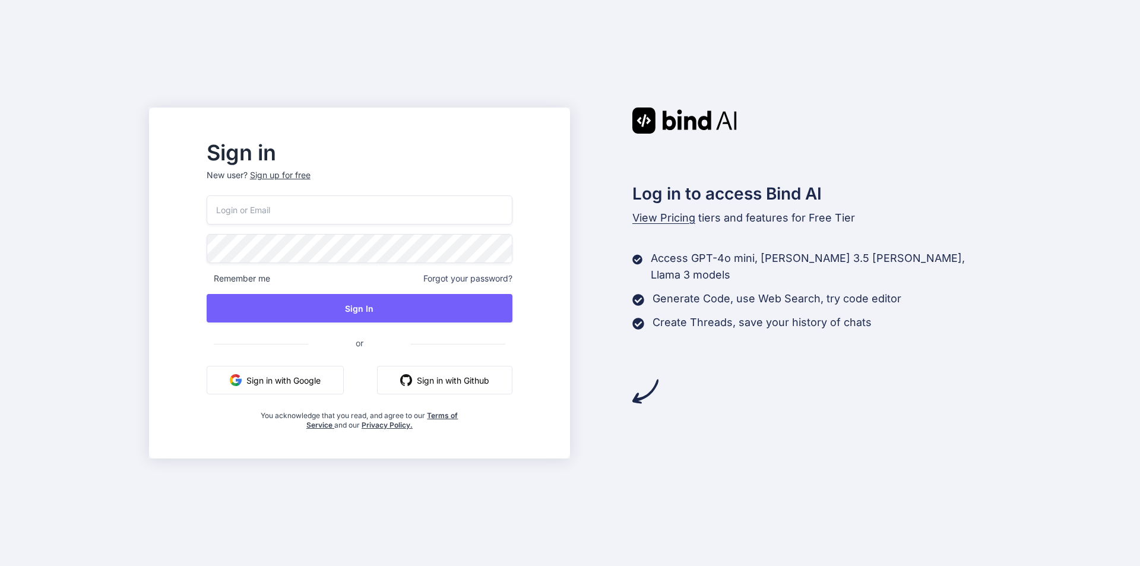
click at [313, 227] on div "Remember me Forgot your password? Sign In or Sign in with Google Sign in with G…" at bounding box center [360, 312] width 306 height 235
click at [303, 220] on input "email" at bounding box center [360, 209] width 306 height 29
paste input "[EMAIL_ADDRESS][DOMAIN_NAME]"
type input "[EMAIL_ADDRESS][DOMAIN_NAME]"
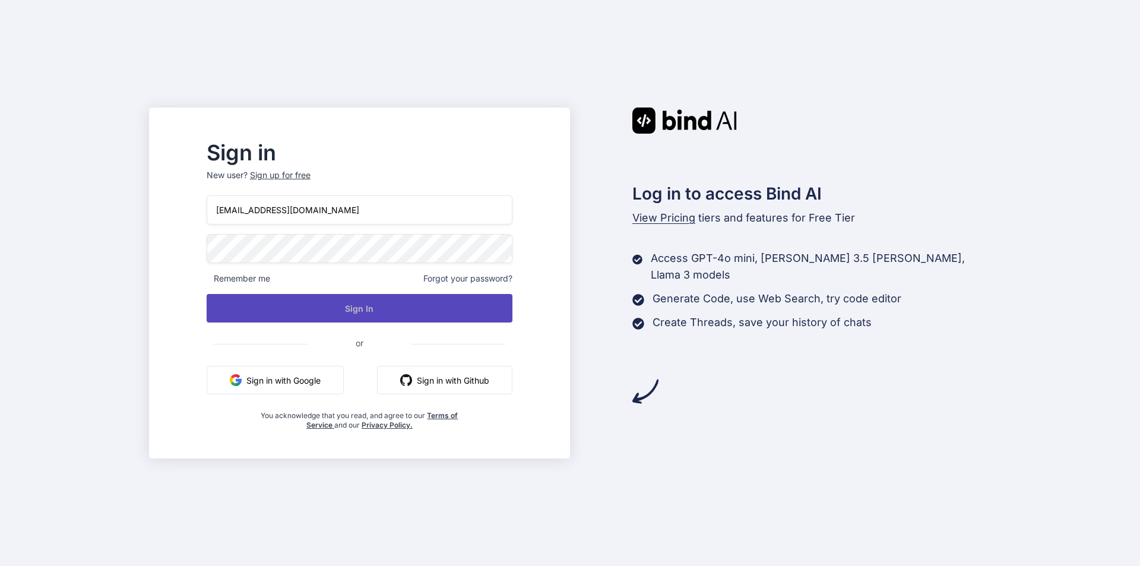
click at [359, 297] on button "Sign In" at bounding box center [360, 308] width 306 height 28
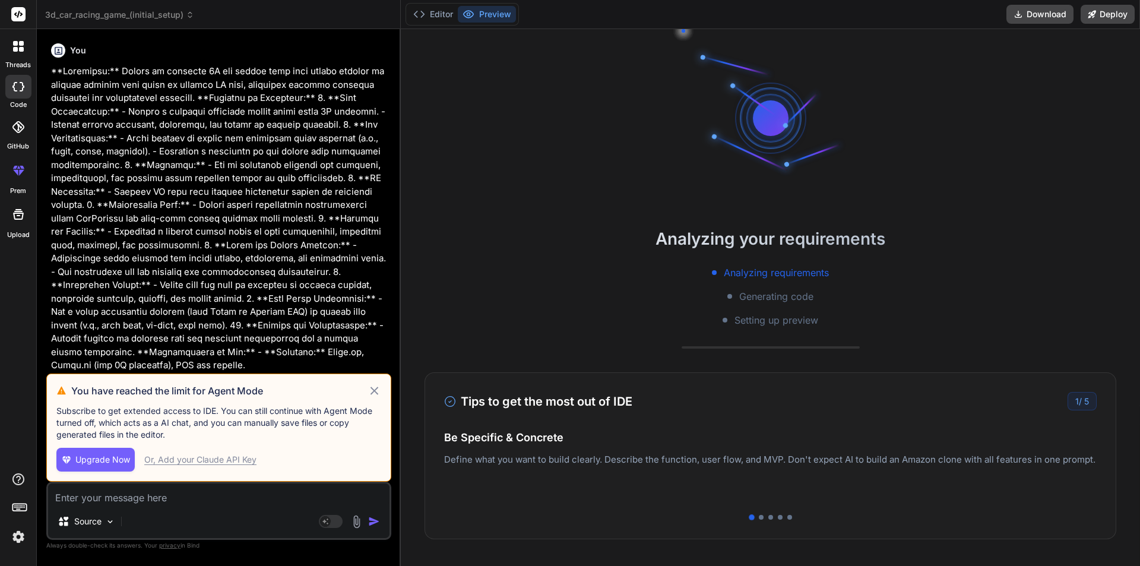
click at [374, 387] on icon at bounding box center [375, 391] width 14 height 14
type textarea "x"
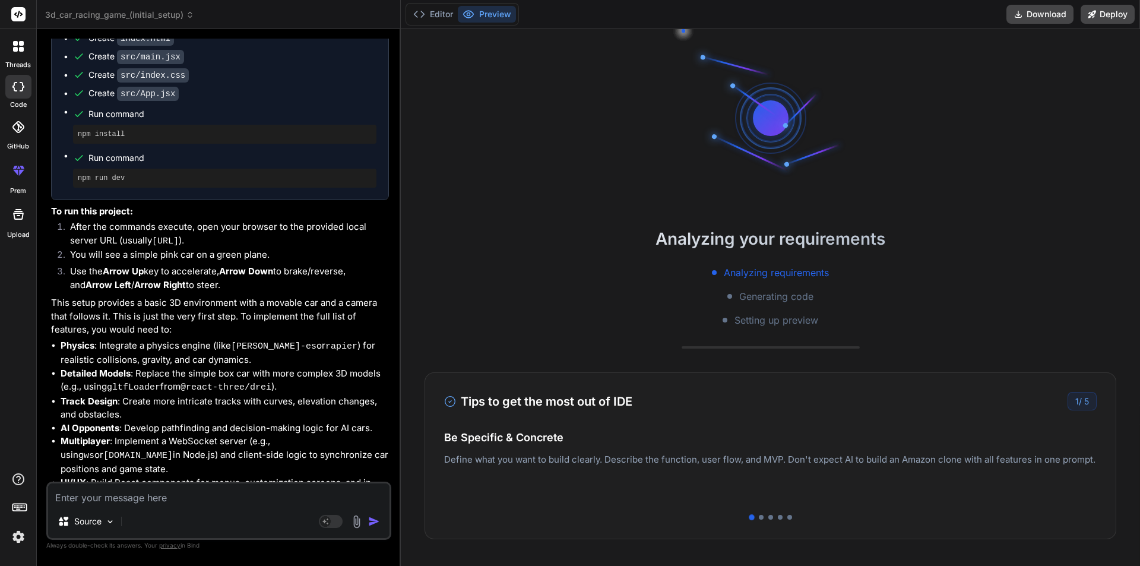
scroll to position [788, 0]
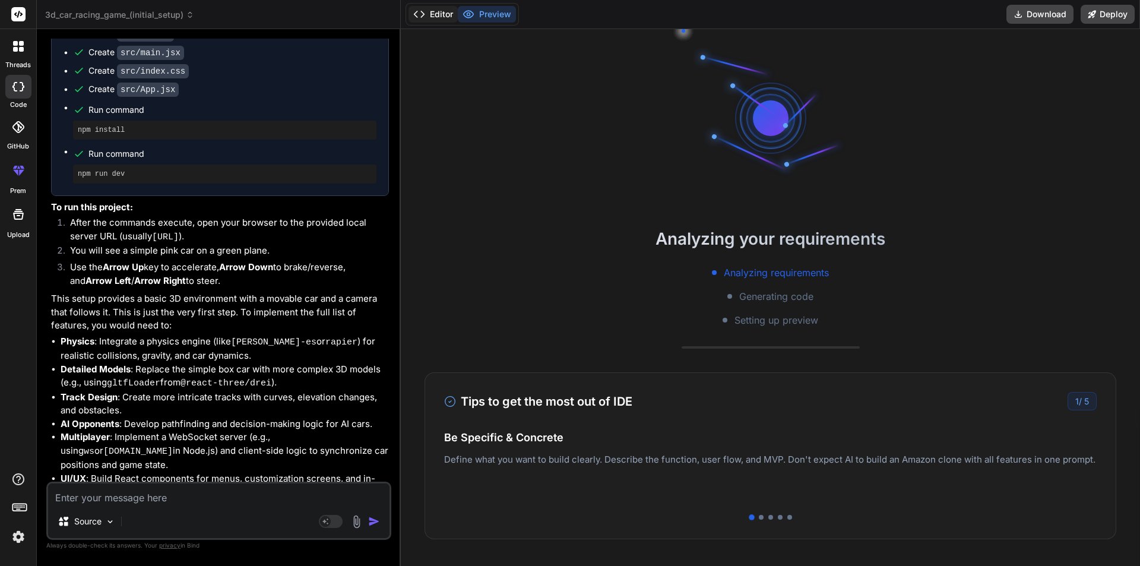
click at [430, 22] on button "Editor" at bounding box center [432, 14] width 49 height 17
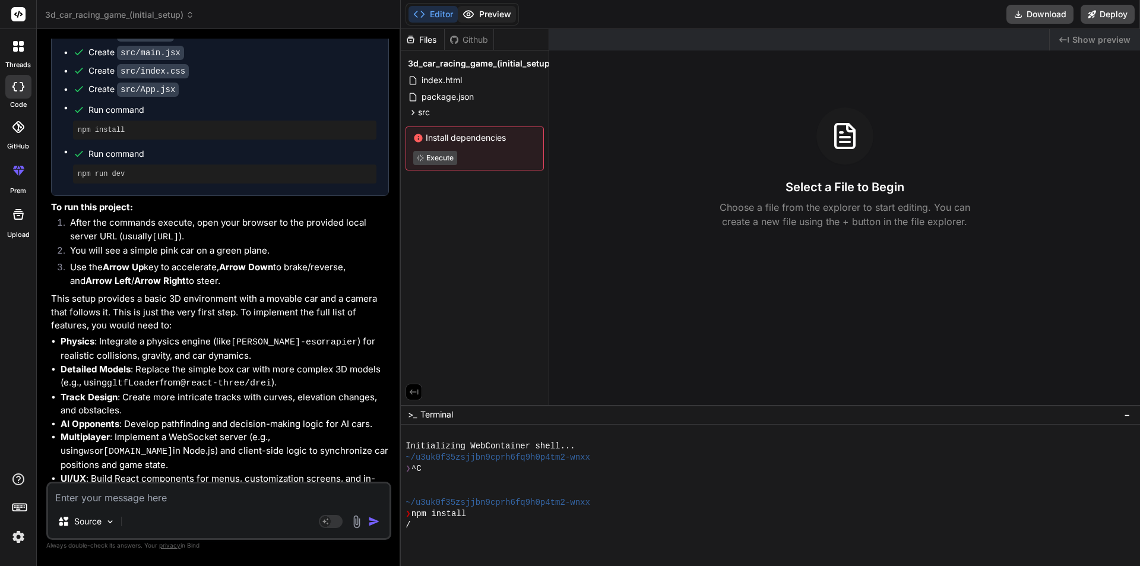
click at [505, 18] on button "Preview" at bounding box center [487, 14] width 58 height 17
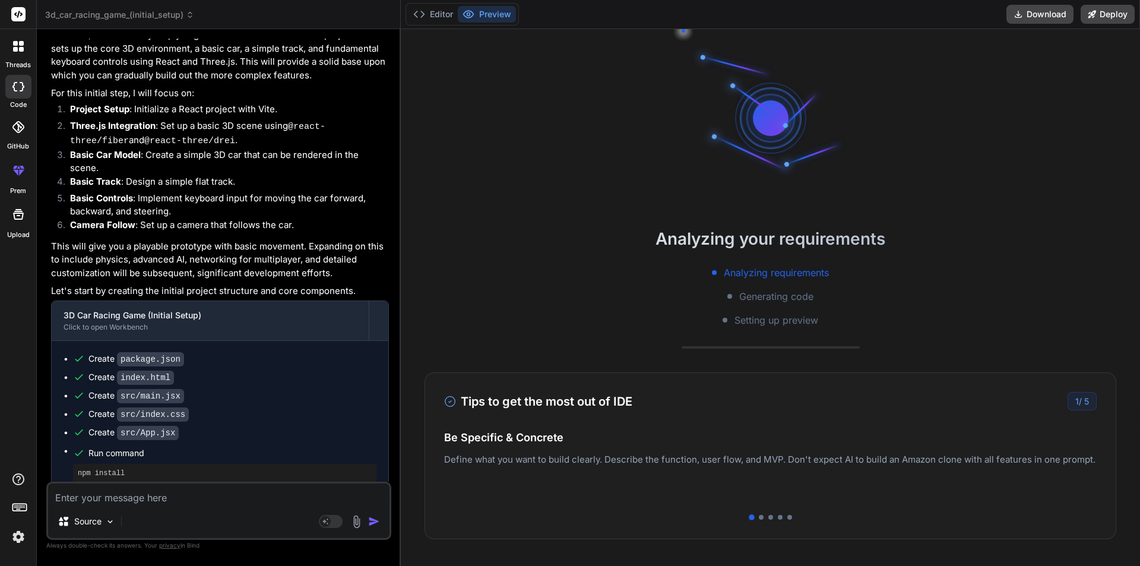
scroll to position [254, 0]
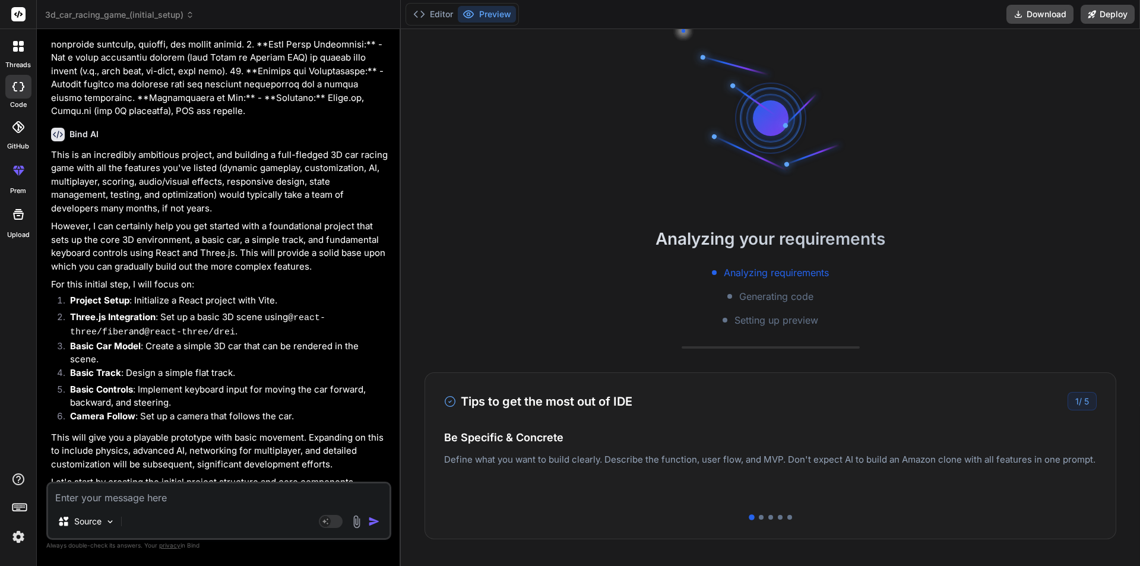
click at [449, 23] on div "Editor Preview" at bounding box center [461, 14] width 113 height 23
click at [432, 8] on button "Editor" at bounding box center [432, 14] width 49 height 17
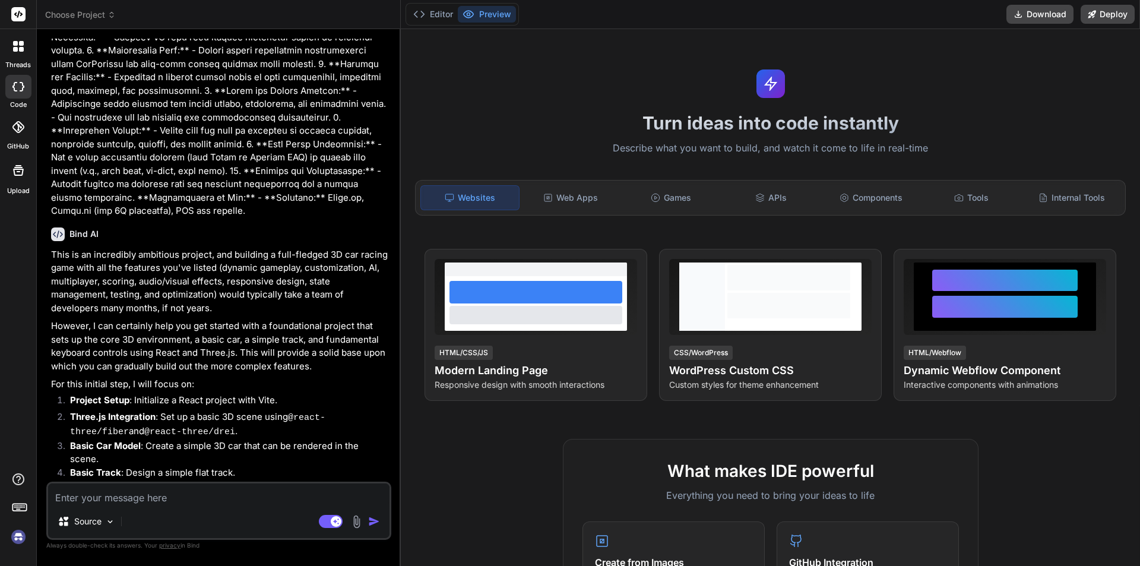
scroll to position [356, 0]
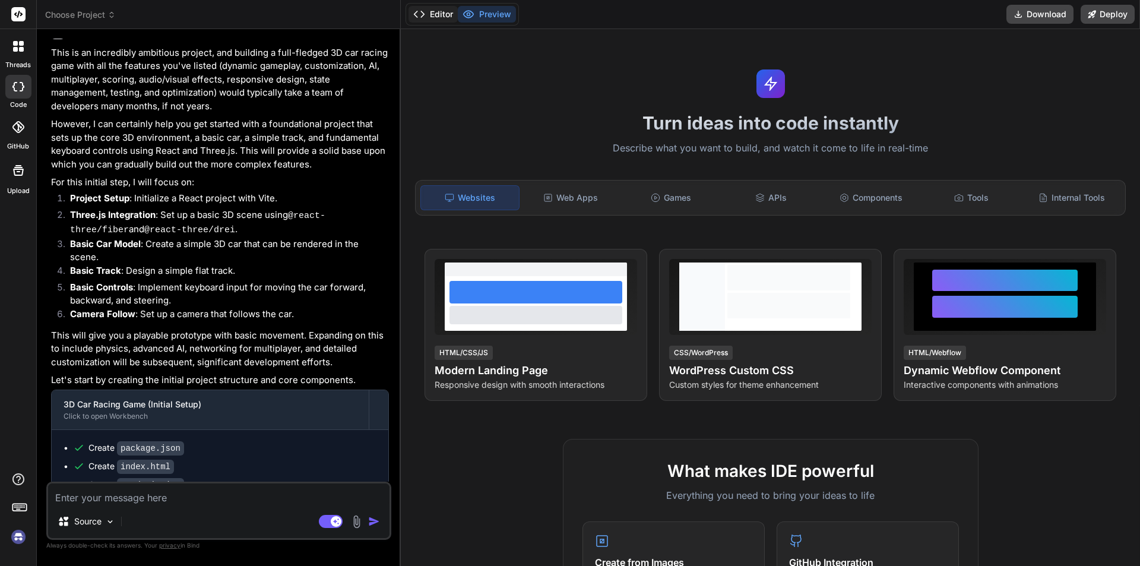
click at [429, 9] on button "Editor" at bounding box center [432, 14] width 49 height 17
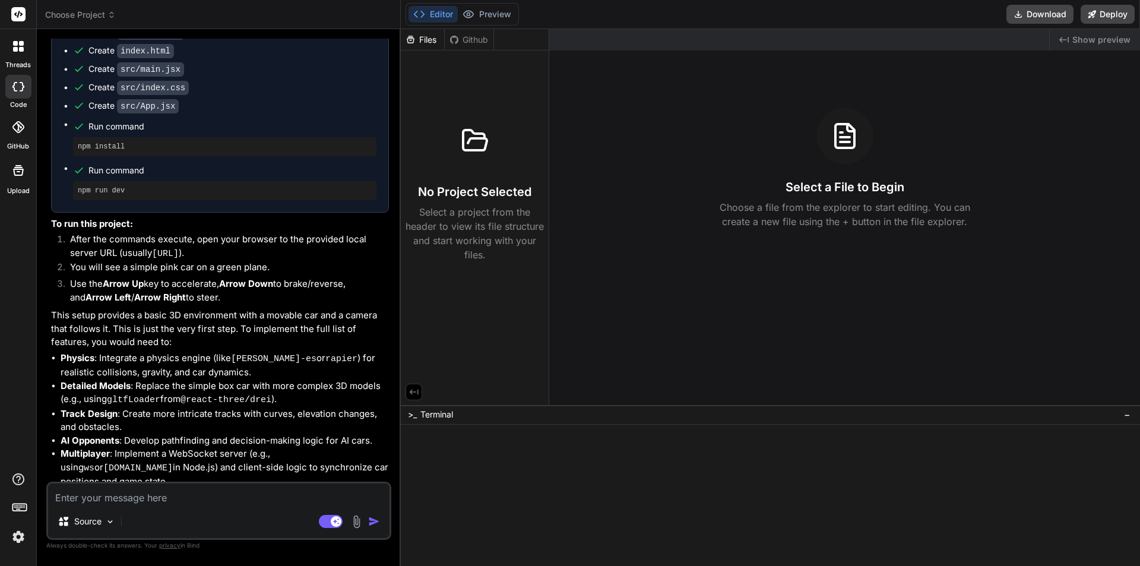
scroll to position [0, 0]
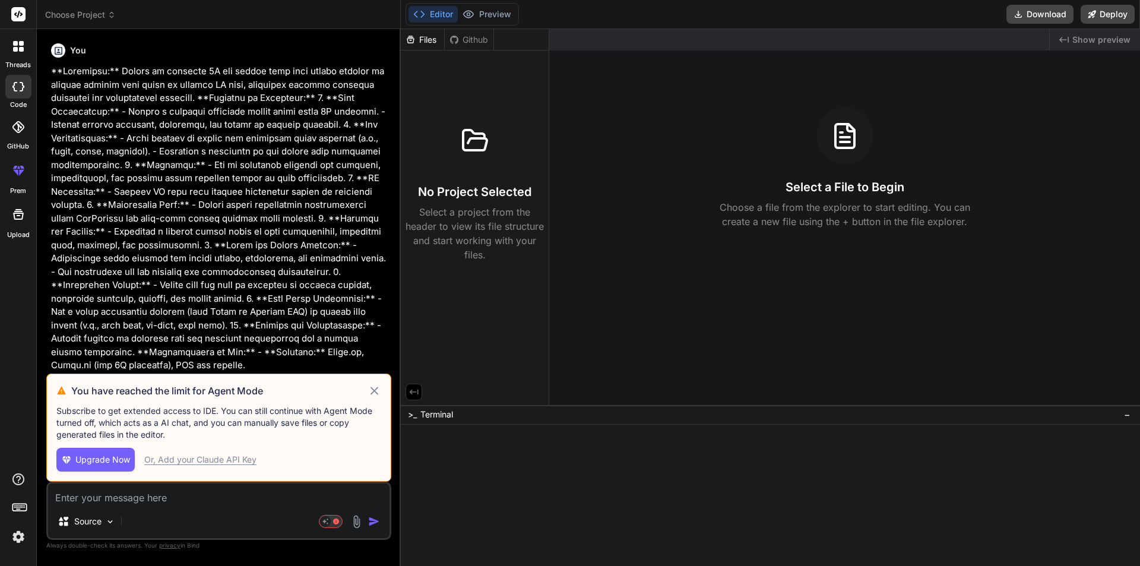
click at [377, 391] on icon at bounding box center [375, 391] width 14 height 14
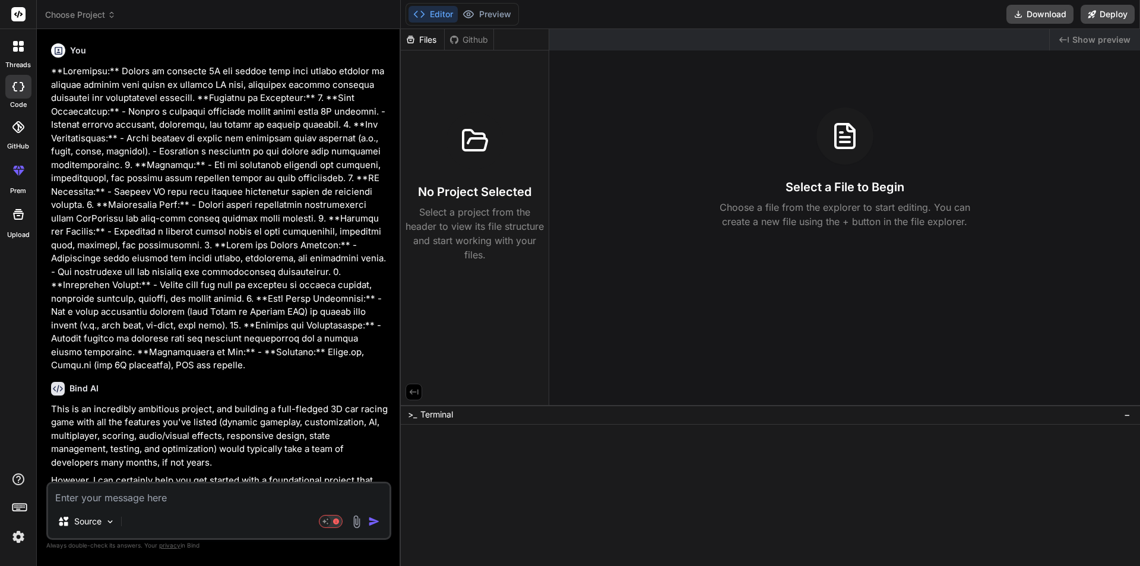
type textarea "x"
click at [179, 252] on p at bounding box center [220, 219] width 338 height 308
click at [471, 36] on div "Github" at bounding box center [469, 40] width 49 height 12
click at [499, 5] on div "Editor Preview" at bounding box center [461, 14] width 113 height 23
click at [490, 13] on button "Preview" at bounding box center [487, 14] width 58 height 17
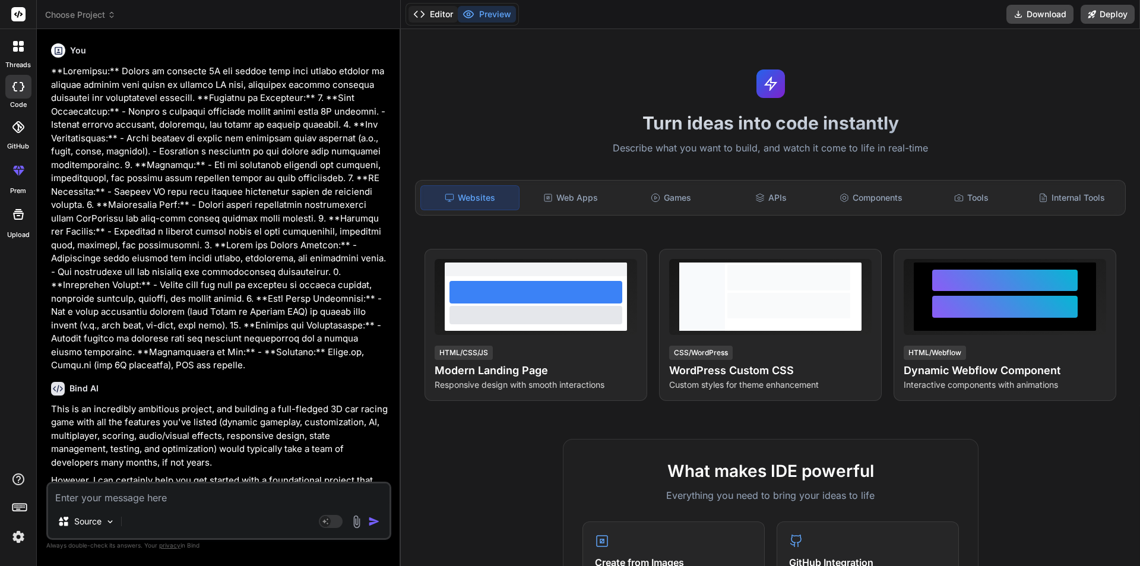
click at [449, 12] on button "Editor" at bounding box center [432, 14] width 49 height 17
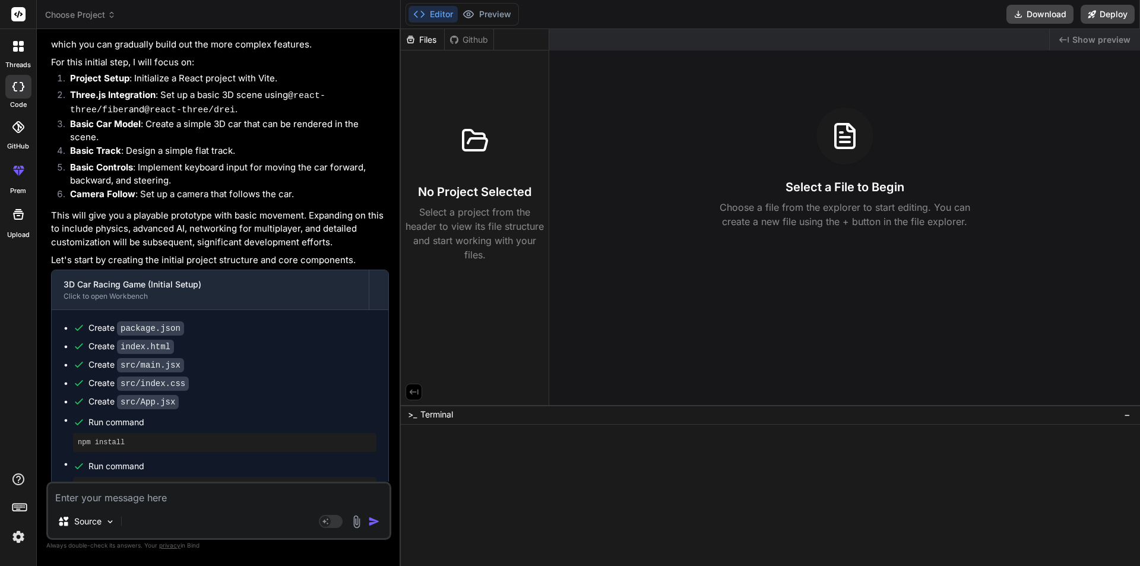
scroll to position [772, 0]
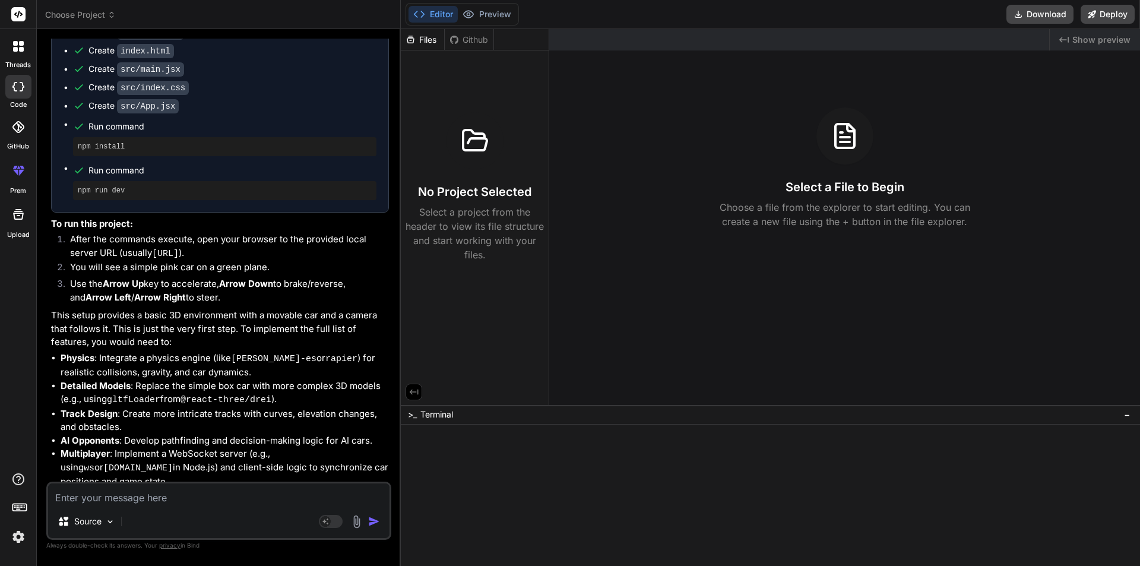
click at [85, 142] on div "npm install" at bounding box center [224, 146] width 303 height 19
click at [106, 137] on div "npm install" at bounding box center [224, 146] width 303 height 19
click at [128, 99] on code "src/App.jsx" at bounding box center [148, 106] width 62 height 14
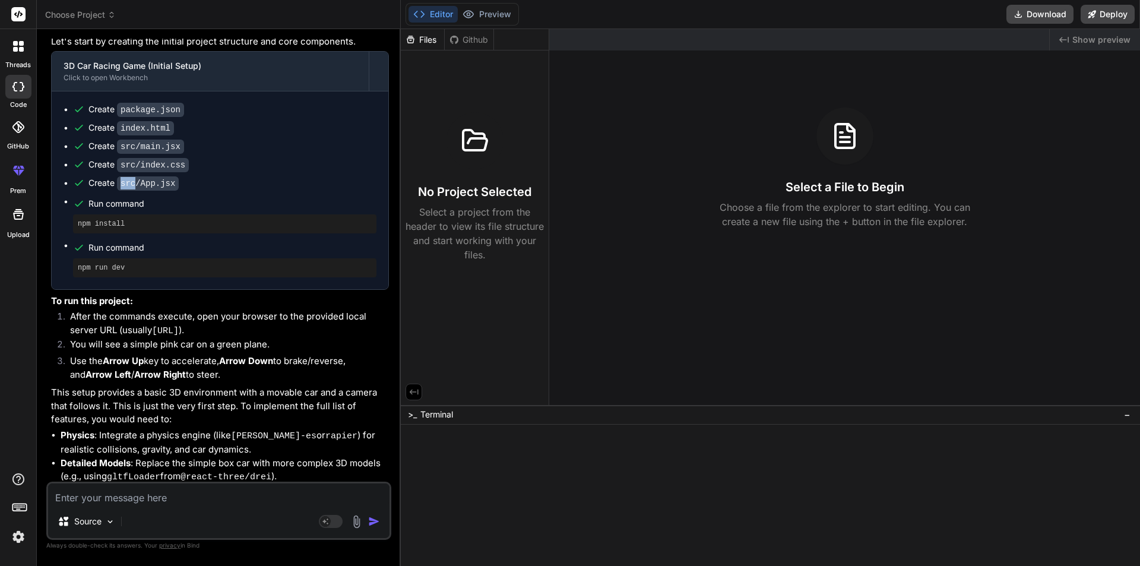
scroll to position [788, 0]
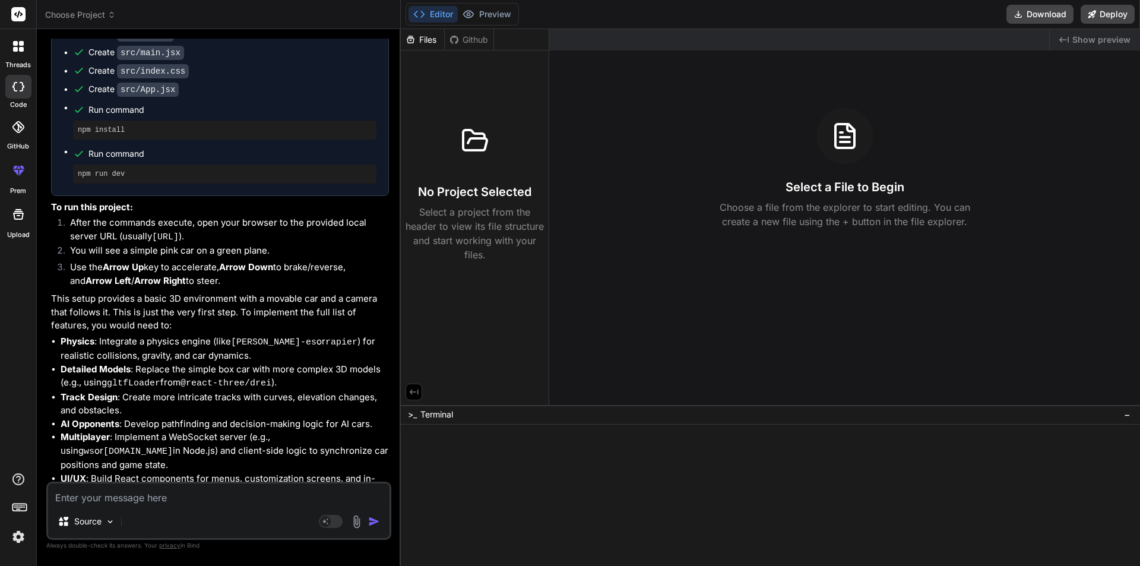
click at [265, 378] on code "@react-three/drei" at bounding box center [225, 383] width 91 height 10
click at [100, 496] on textarea at bounding box center [218, 493] width 341 height 21
type textarea "i"
type textarea "x"
type textarea "it"
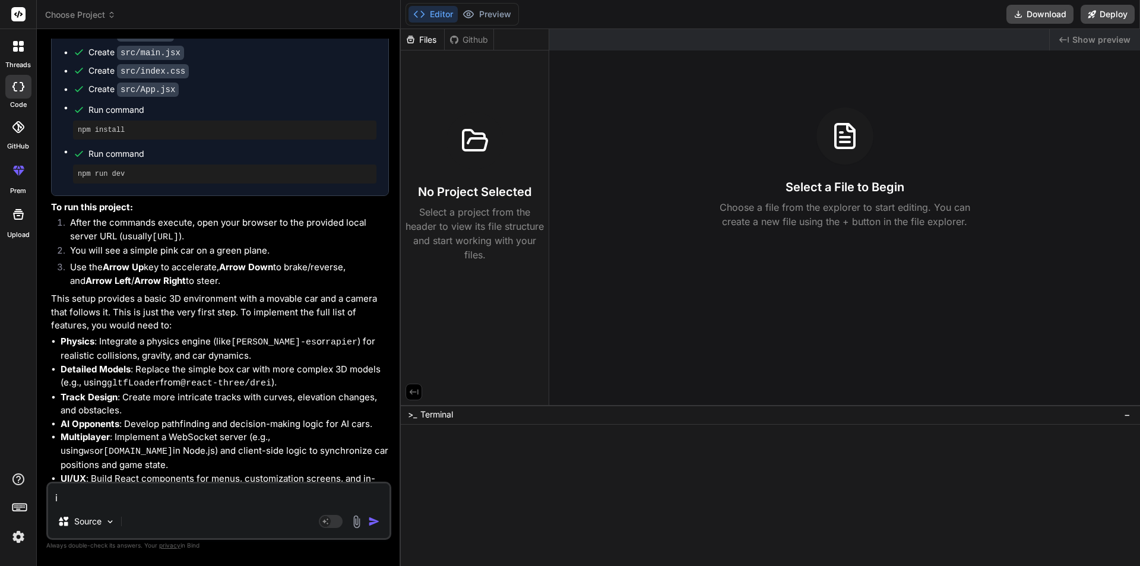
type textarea "x"
type textarea "it"
type textarea "x"
type textarea "it i"
type textarea "x"
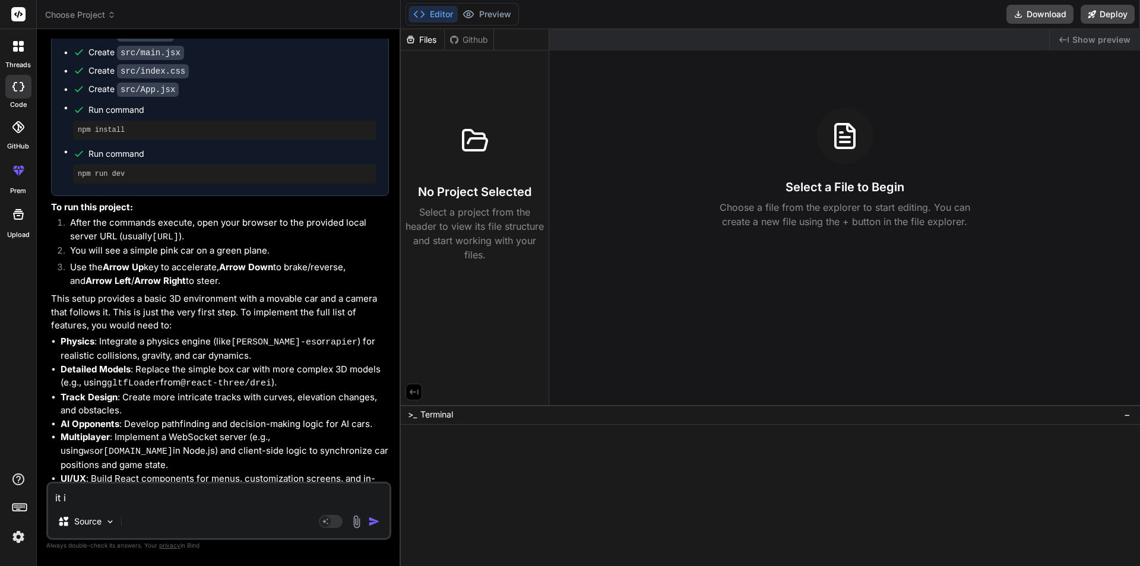
type textarea "it is"
type textarea "x"
type textarea "it is"
type textarea "x"
type textarea "it is n"
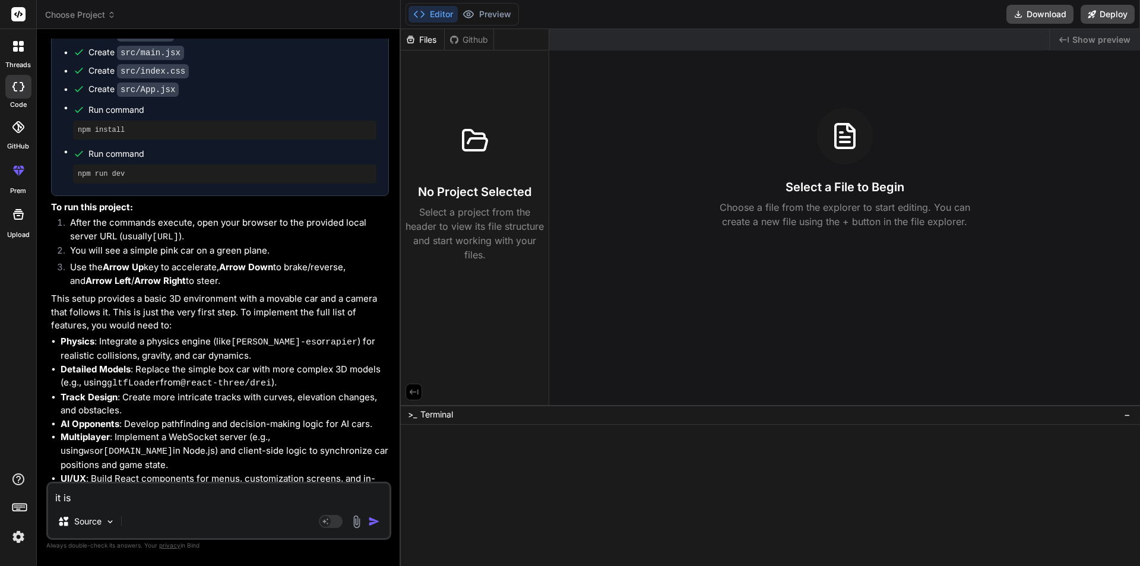
type textarea "x"
type textarea "it is no"
type textarea "x"
type textarea "it is not"
type textarea "x"
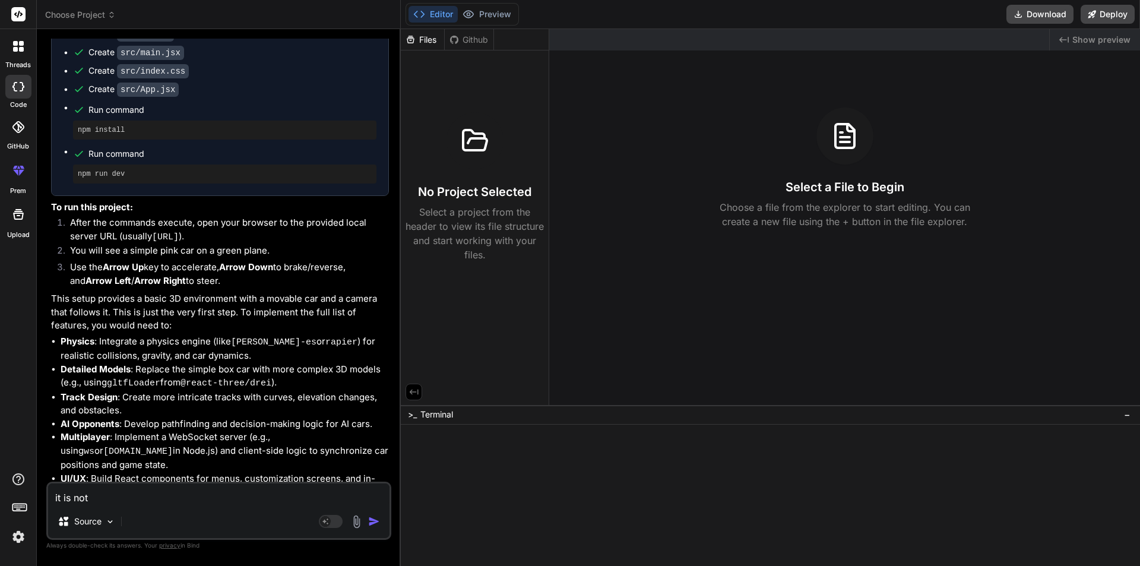
type textarea "it is not"
type textarea "x"
type textarea "it is not r"
type textarea "x"
type textarea "it is not ru"
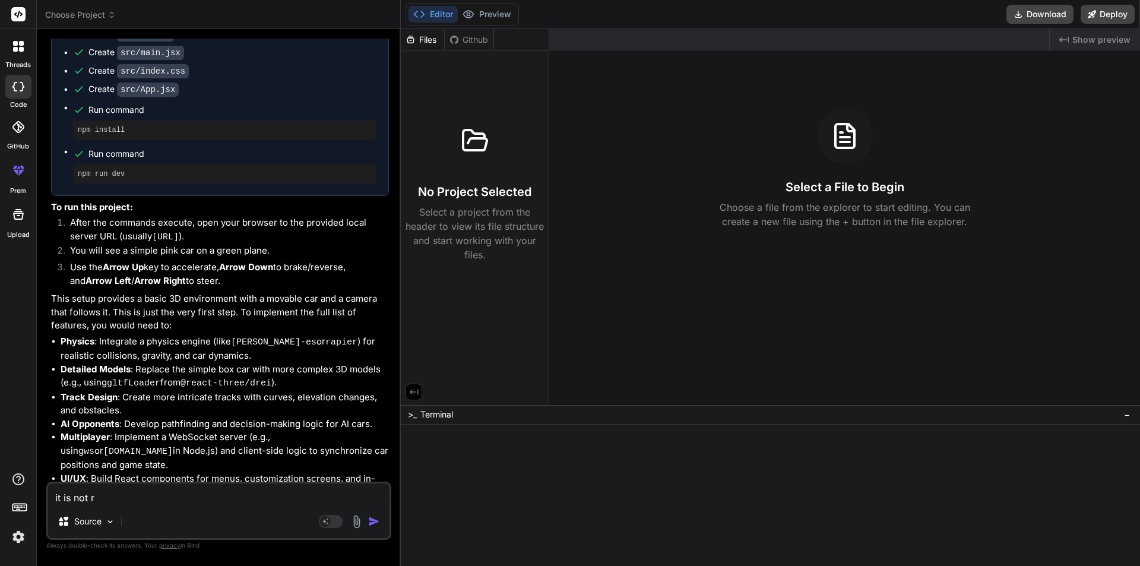
type textarea "x"
type textarea "it is not run"
type textarea "x"
type textarea "it is not runn"
type textarea "x"
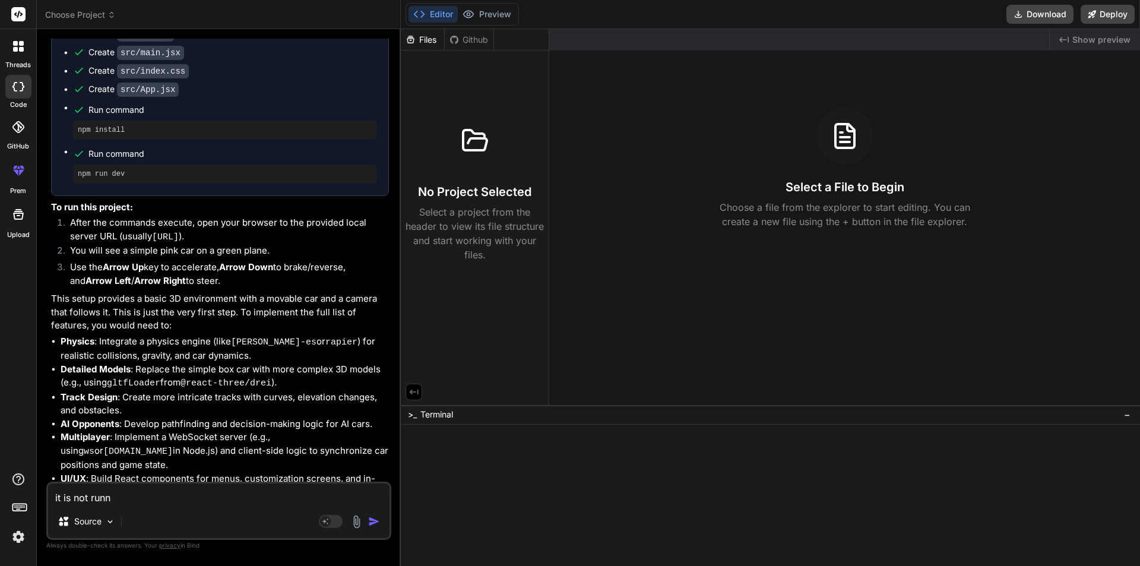
type textarea "it is not runni"
type textarea "x"
type textarea "it is not runnin"
type textarea "x"
type textarea "it is not running"
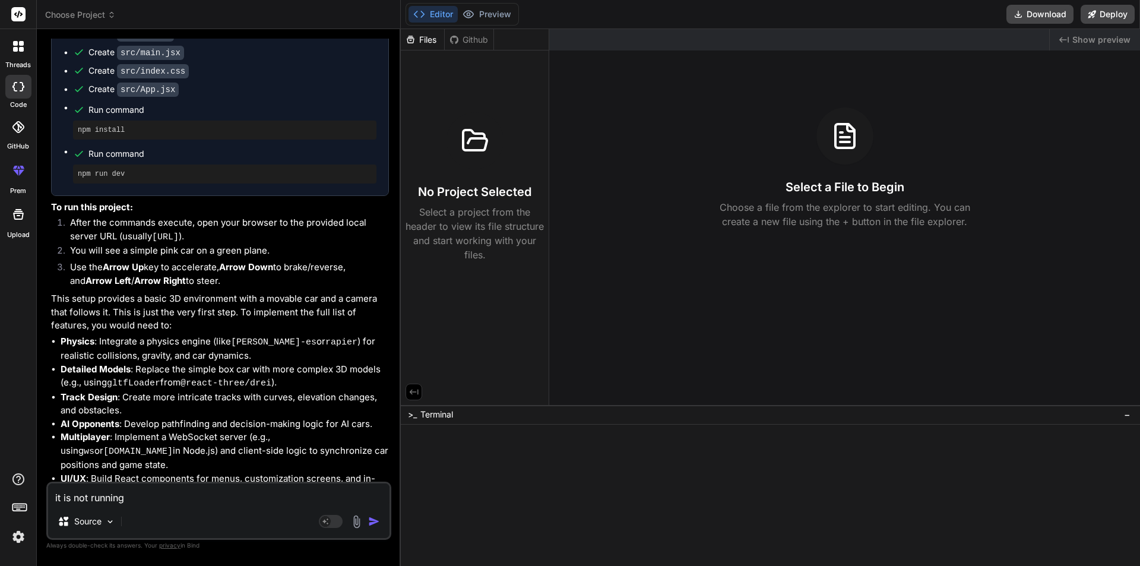
type textarea "x"
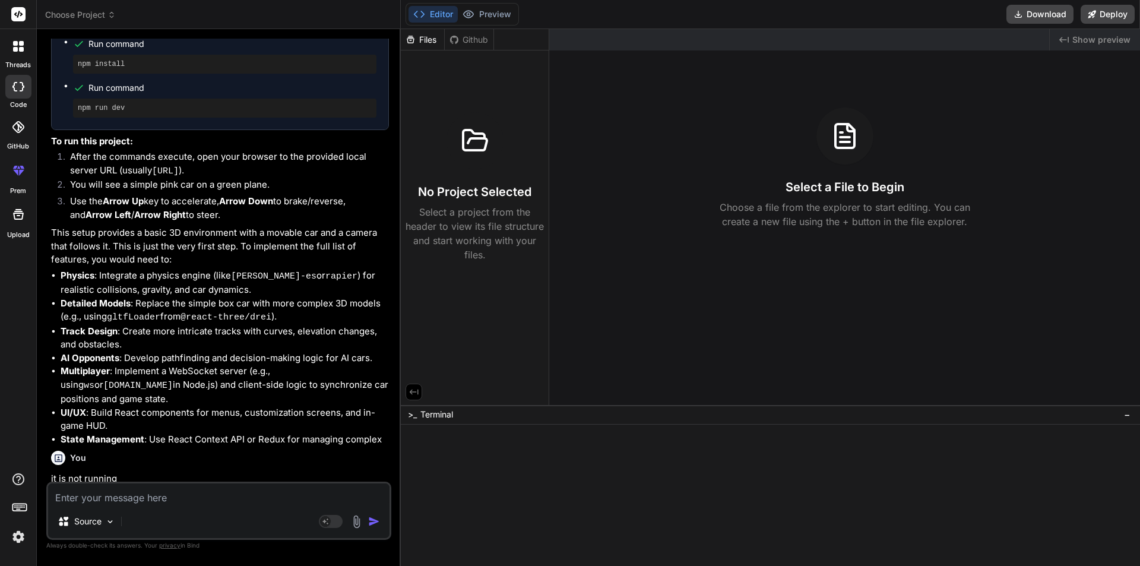
scroll to position [911, 0]
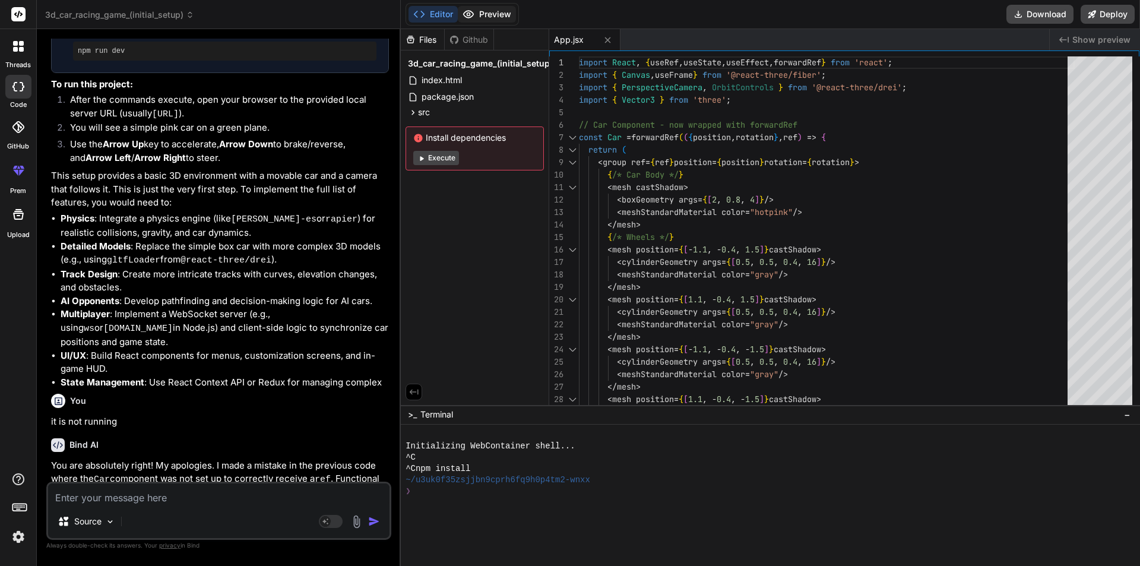
click at [488, 10] on button "Preview" at bounding box center [487, 14] width 58 height 17
click at [441, 163] on button "Execute" at bounding box center [436, 158] width 46 height 14
type textarea "x"
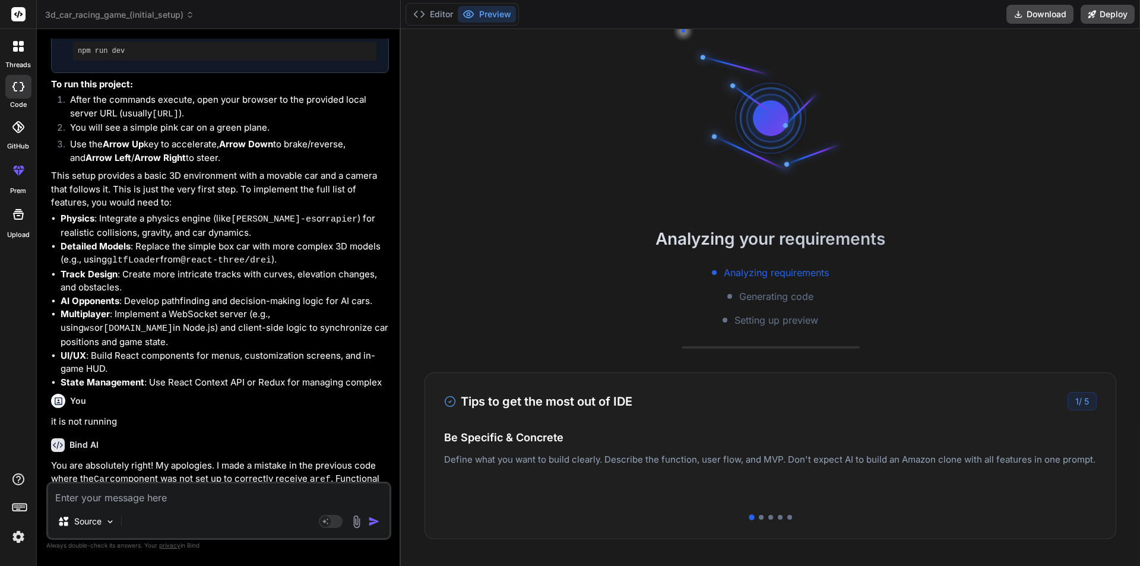
scroll to position [1172, 0]
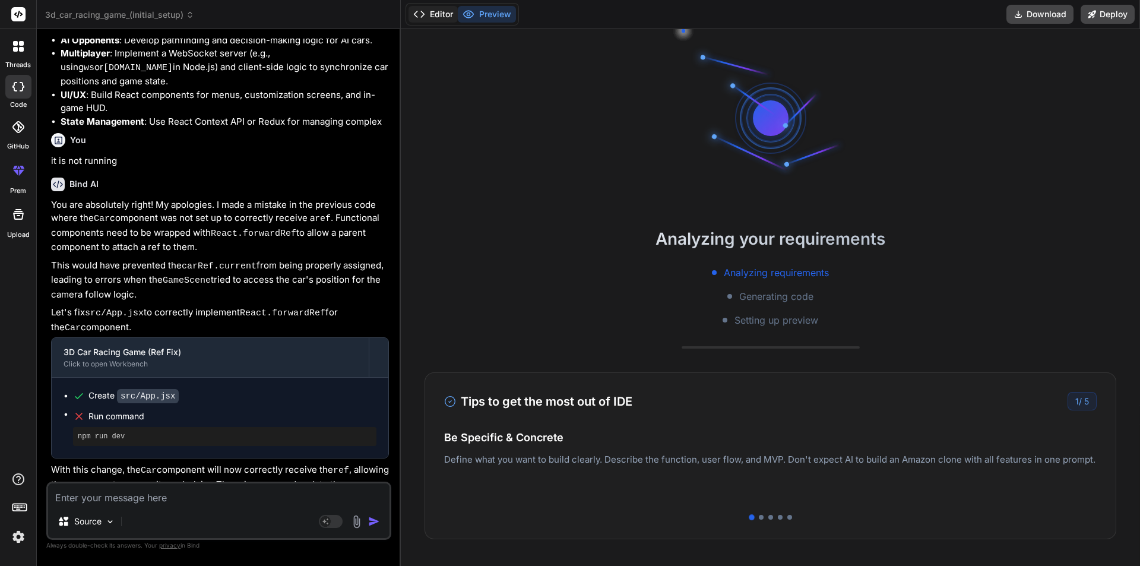
click at [430, 20] on button "Editor" at bounding box center [432, 14] width 49 height 17
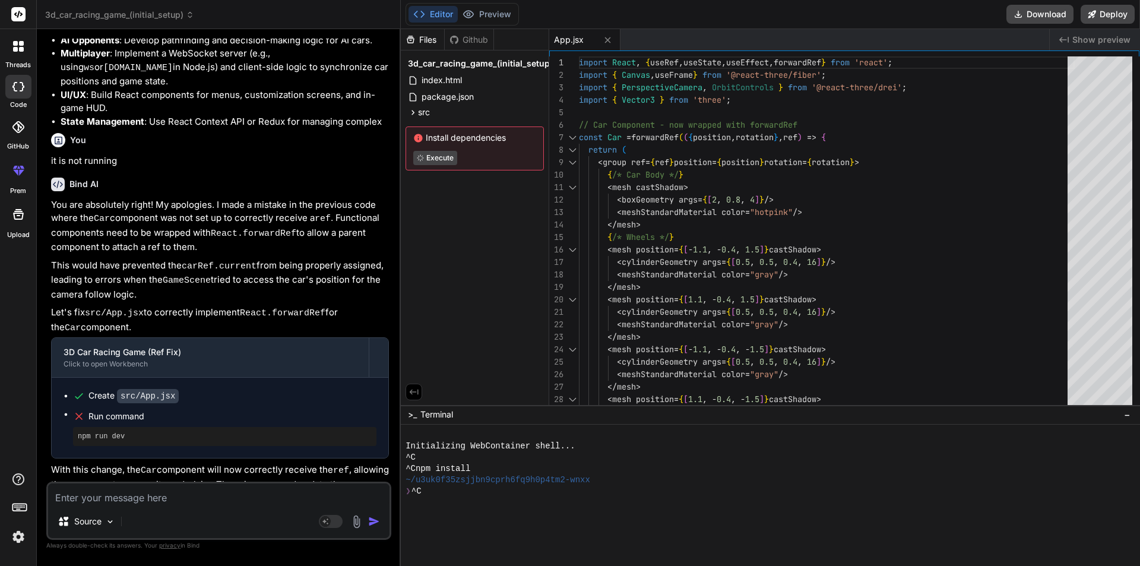
drag, startPoint x: 437, startPoint y: 489, endPoint x: 452, endPoint y: 503, distance: 21.0
click at [452, 502] on div "Initializing WebContainer shell... ^C ^Cnpm install ~/u3uk0f35zsjjbn9cprh6fq9h0…" at bounding box center [764, 491] width 718 height 124
click at [505, 506] on div at bounding box center [764, 502] width 718 height 11
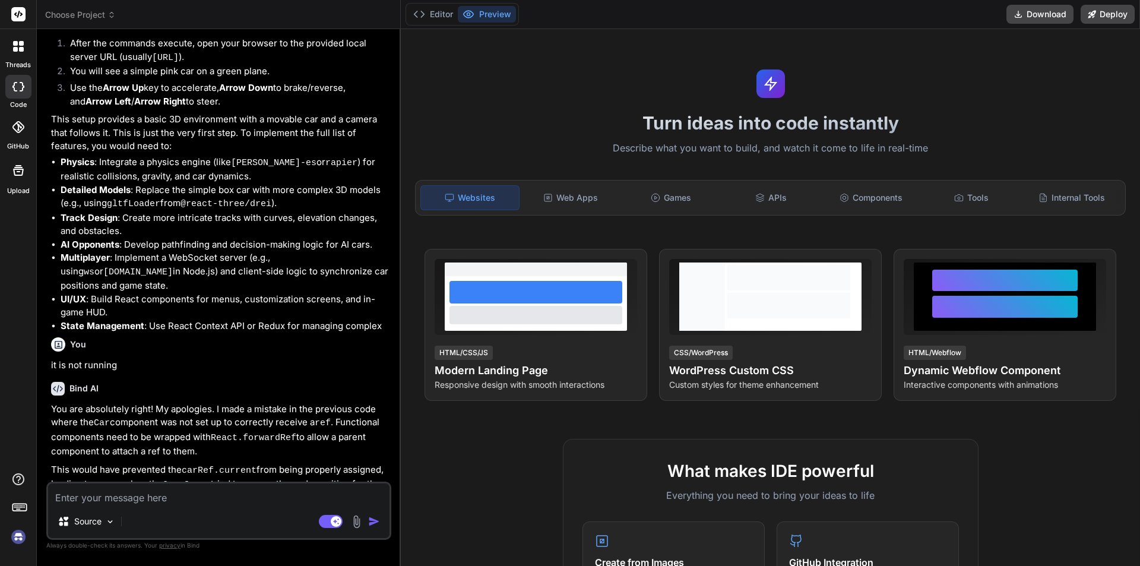
scroll to position [1172, 0]
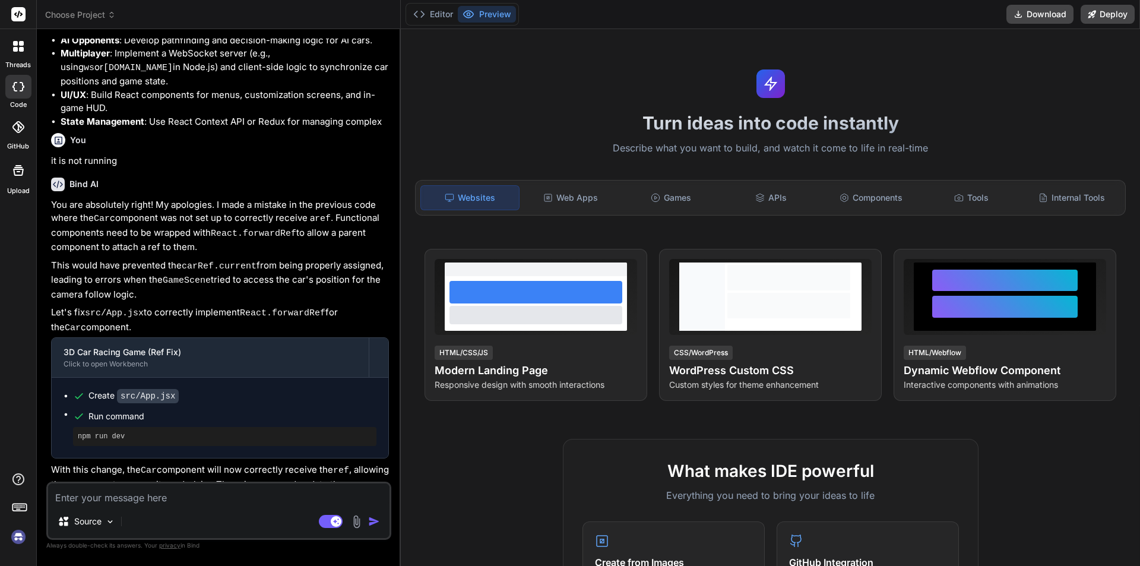
click at [126, 410] on span "Run command" at bounding box center [232, 416] width 288 height 12
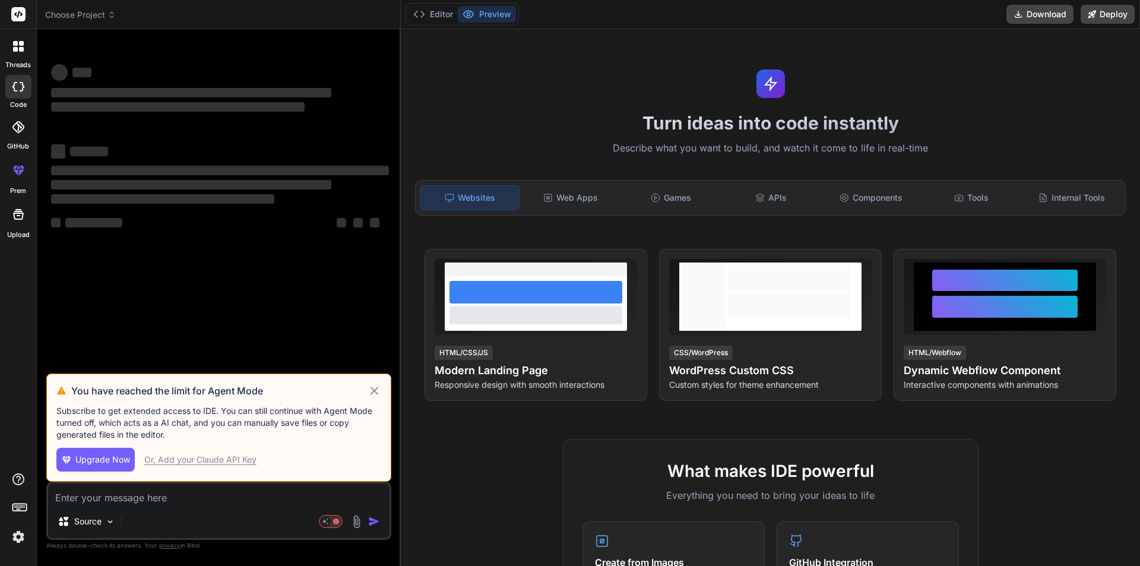
scroll to position [0, 0]
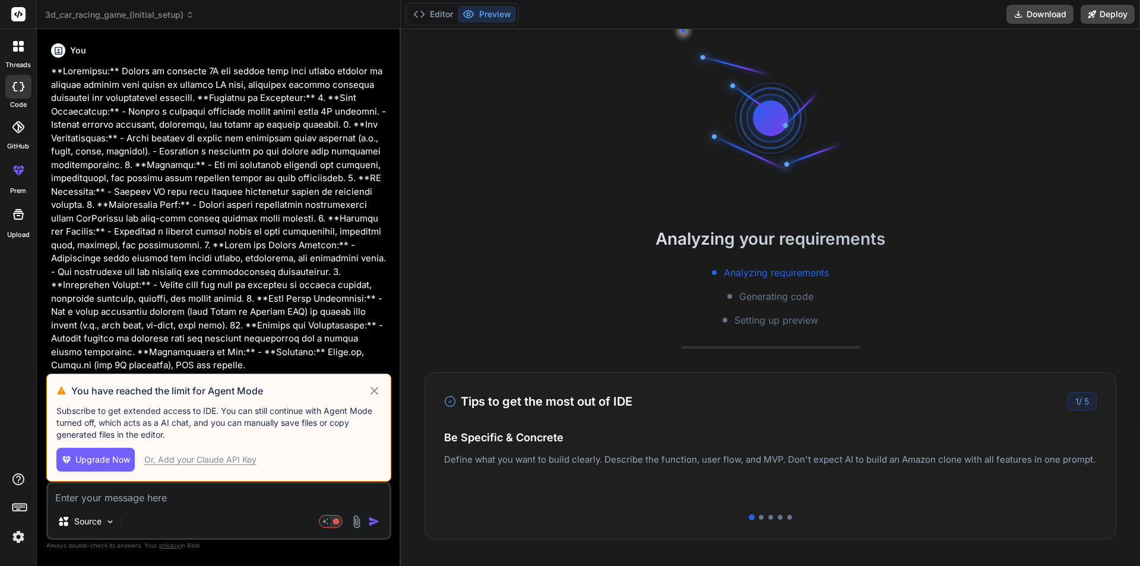
click at [374, 389] on icon at bounding box center [375, 391] width 14 height 14
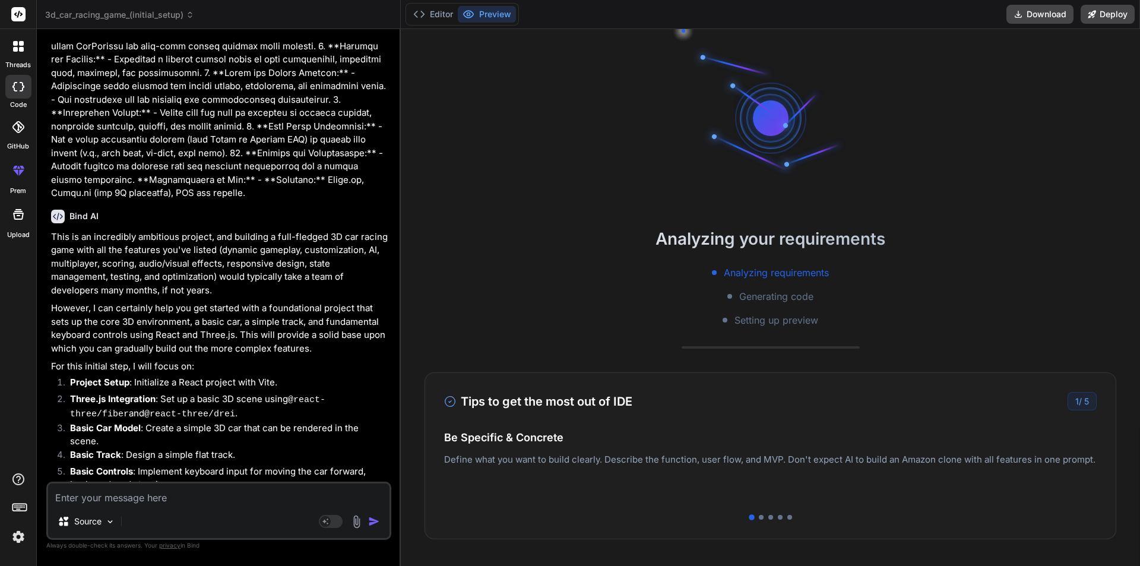
scroll to position [356, 0]
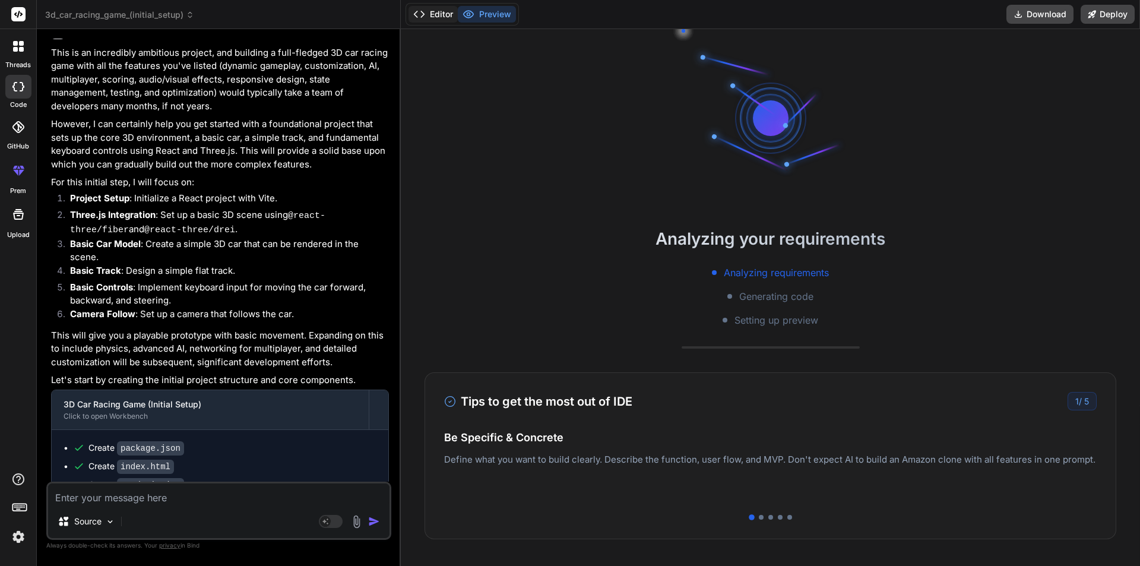
click at [434, 12] on button "Editor" at bounding box center [432, 14] width 49 height 17
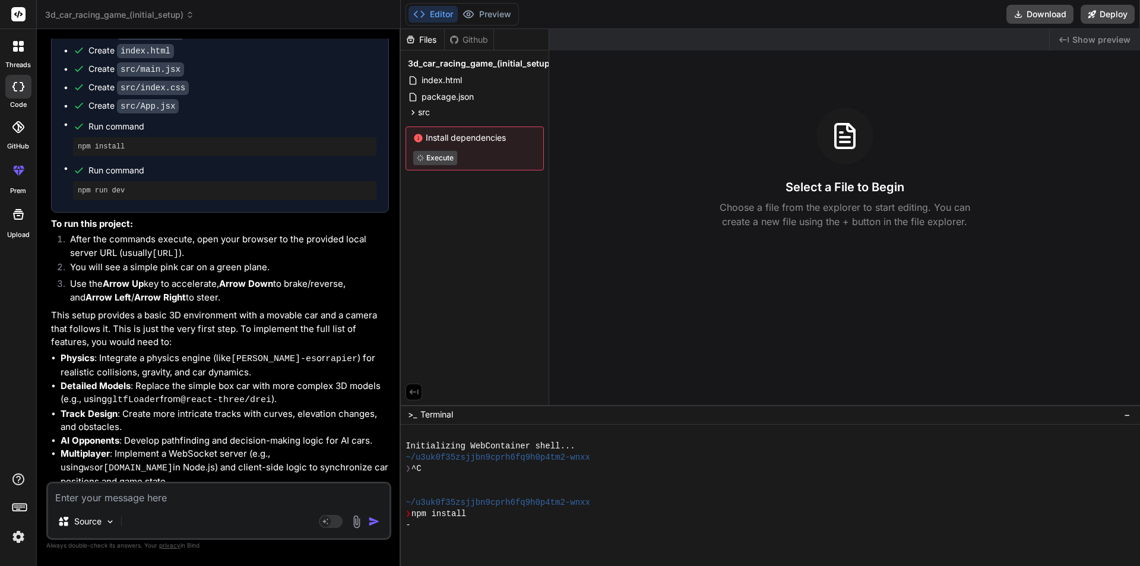
scroll to position [1172, 0]
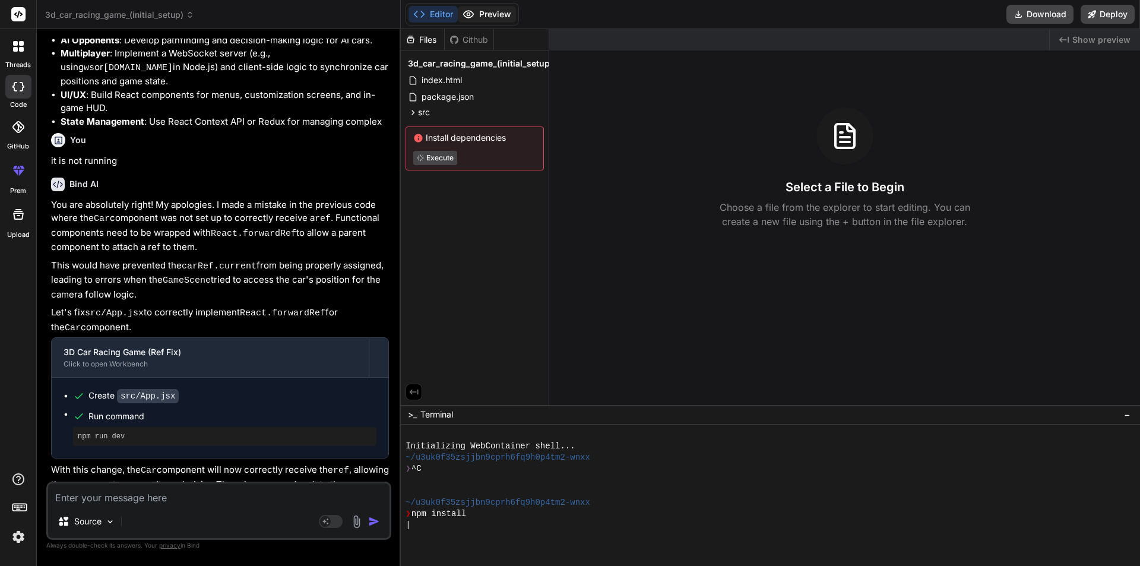
click at [490, 11] on button "Preview" at bounding box center [487, 14] width 58 height 17
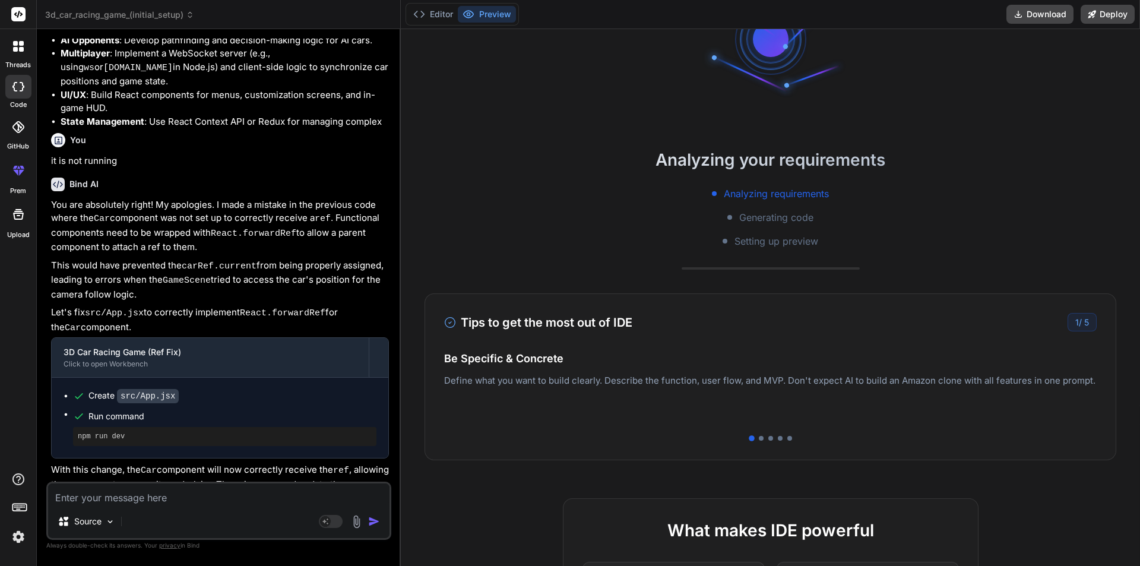
scroll to position [178, 0]
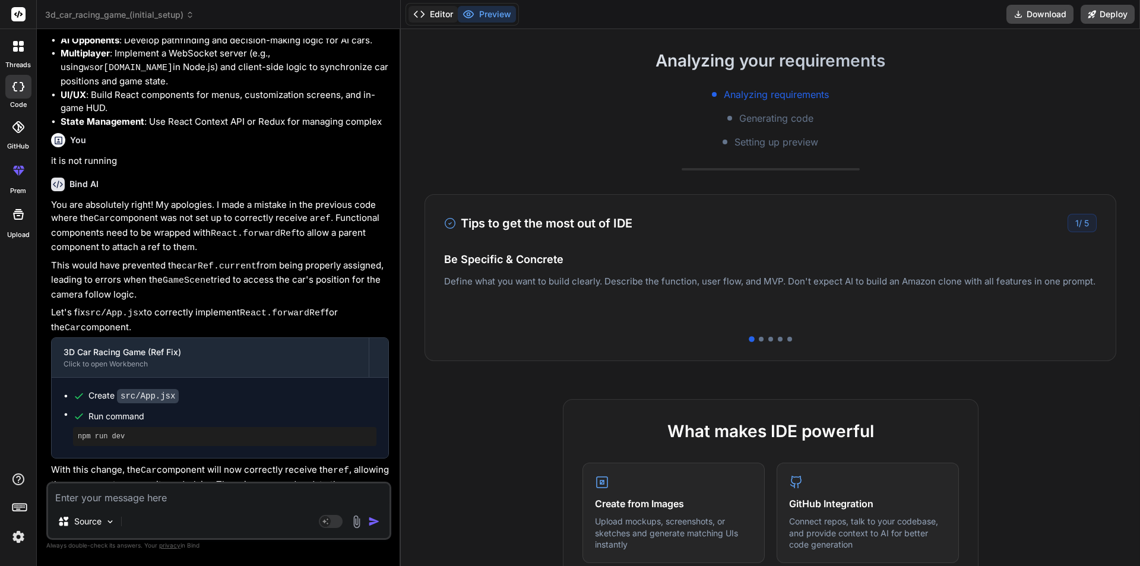
click at [453, 14] on button "Editor" at bounding box center [432, 14] width 49 height 17
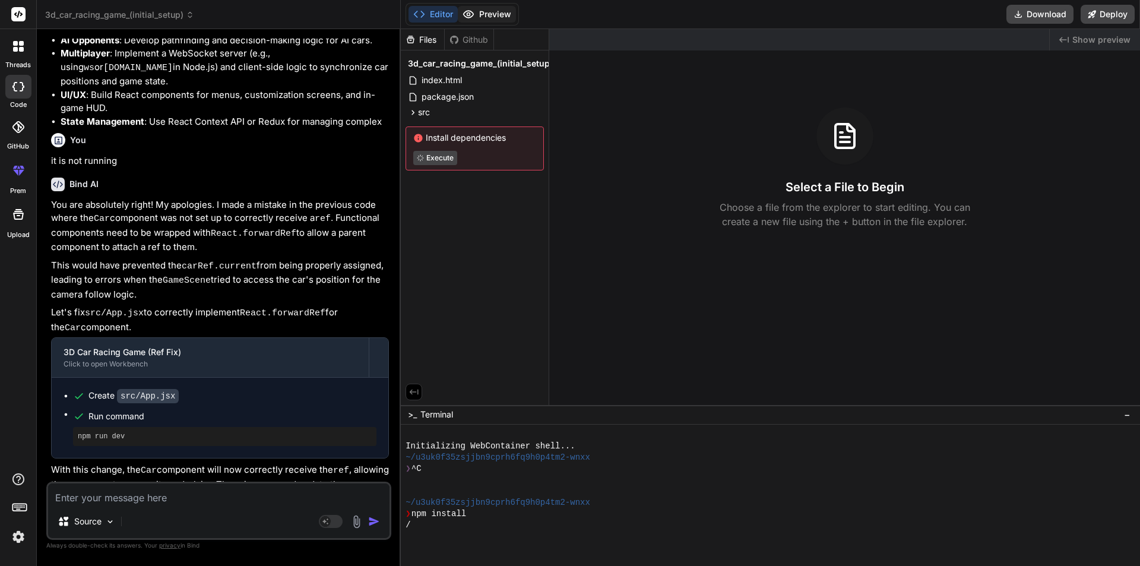
click at [490, 9] on button "Preview" at bounding box center [487, 14] width 58 height 17
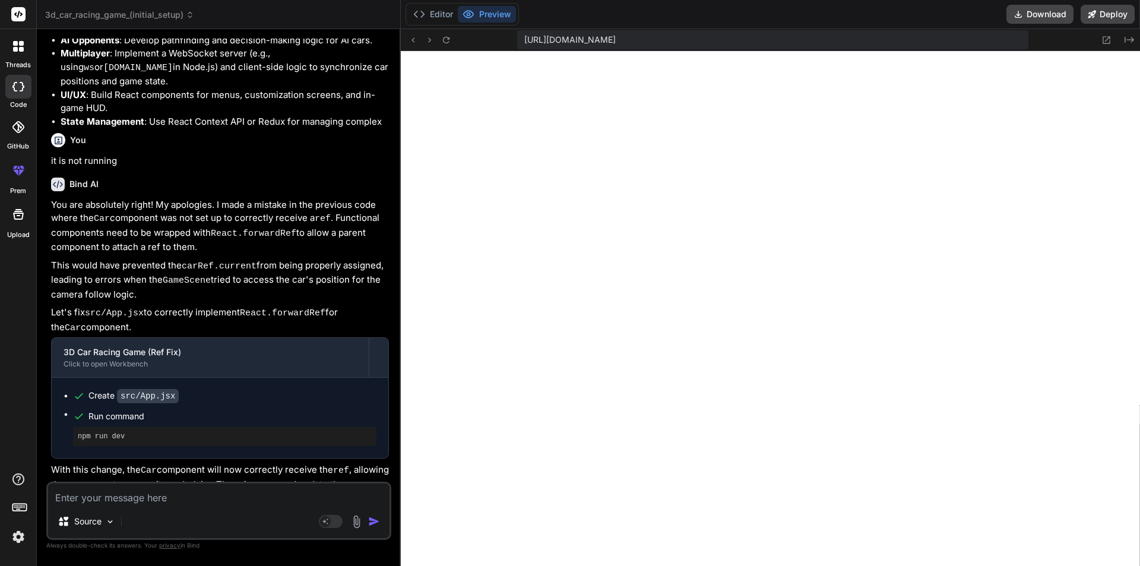
scroll to position [327, 0]
click at [8, 39] on div at bounding box center [18, 46] width 25 height 25
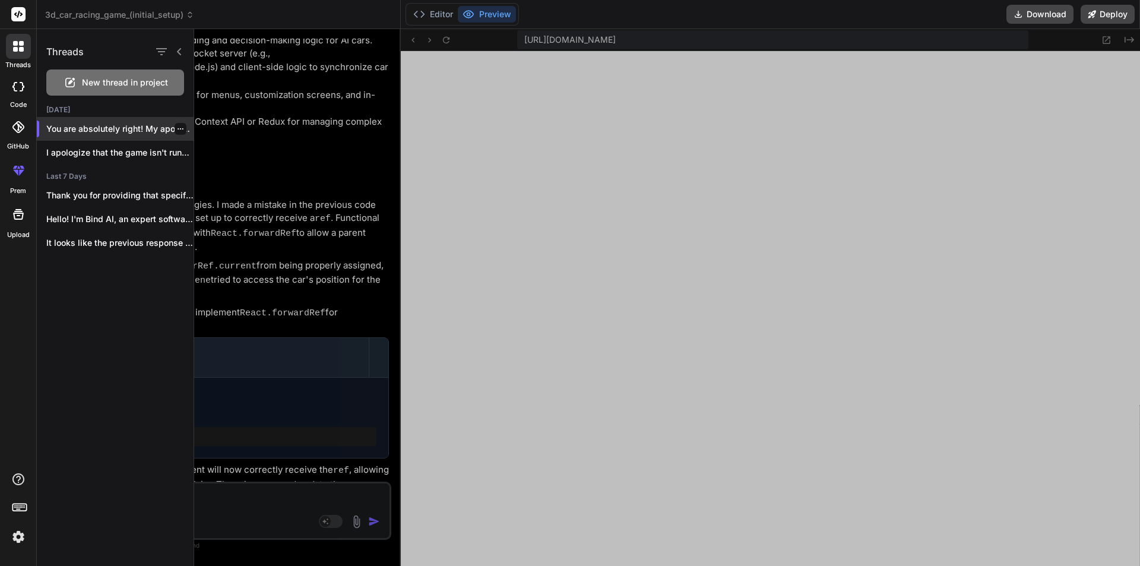
click at [181, 131] on div at bounding box center [181, 129] width 12 height 12
click at [177, 128] on icon "button" at bounding box center [180, 128] width 7 height 7
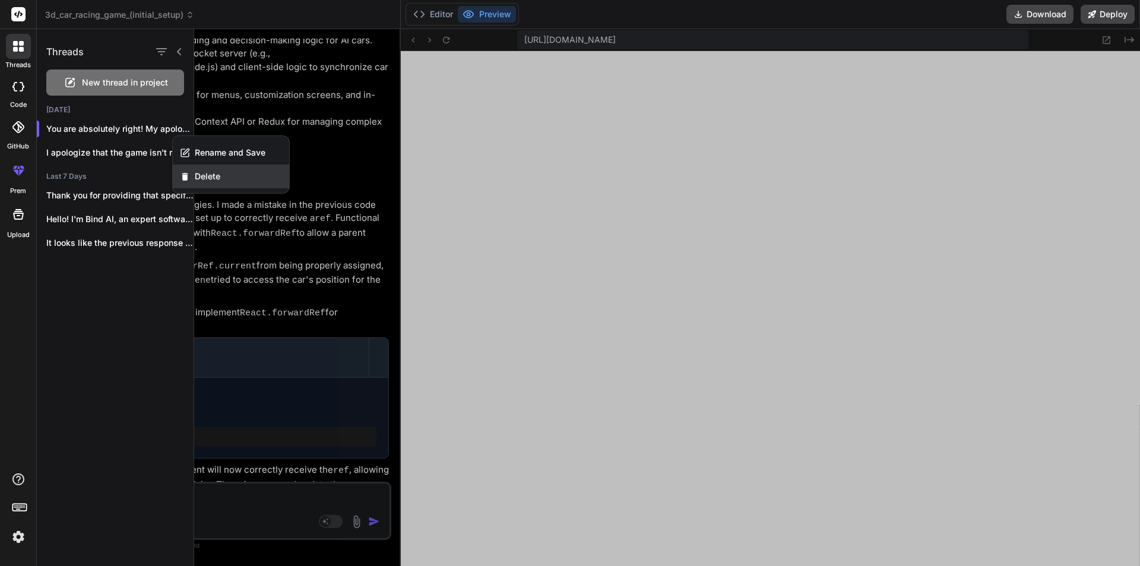
click at [200, 185] on div "Delete" at bounding box center [231, 176] width 116 height 24
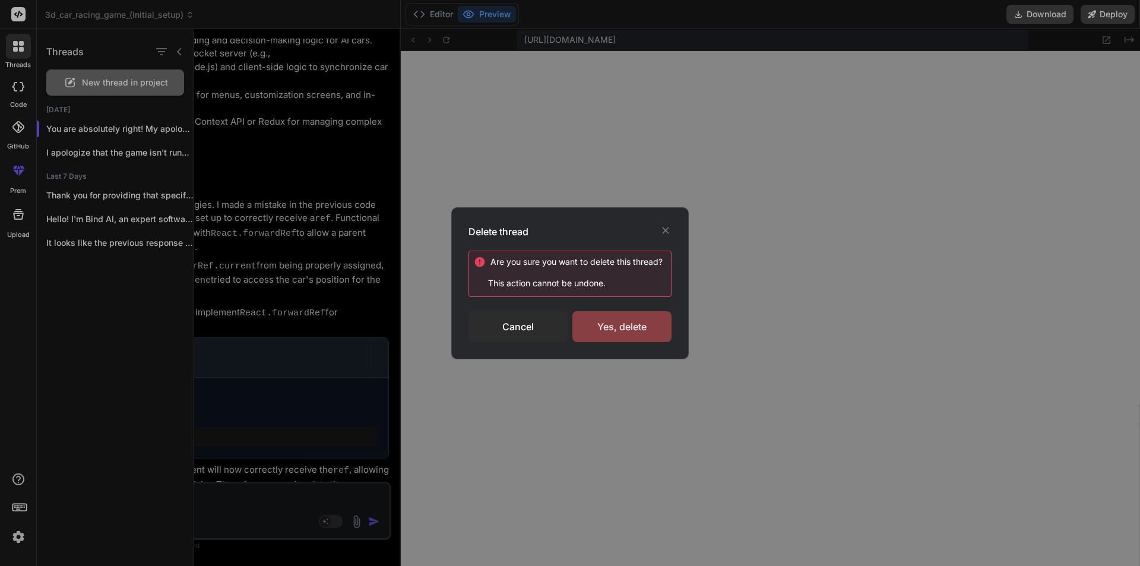
click at [647, 324] on div "Yes, delete" at bounding box center [621, 326] width 99 height 31
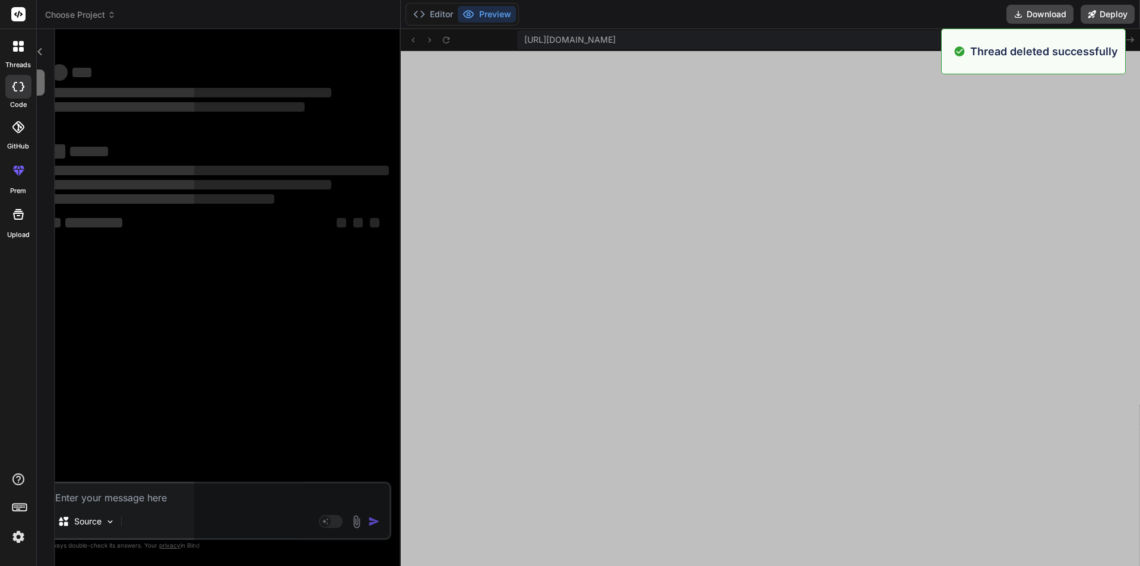
scroll to position [395, 0]
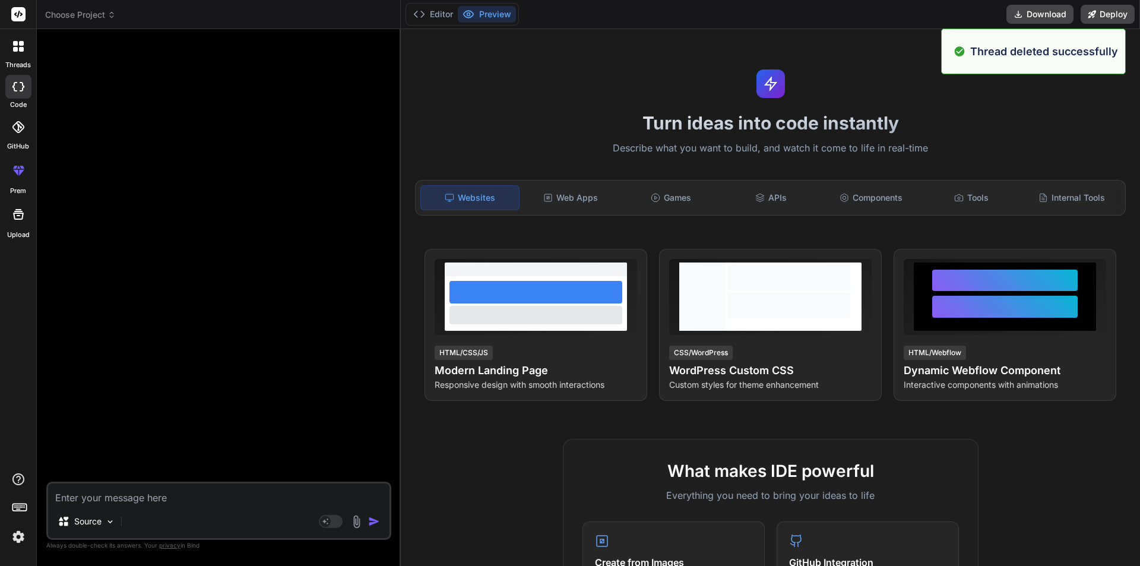
click at [17, 50] on icon at bounding box center [15, 49] width 5 height 5
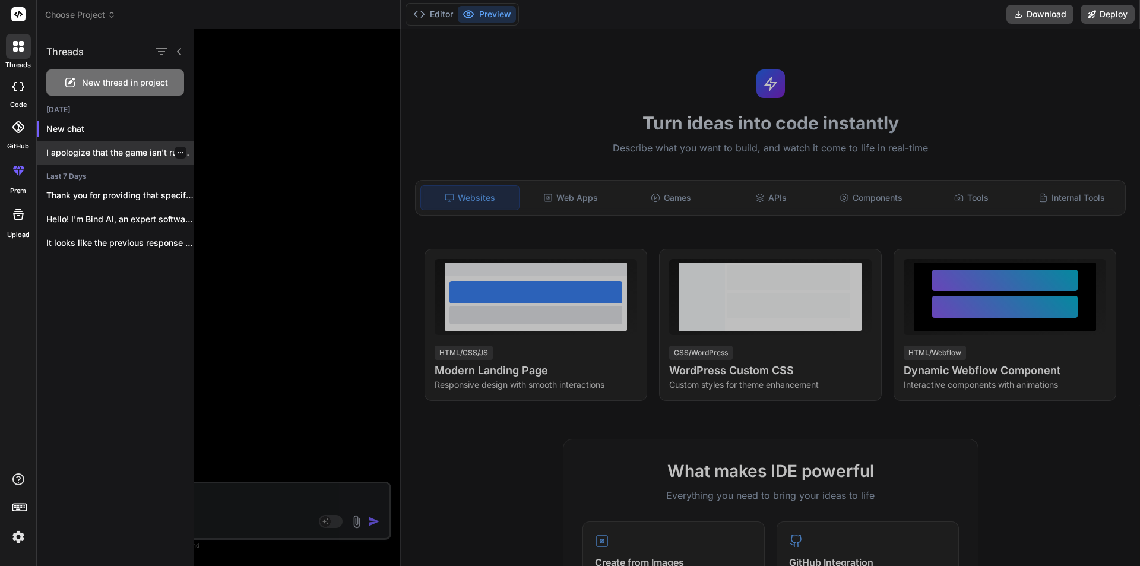
click at [185, 150] on p "I apologize that the game isn't running..." at bounding box center [119, 153] width 147 height 12
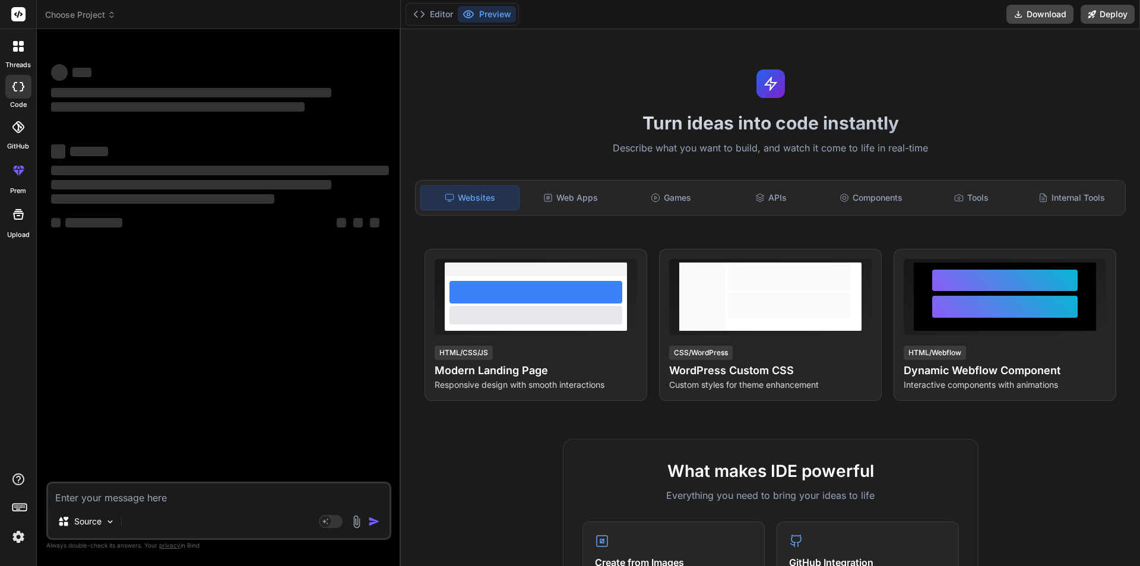
click at [22, 89] on icon at bounding box center [22, 86] width 5 height 9
click at [18, 59] on div "threads" at bounding box center [18, 49] width 36 height 41
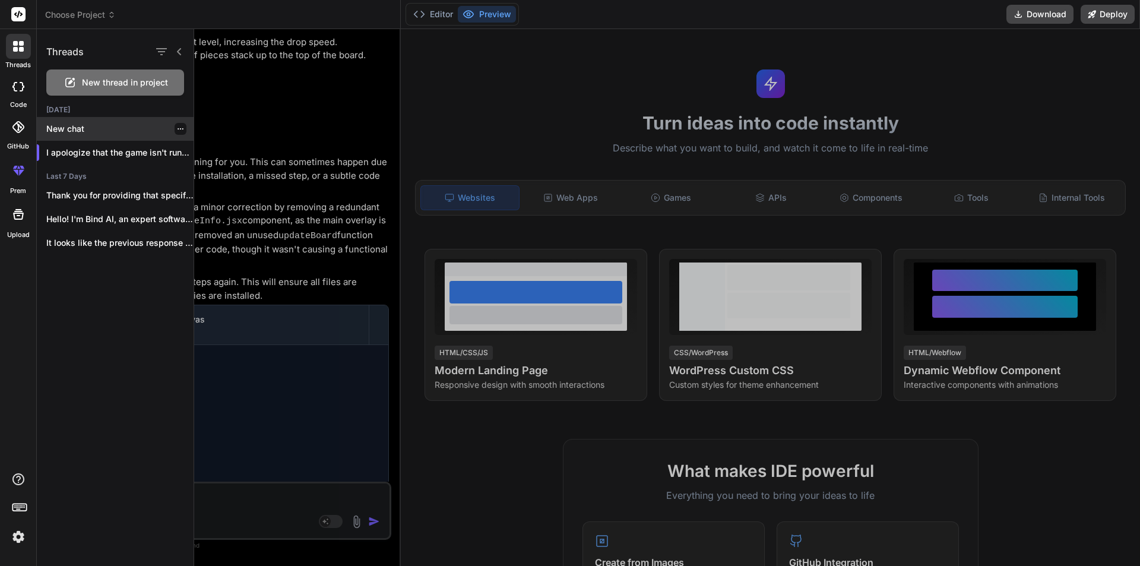
scroll to position [742, 0]
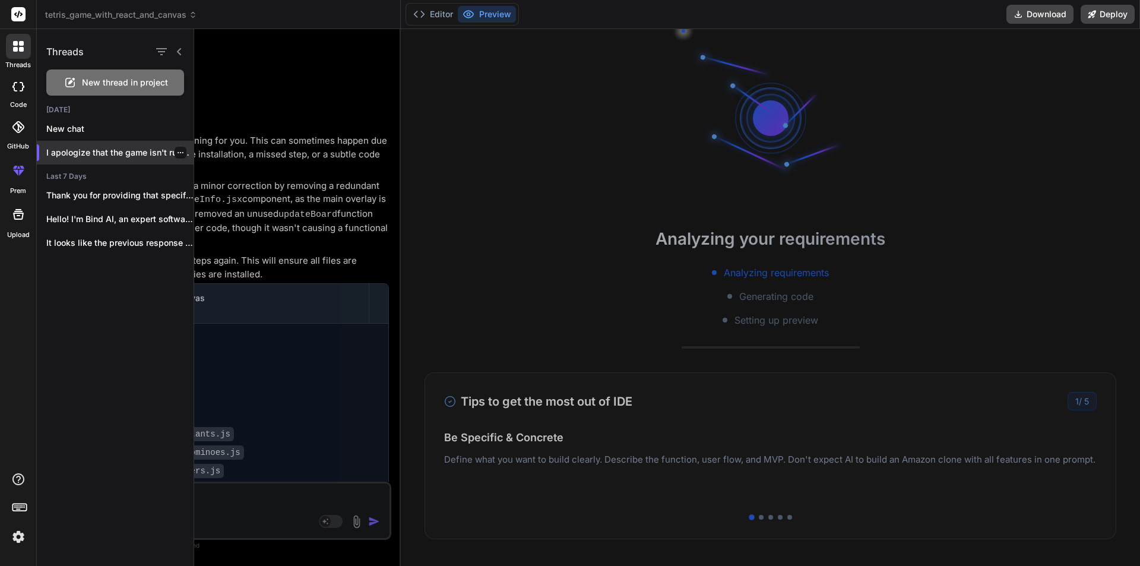
click at [177, 152] on icon "button" at bounding box center [180, 152] width 7 height 7
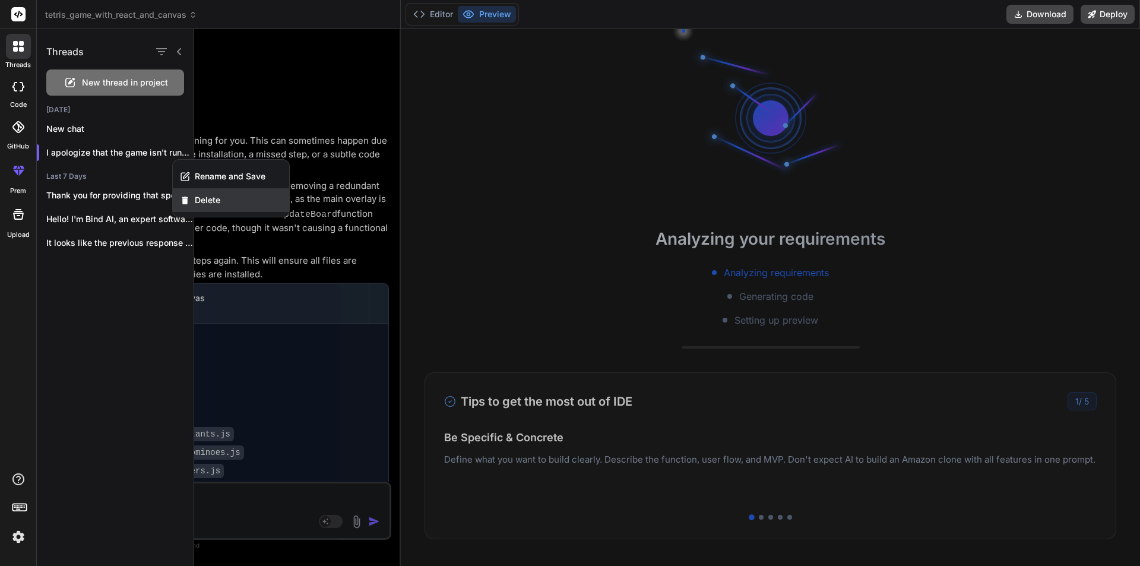
click at [207, 200] on span "Delete" at bounding box center [208, 200] width 26 height 12
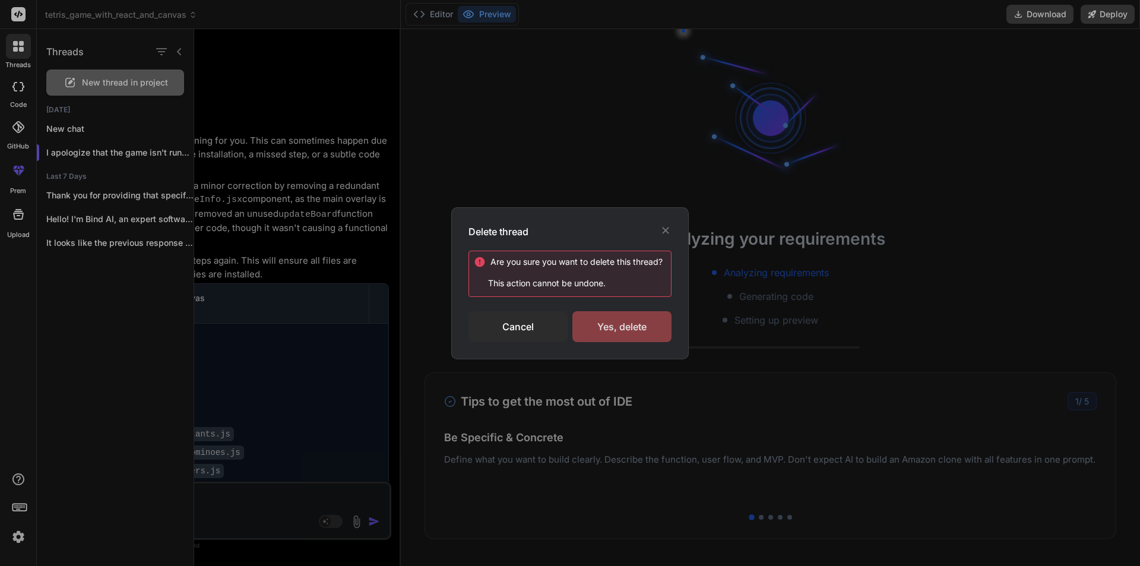
click at [631, 331] on div "Yes, delete" at bounding box center [621, 326] width 99 height 31
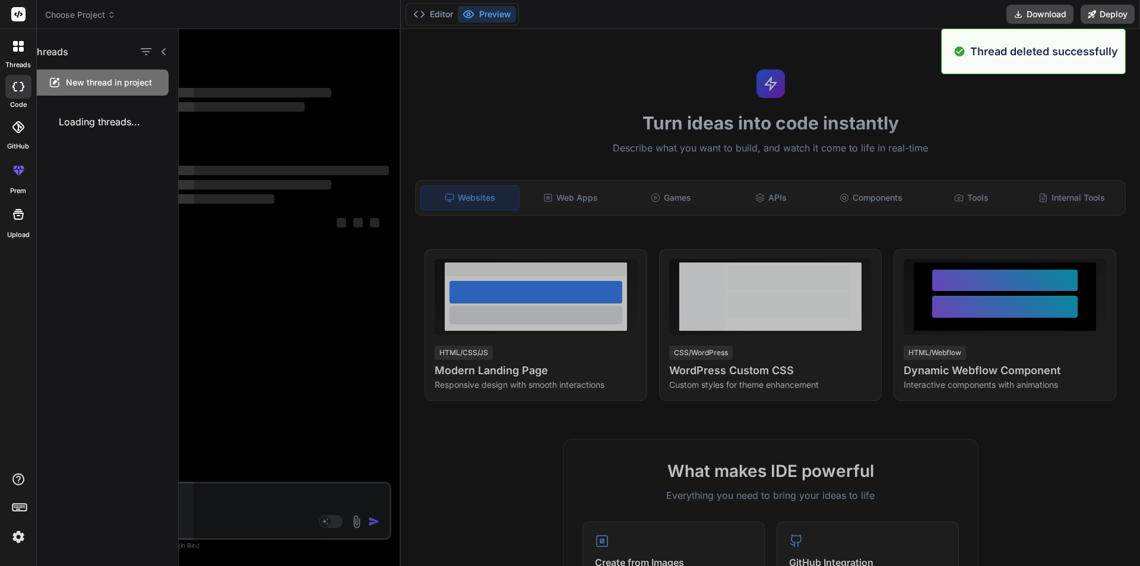
scroll to position [440, 0]
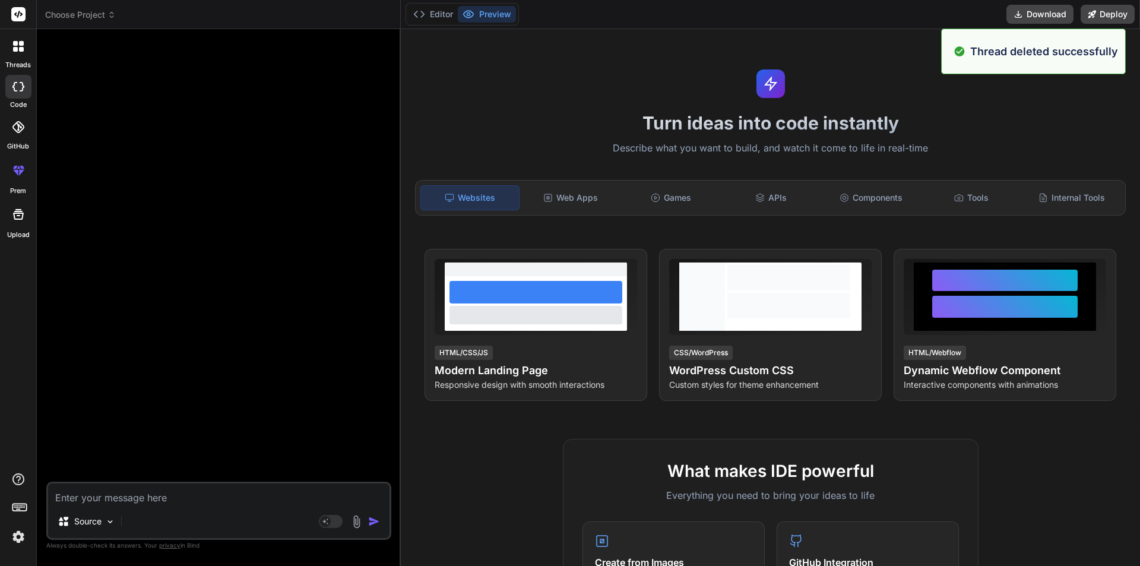
click at [13, 44] on icon at bounding box center [15, 43] width 5 height 5
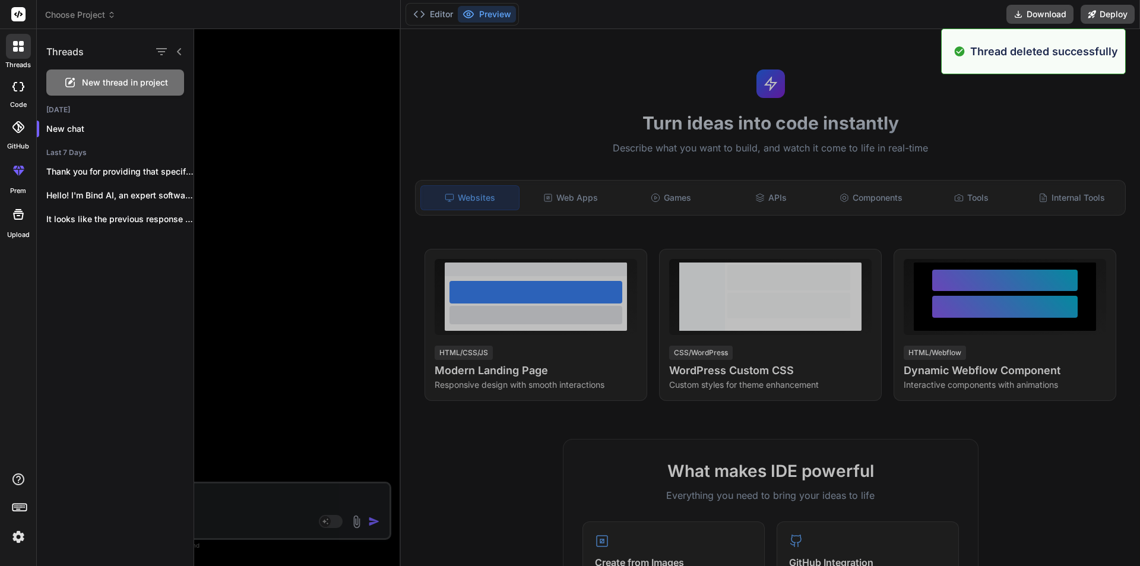
click at [426, 98] on div at bounding box center [667, 297] width 946 height 537
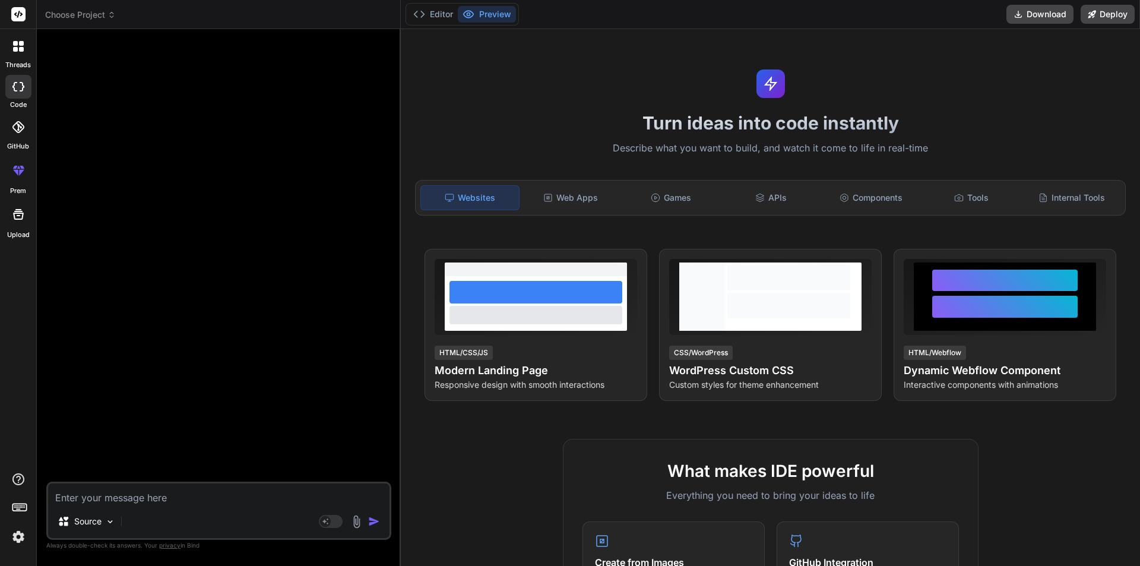
click at [21, 50] on icon at bounding box center [21, 49] width 5 height 5
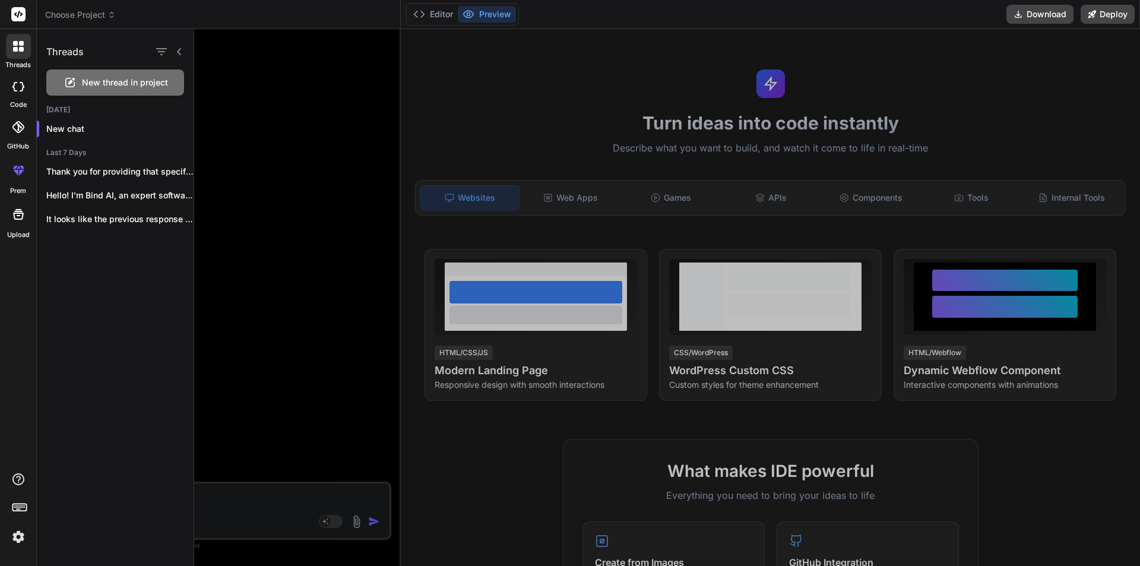
click at [98, 141] on div "[DATE] New chat Last 7 Days Thank you for providing that specific error... Hell…" at bounding box center [115, 171] width 157 height 133
click at [96, 132] on p "New chat" at bounding box center [119, 129] width 147 height 12
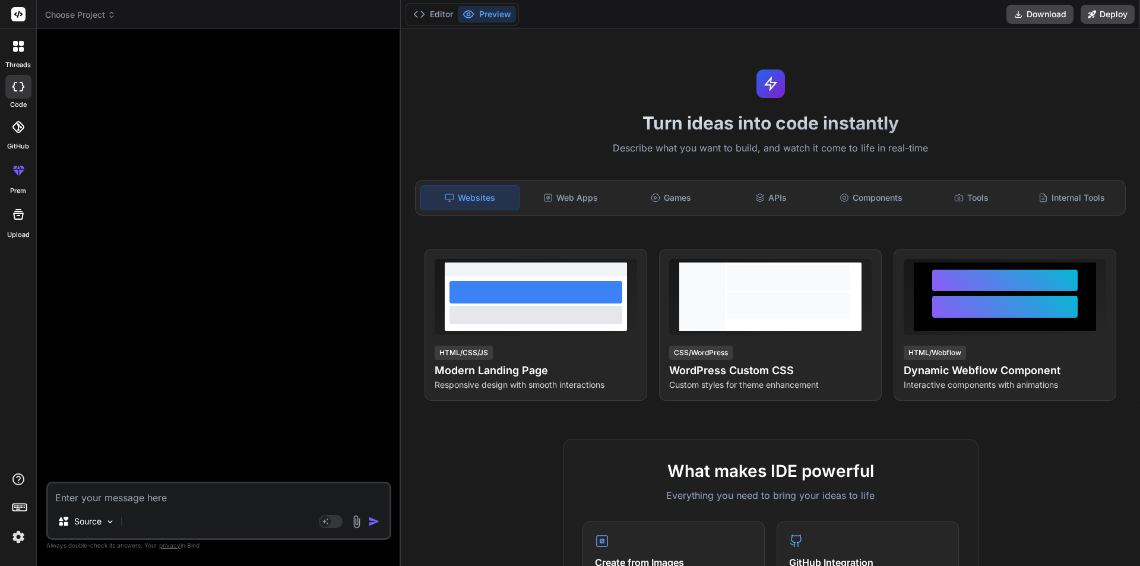
click at [424, 565] on html "threads code GitHub prem Upload Choose Project Created with Pixso. Bind AI Web …" at bounding box center [570, 283] width 1140 height 566
type textarea "x"
